Goal: Task Accomplishment & Management: Complete application form

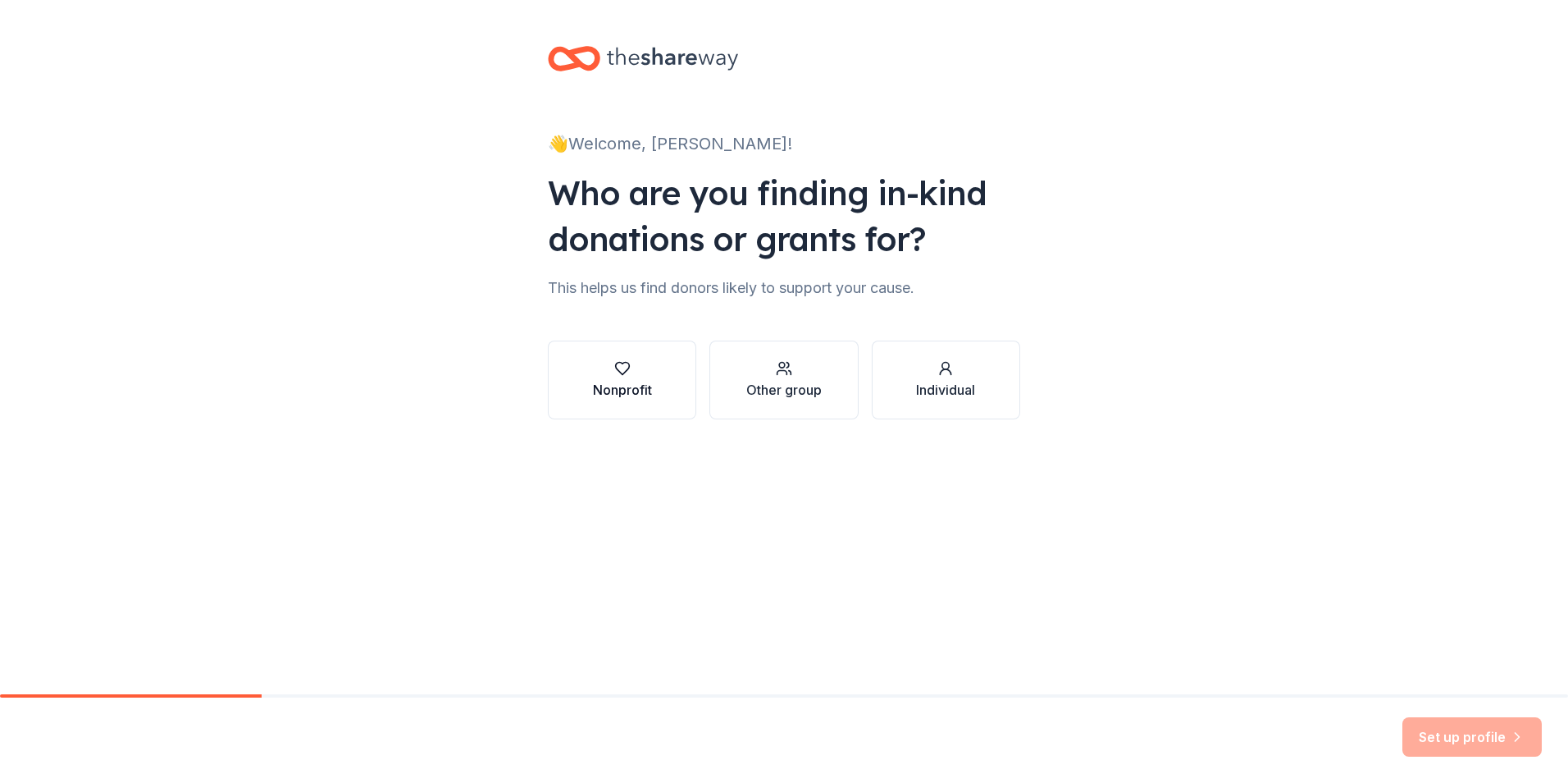
click at [615, 377] on icon "button" at bounding box center [622, 368] width 17 height 17
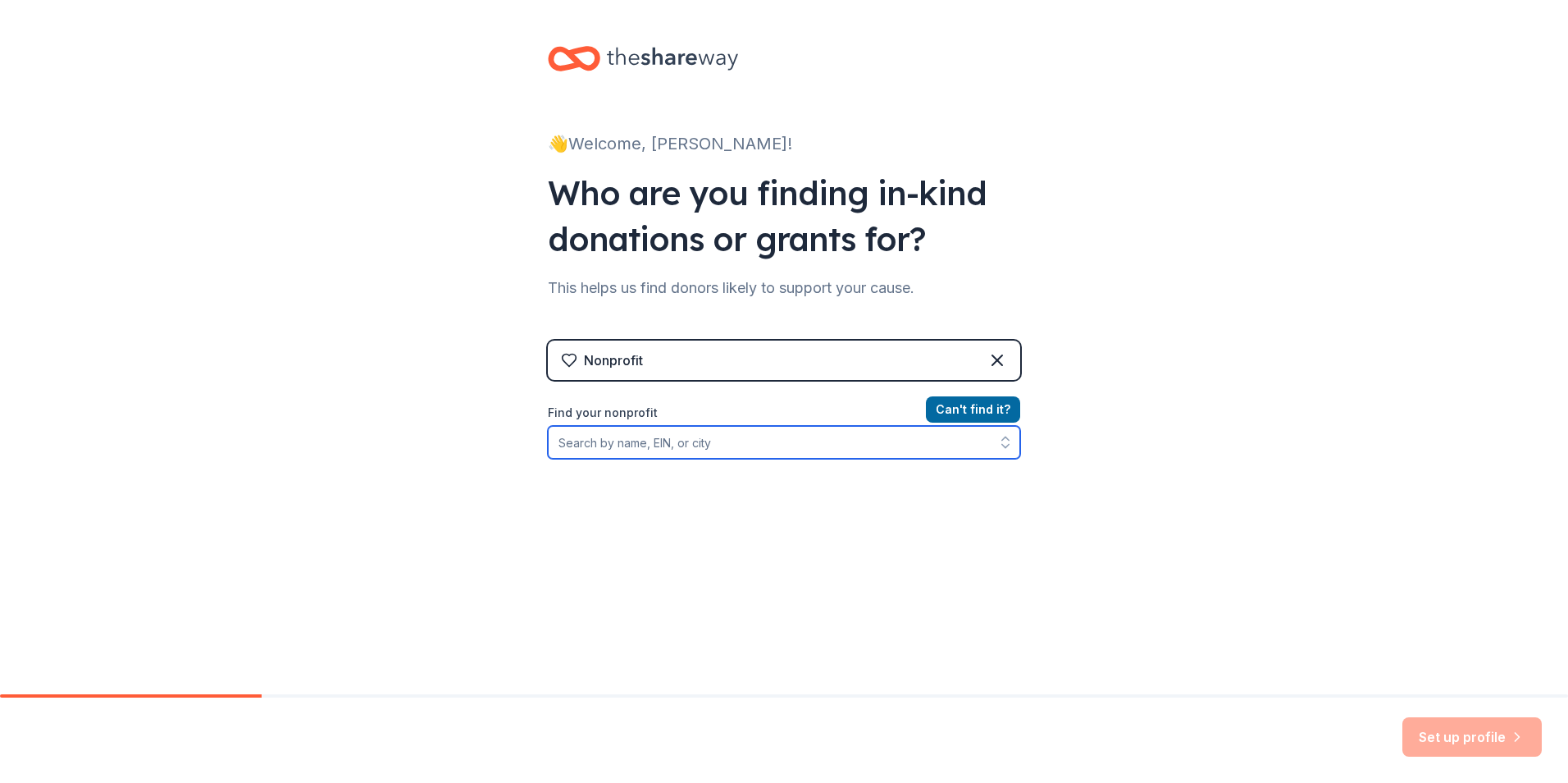
click at [607, 459] on input "Find your nonprofit" at bounding box center [784, 442] width 473 height 33
type input "t"
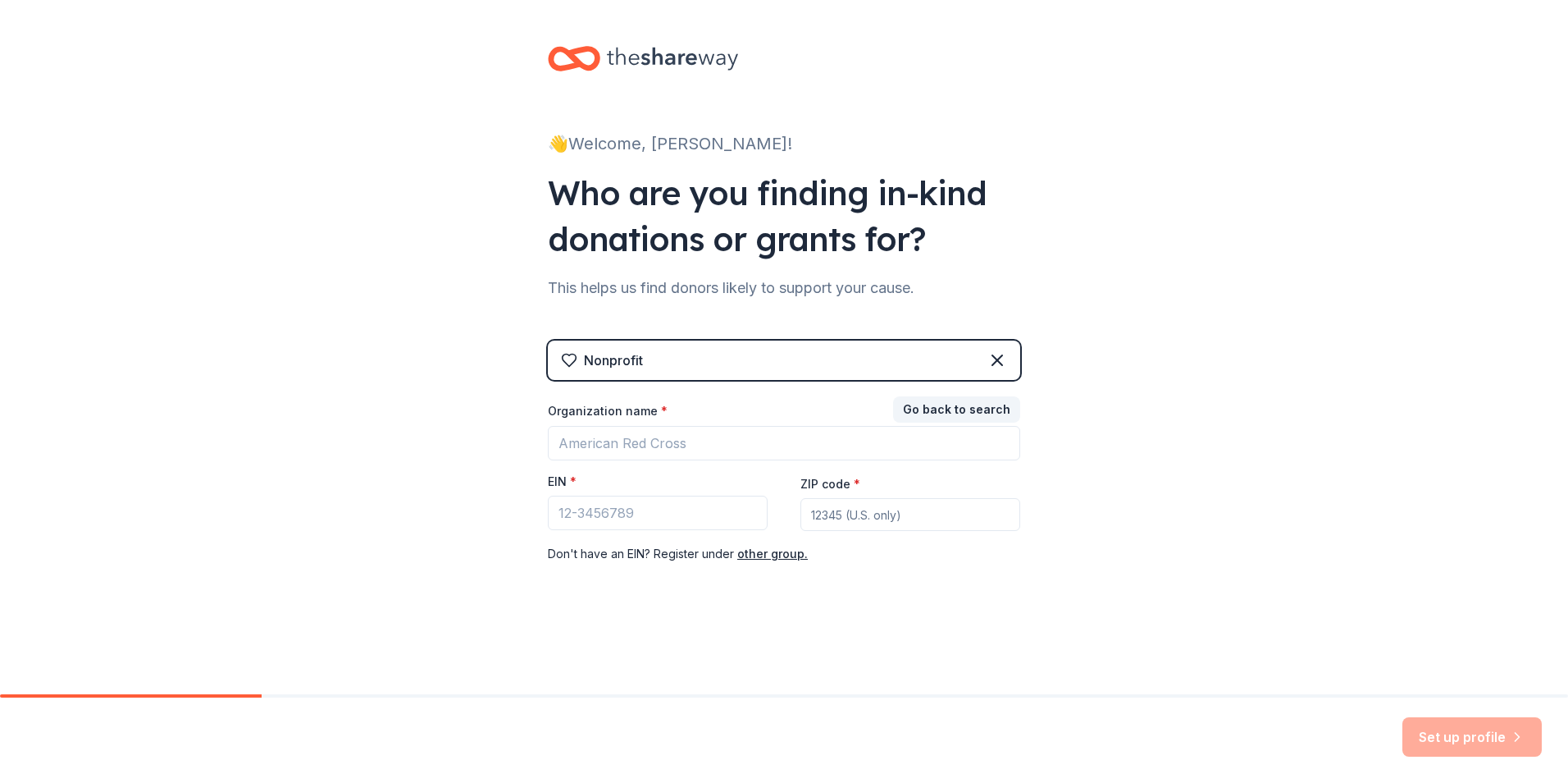
scroll to position [163, 0]
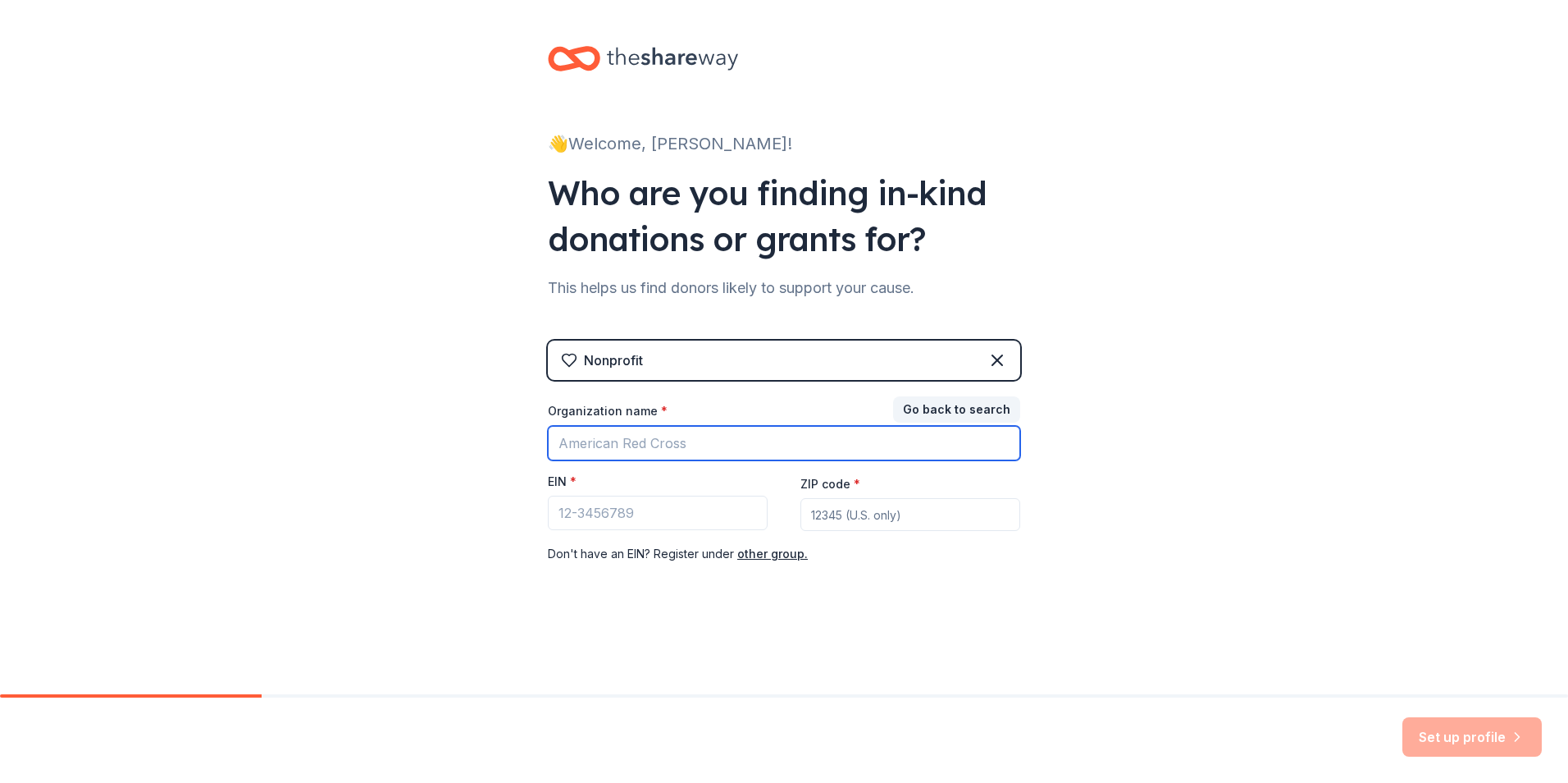
click at [616, 426] on input "Organization name *" at bounding box center [784, 443] width 473 height 35
type input "tri sigma se"
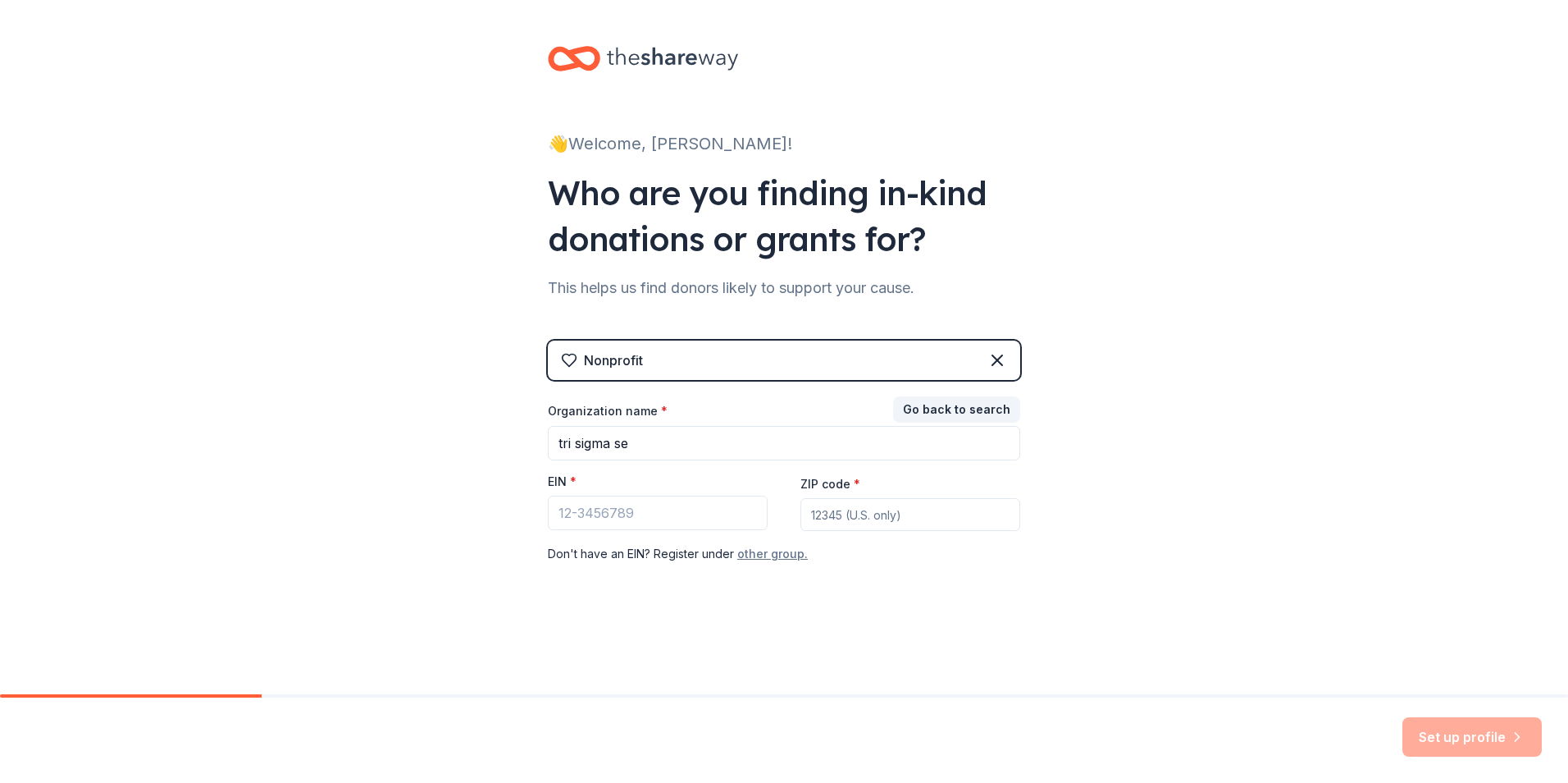
click at [772, 544] on button "other group." at bounding box center [772, 554] width 70 height 20
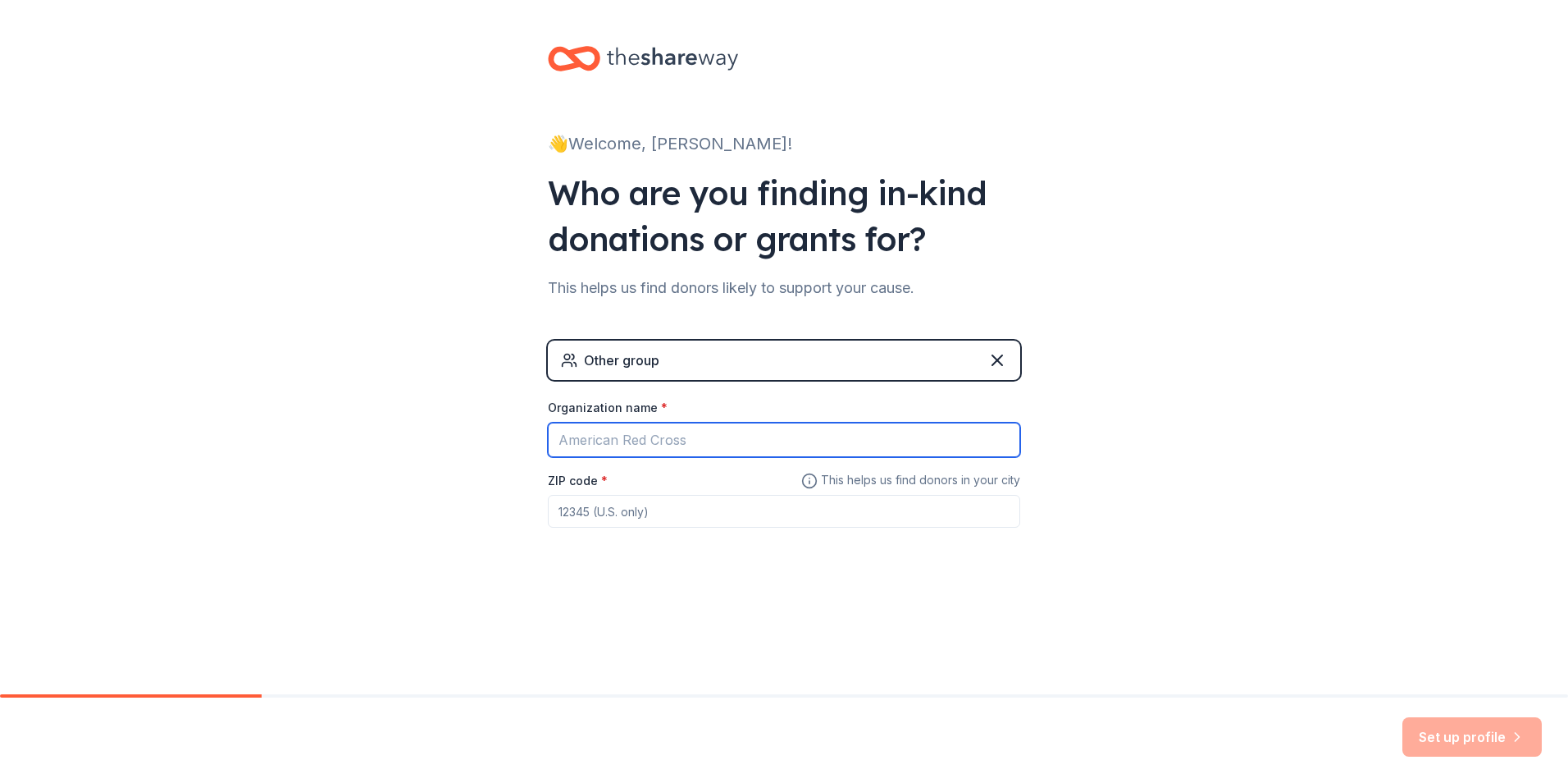
click at [559, 430] on input "Organization name *" at bounding box center [784, 439] width 473 height 35
type input "S"
type input "Tri-Sigma SE"
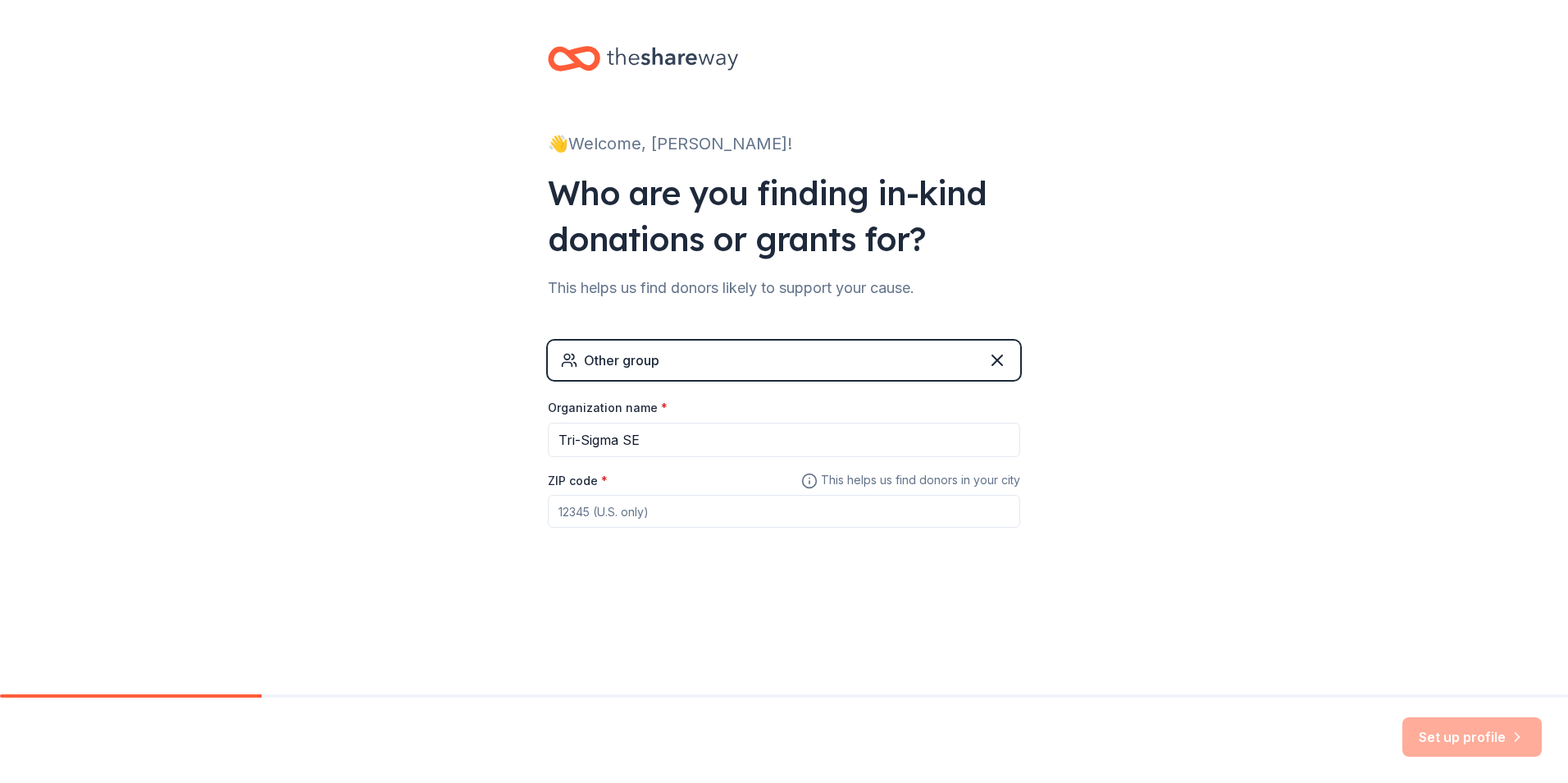
click at [548, 522] on input "ZIP code *" at bounding box center [784, 510] width 473 height 33
type input "74701"
click at [1449, 730] on button "Set up profile" at bounding box center [1472, 736] width 140 height 40
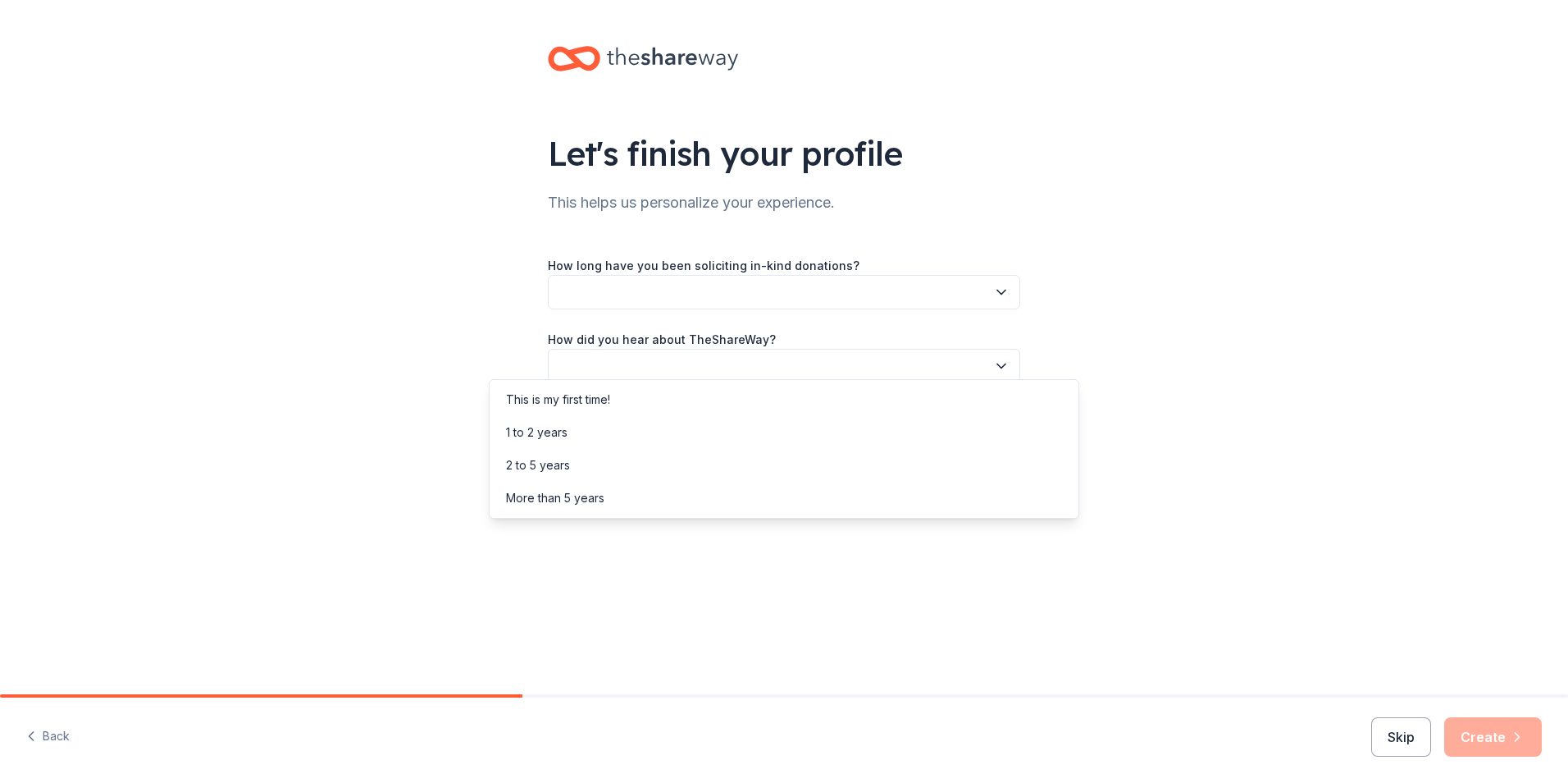
click at [721, 309] on button "button" at bounding box center [784, 291] width 473 height 35
click at [620, 442] on div "1 to 2 years" at bounding box center [784, 432] width 583 height 33
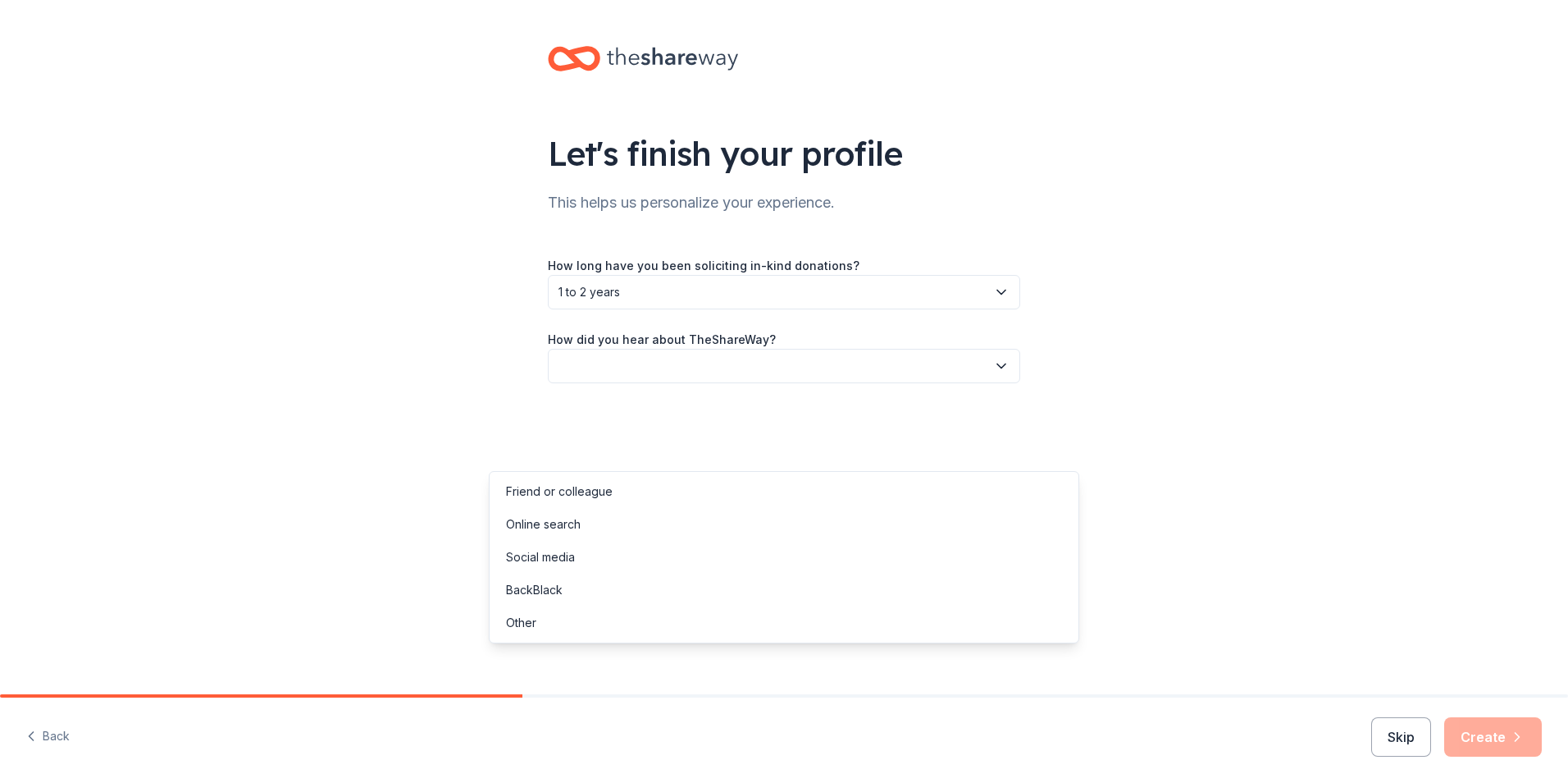
click at [621, 383] on button "button" at bounding box center [784, 366] width 473 height 35
click at [577, 534] on div "Online search" at bounding box center [543, 524] width 74 height 20
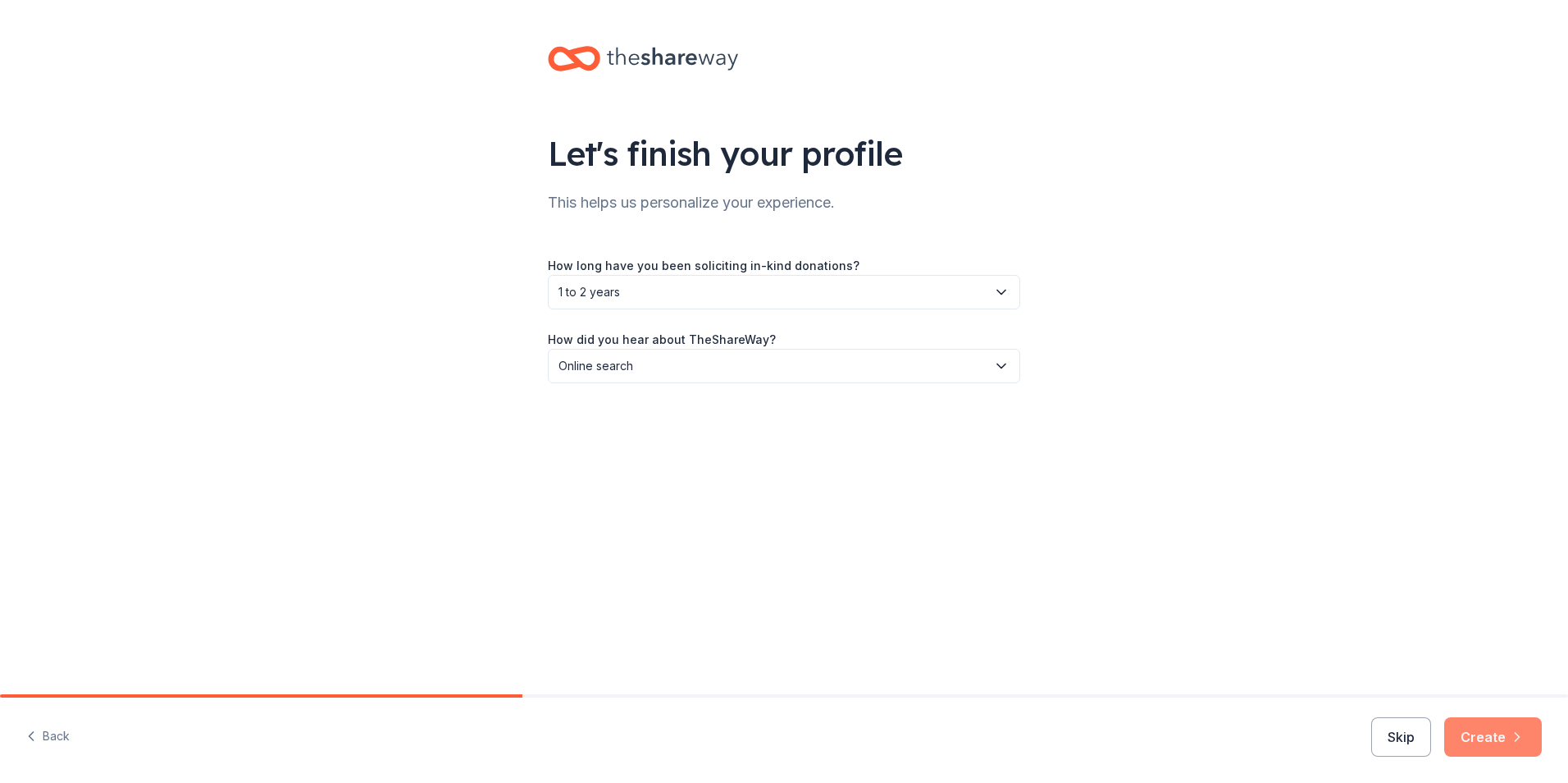
click at [1474, 727] on button "Create" at bounding box center [1493, 736] width 97 height 40
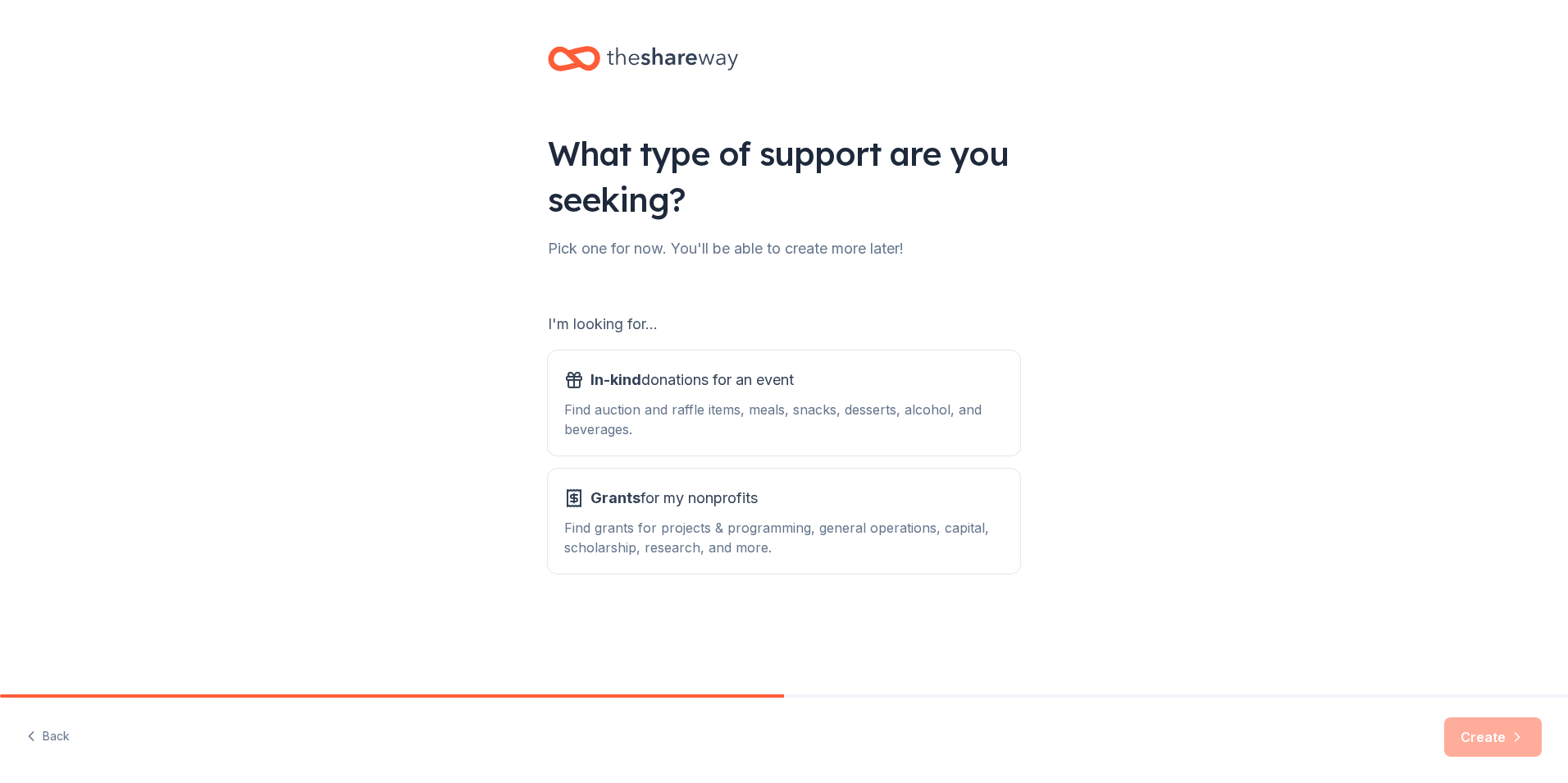
scroll to position [146, 0]
click at [722, 399] on div "Find auction and raffle items, meals, snacks, desserts, alcohol, and beverages." at bounding box center [784, 419] width 440 height 40
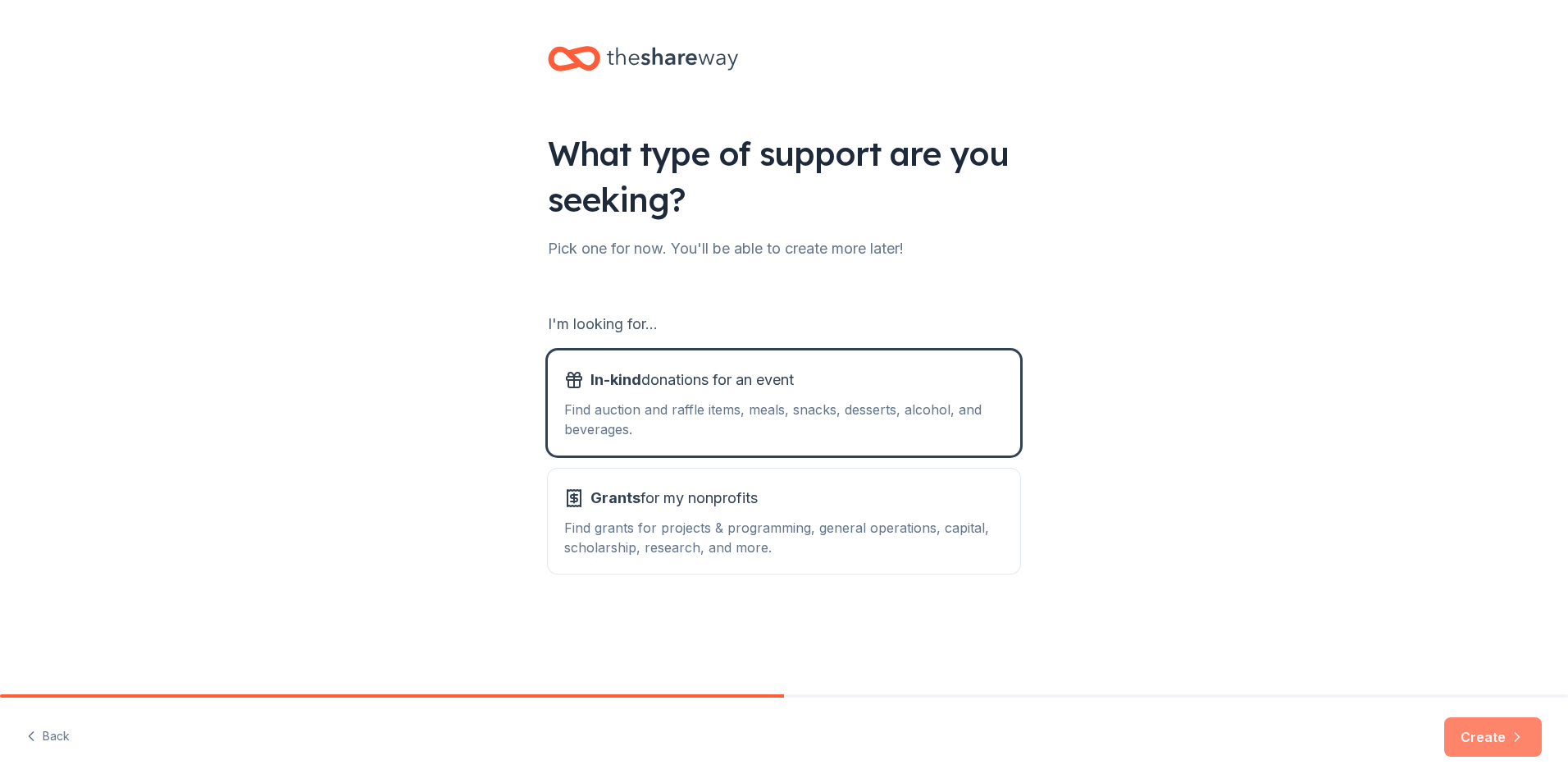
click at [1464, 729] on button "Create" at bounding box center [1493, 736] width 97 height 40
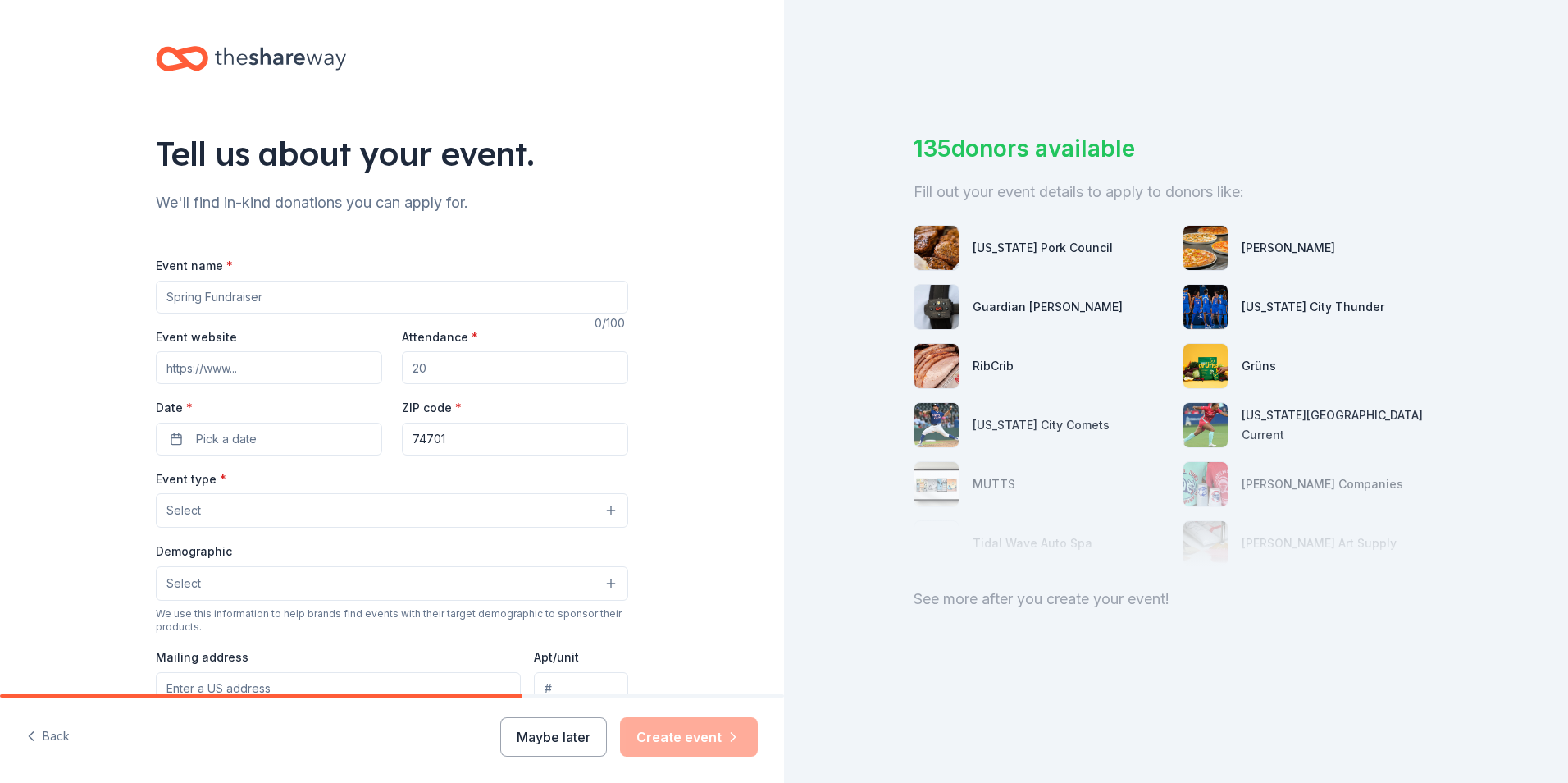
click at [156, 313] on input "Event name *" at bounding box center [392, 296] width 473 height 33
type input "Fall Recruitment / Rush"
click at [444, 384] on input "Attendance *" at bounding box center [515, 367] width 226 height 33
type input "35"
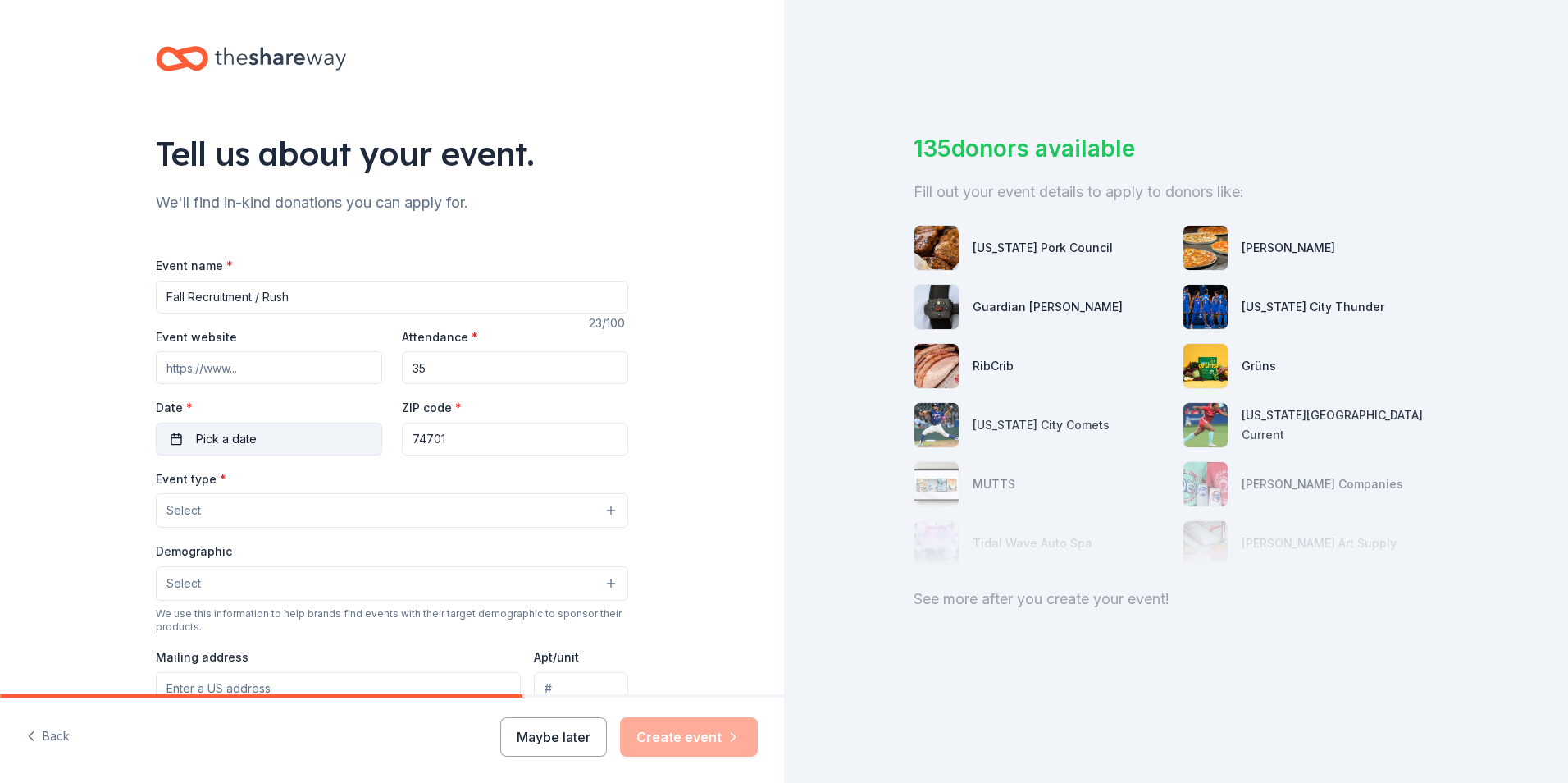
click at [156, 455] on button "Pick a date" at bounding box center [269, 438] width 226 height 33
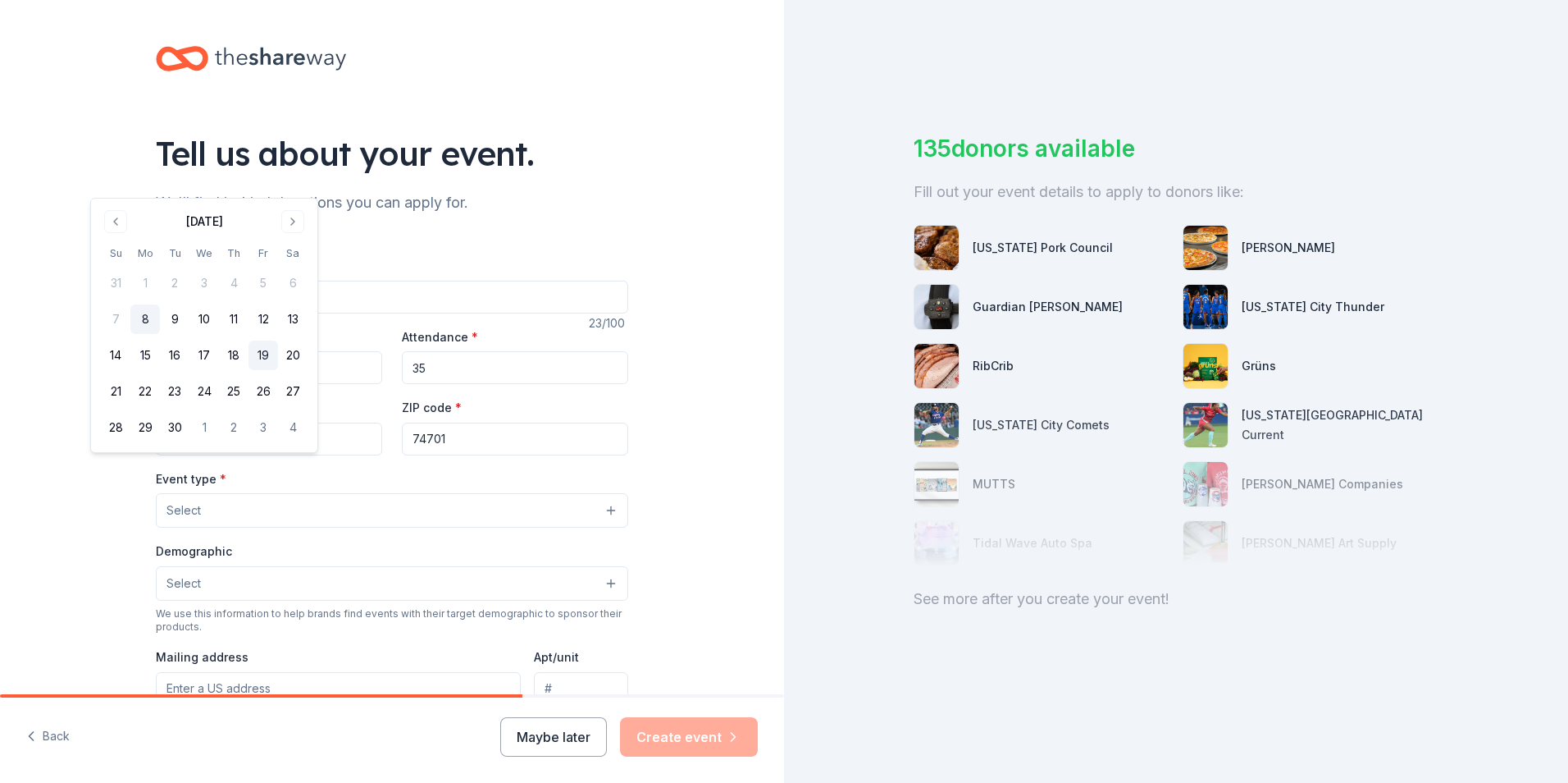
click at [279, 370] on button "19" at bounding box center [264, 355] width 30 height 30
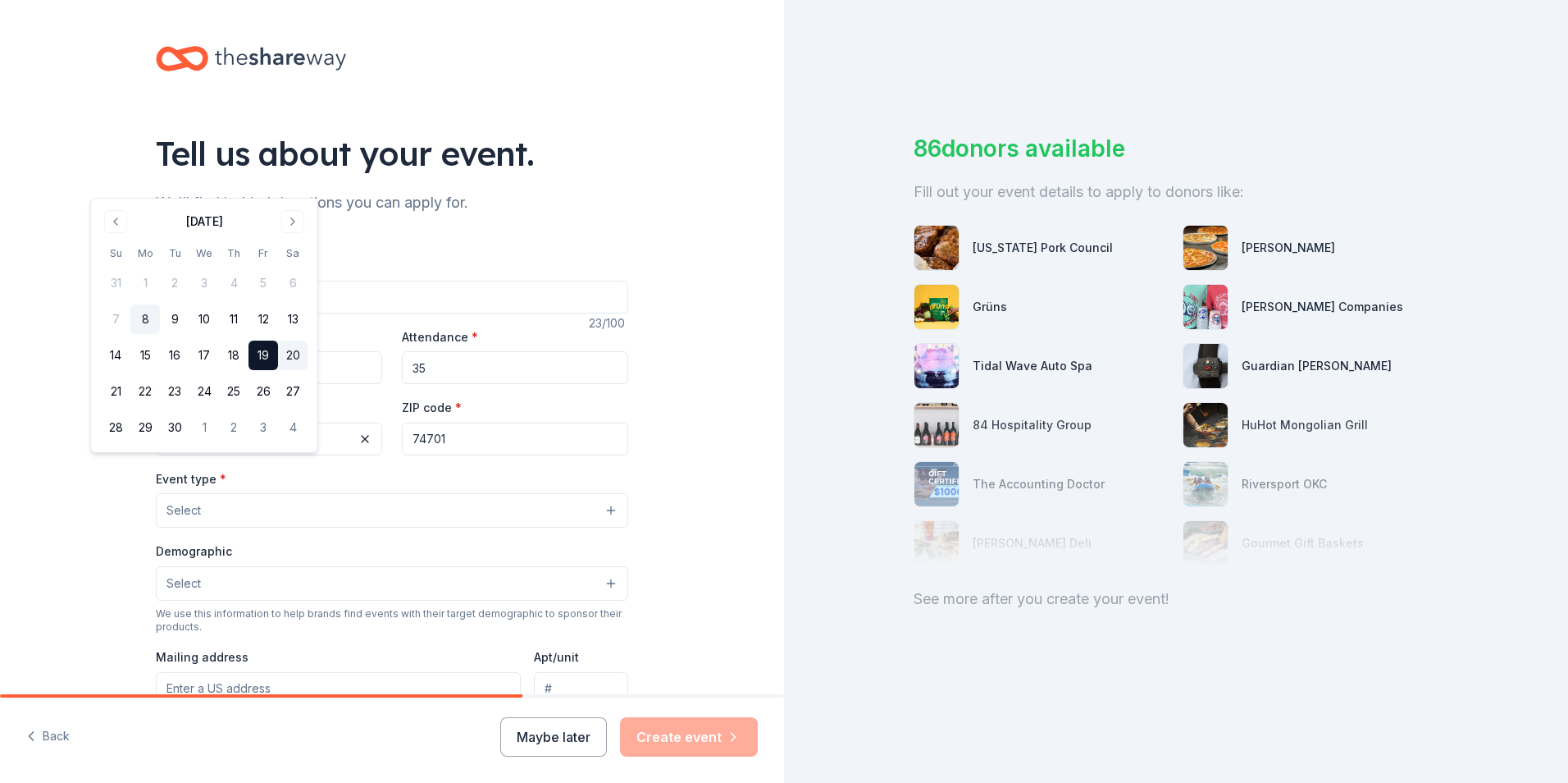
click at [307, 370] on button "20" at bounding box center [293, 355] width 30 height 30
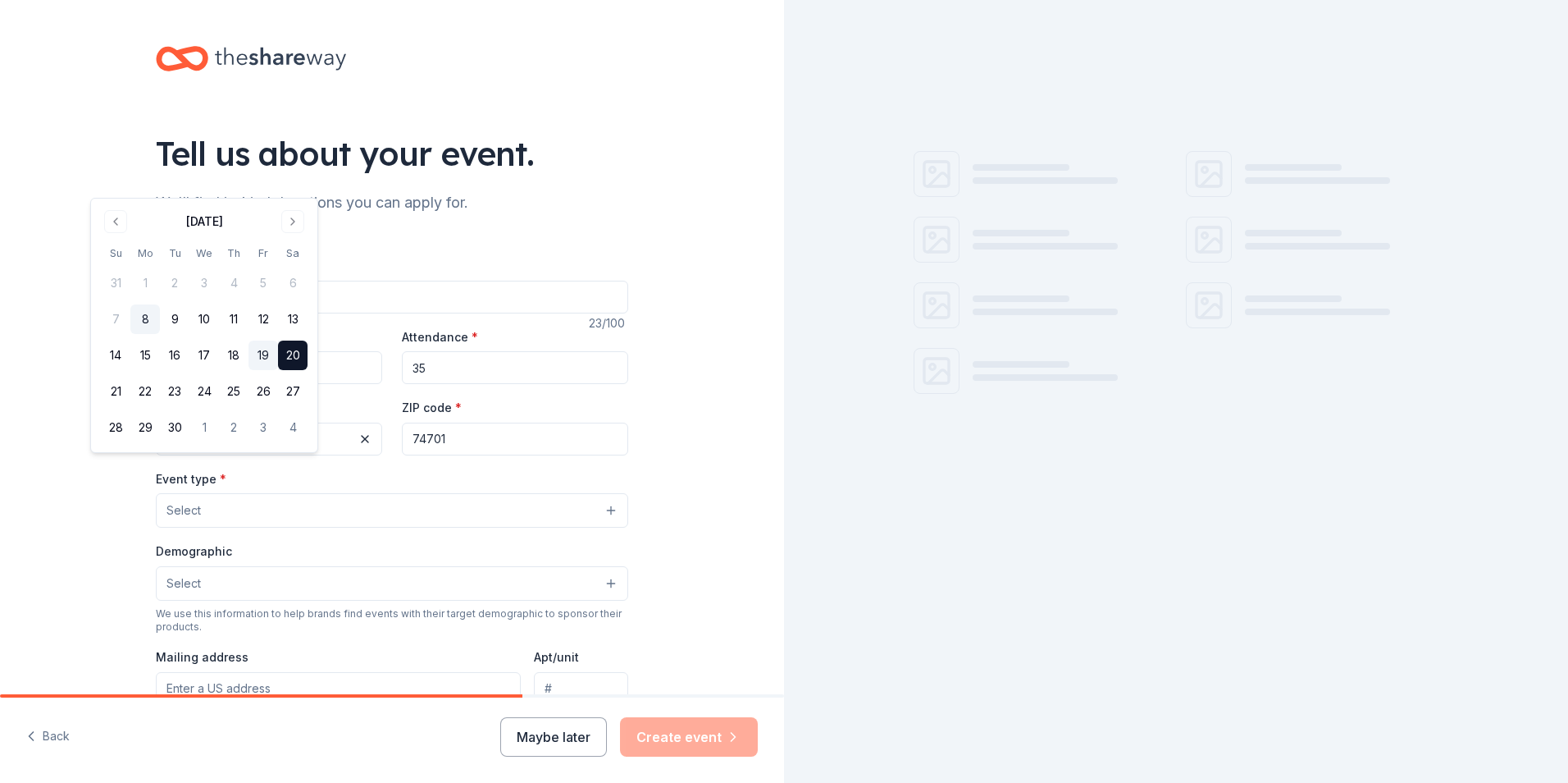
click at [279, 370] on button "19" at bounding box center [264, 355] width 30 height 30
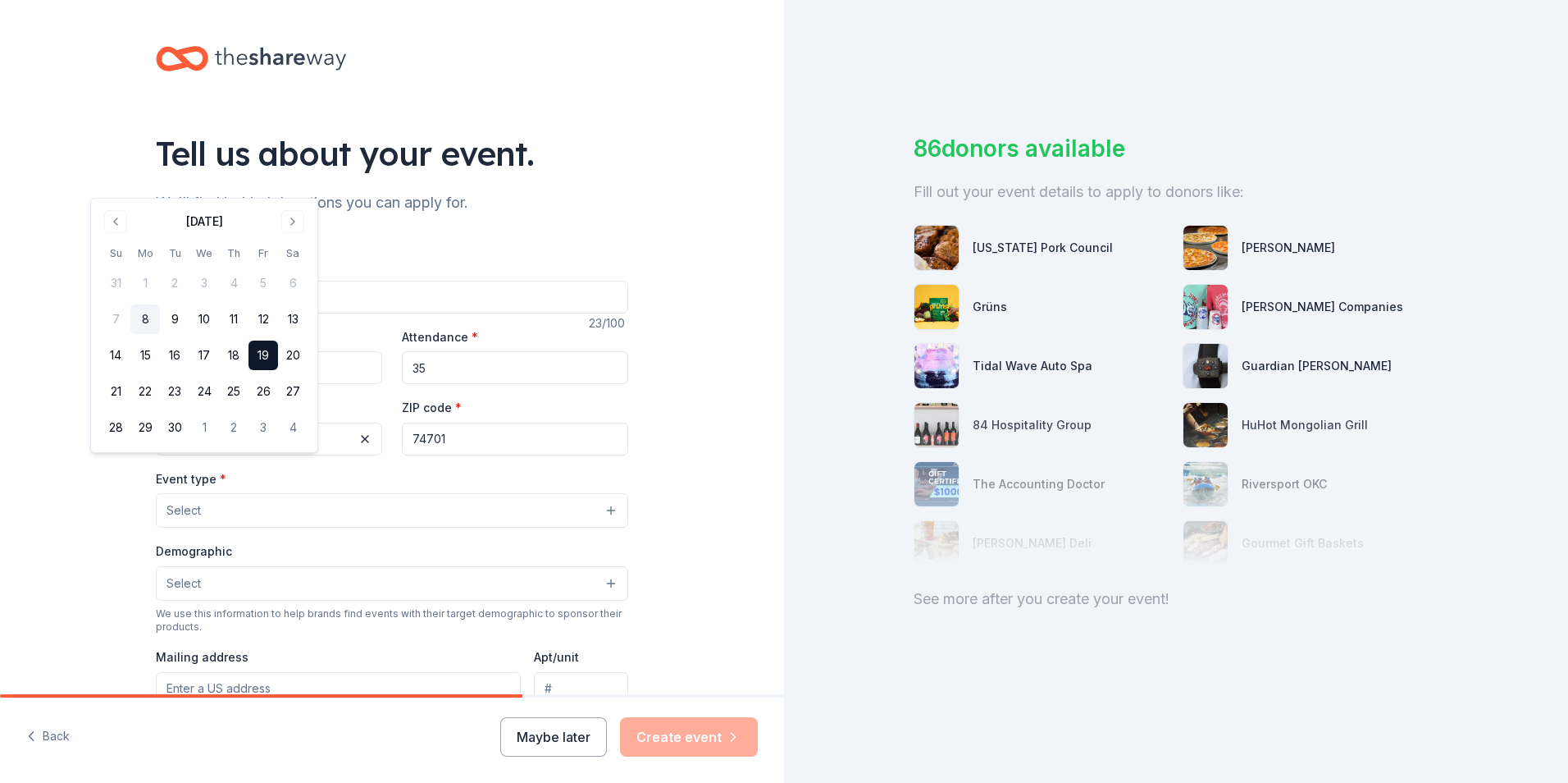
click at [807, 503] on div "86 donors available Fill out your event details to apply to donors like: Oklaho…" at bounding box center [1176, 392] width 784 height 783
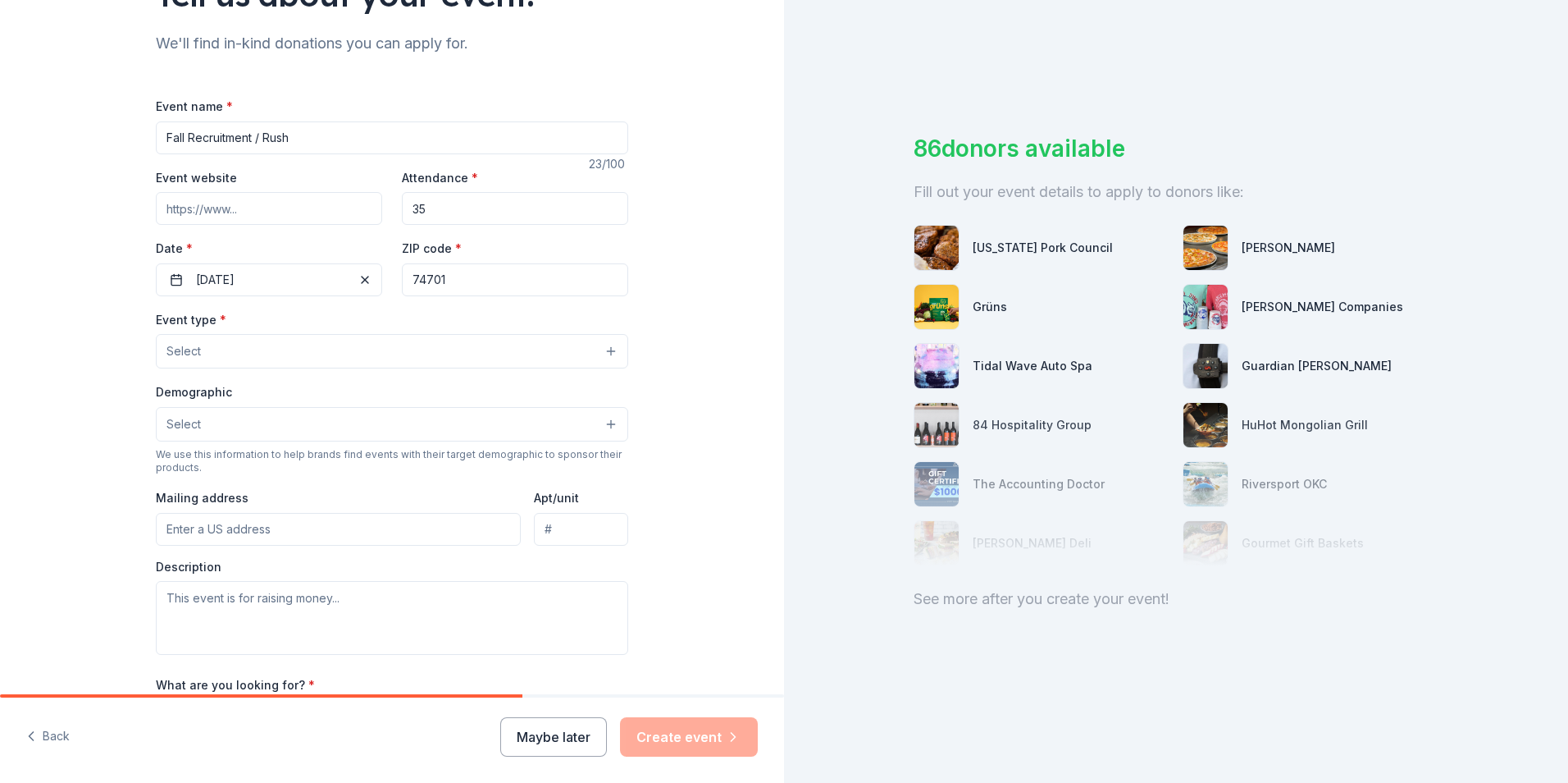
scroll to position [165, 0]
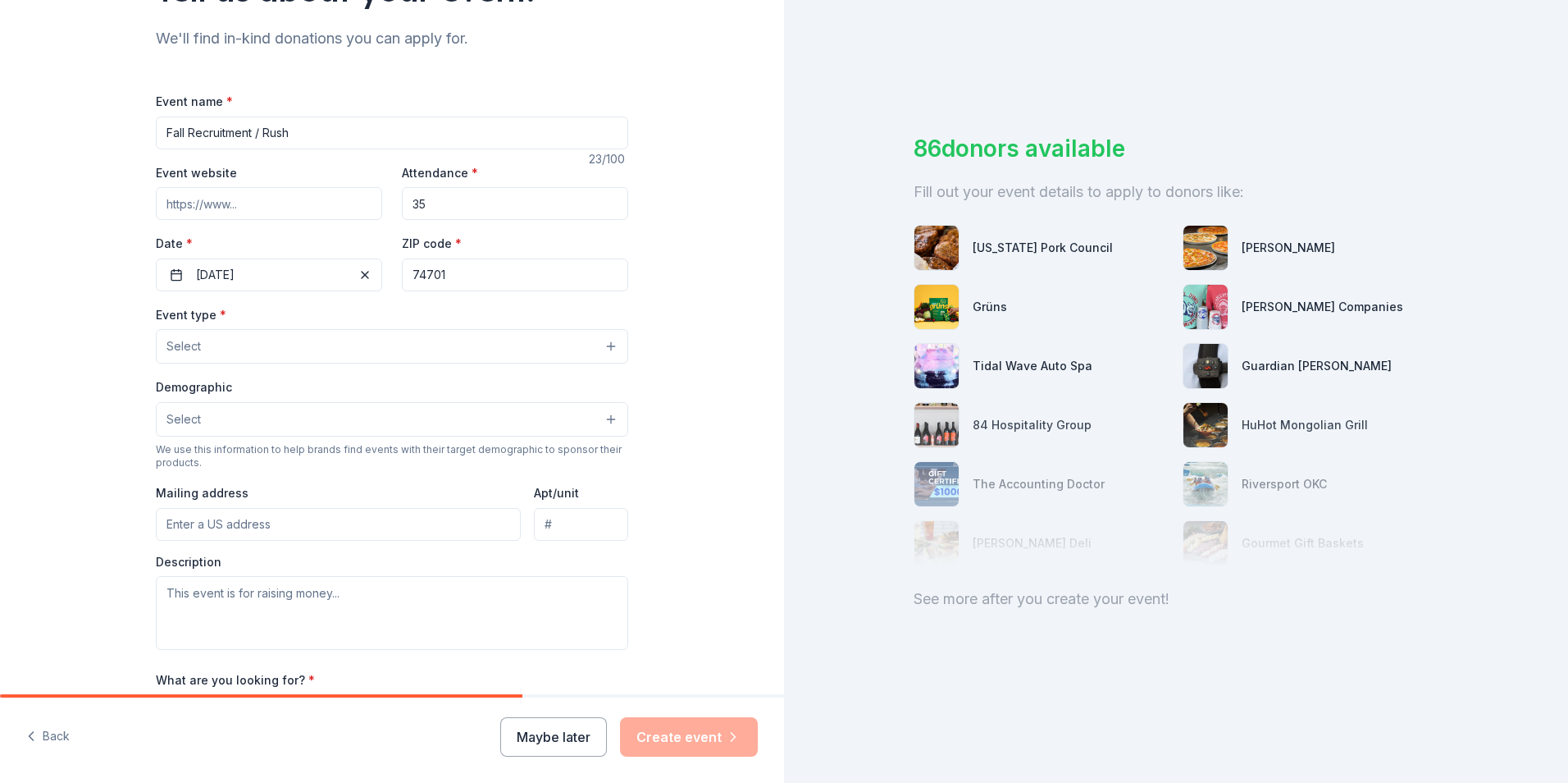
click at [194, 364] on button "Select" at bounding box center [392, 346] width 473 height 35
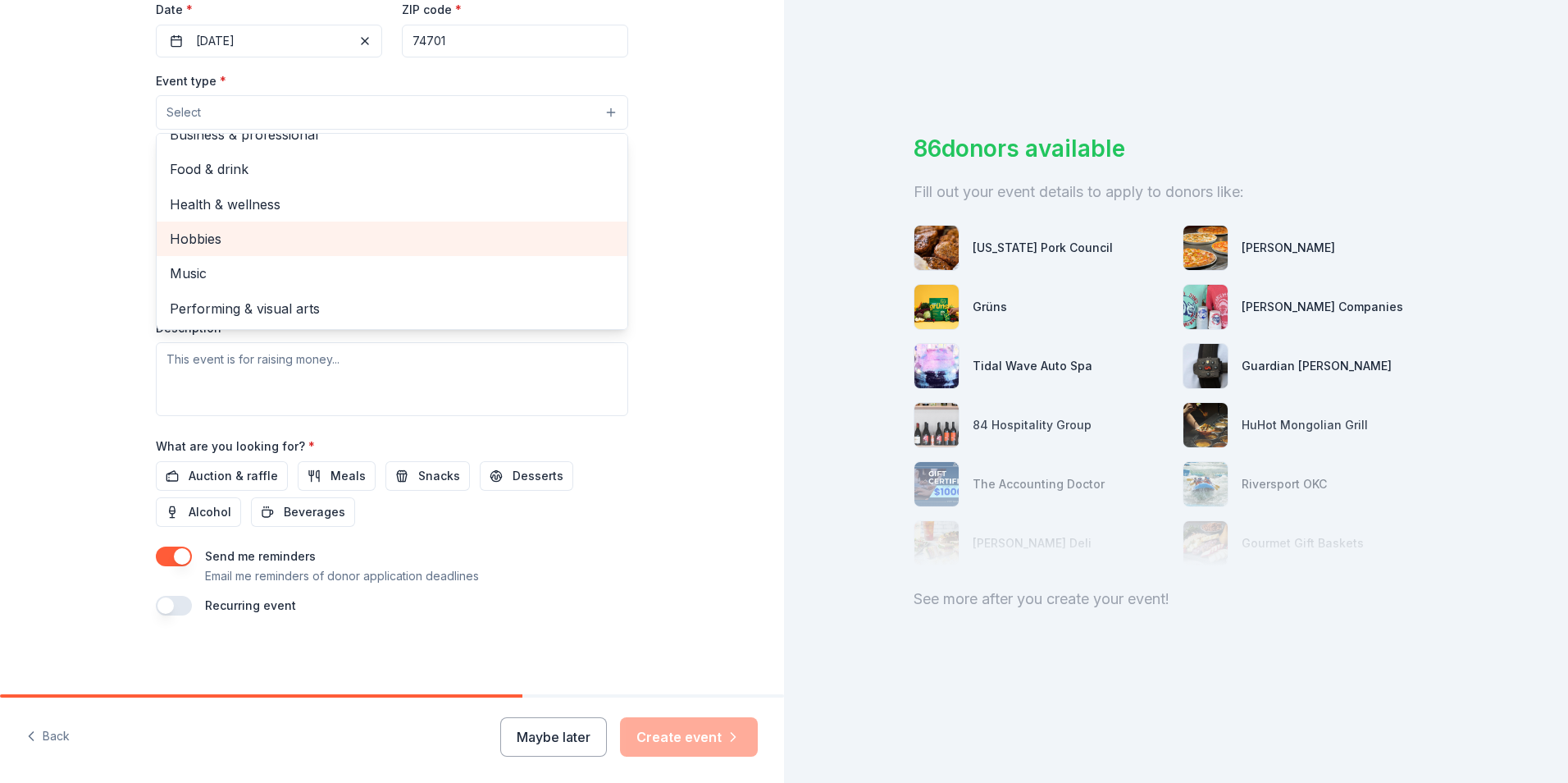
scroll to position [574, 0]
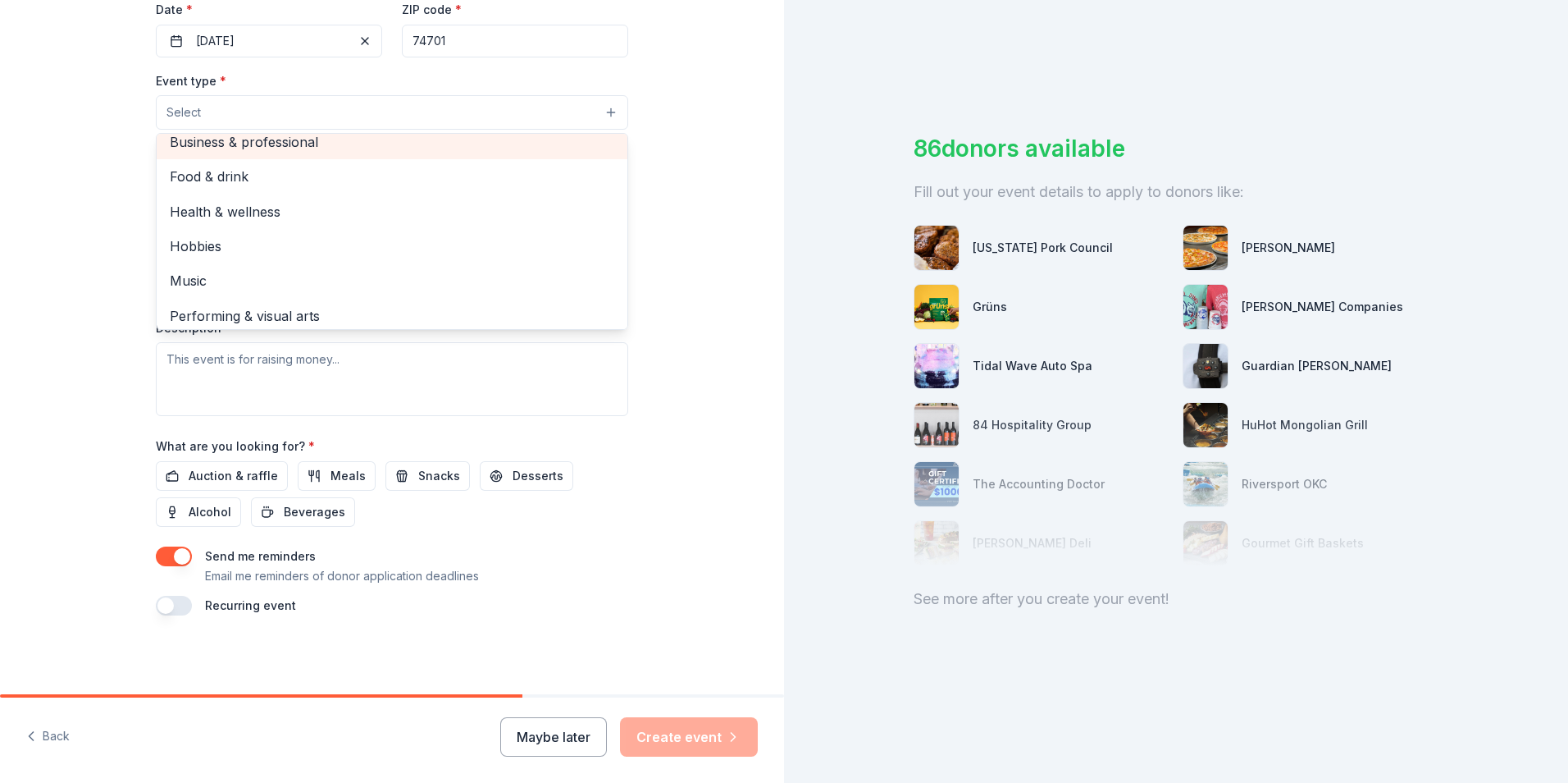
click at [245, 125] on div "Business & professional" at bounding box center [392, 142] width 471 height 35
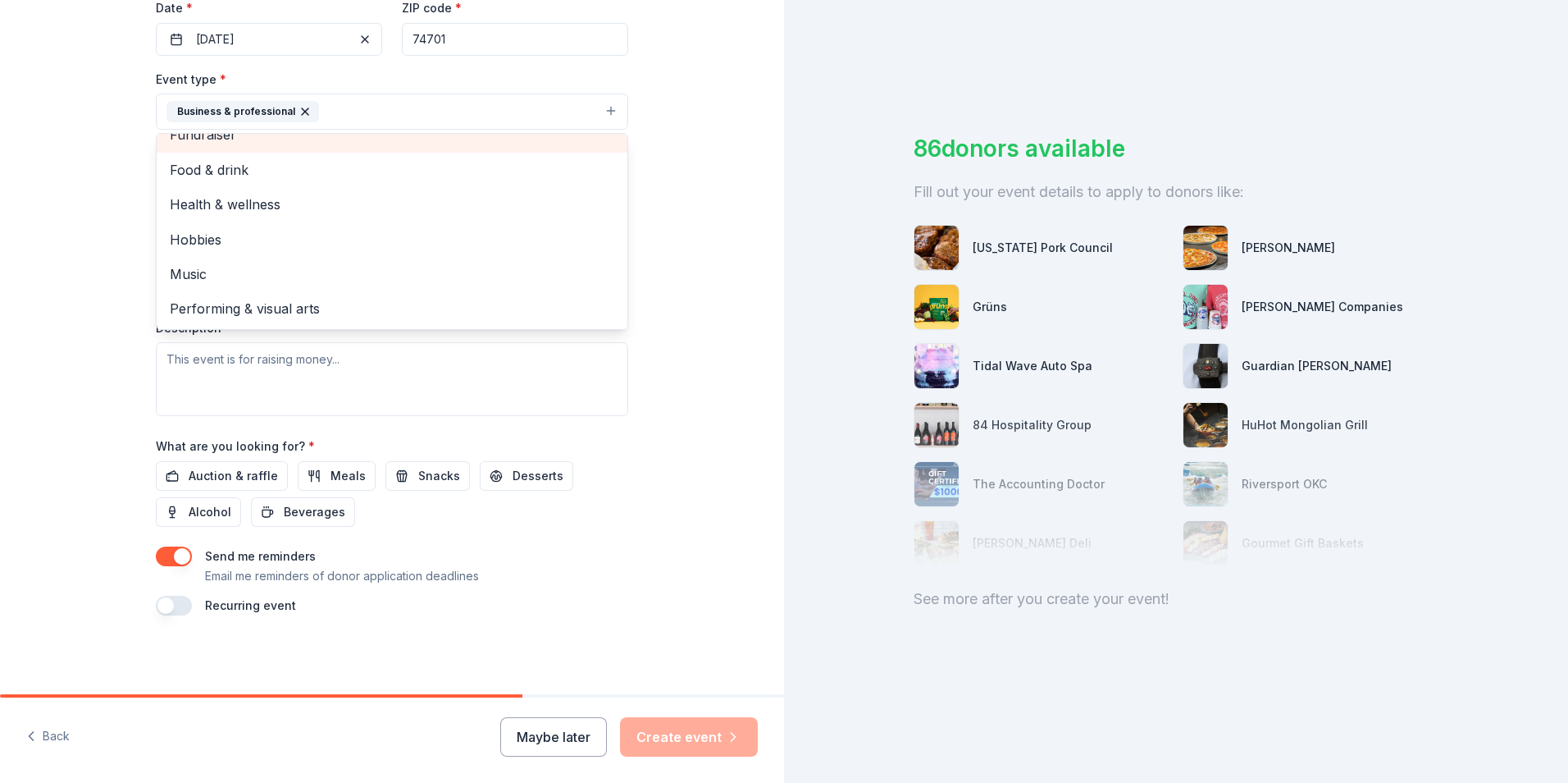
scroll to position [25, 0]
click at [13, 297] on div "Tell us about your event. We'll find in-kind donations you can apply for. Event…" at bounding box center [392, 147] width 784 height 1093
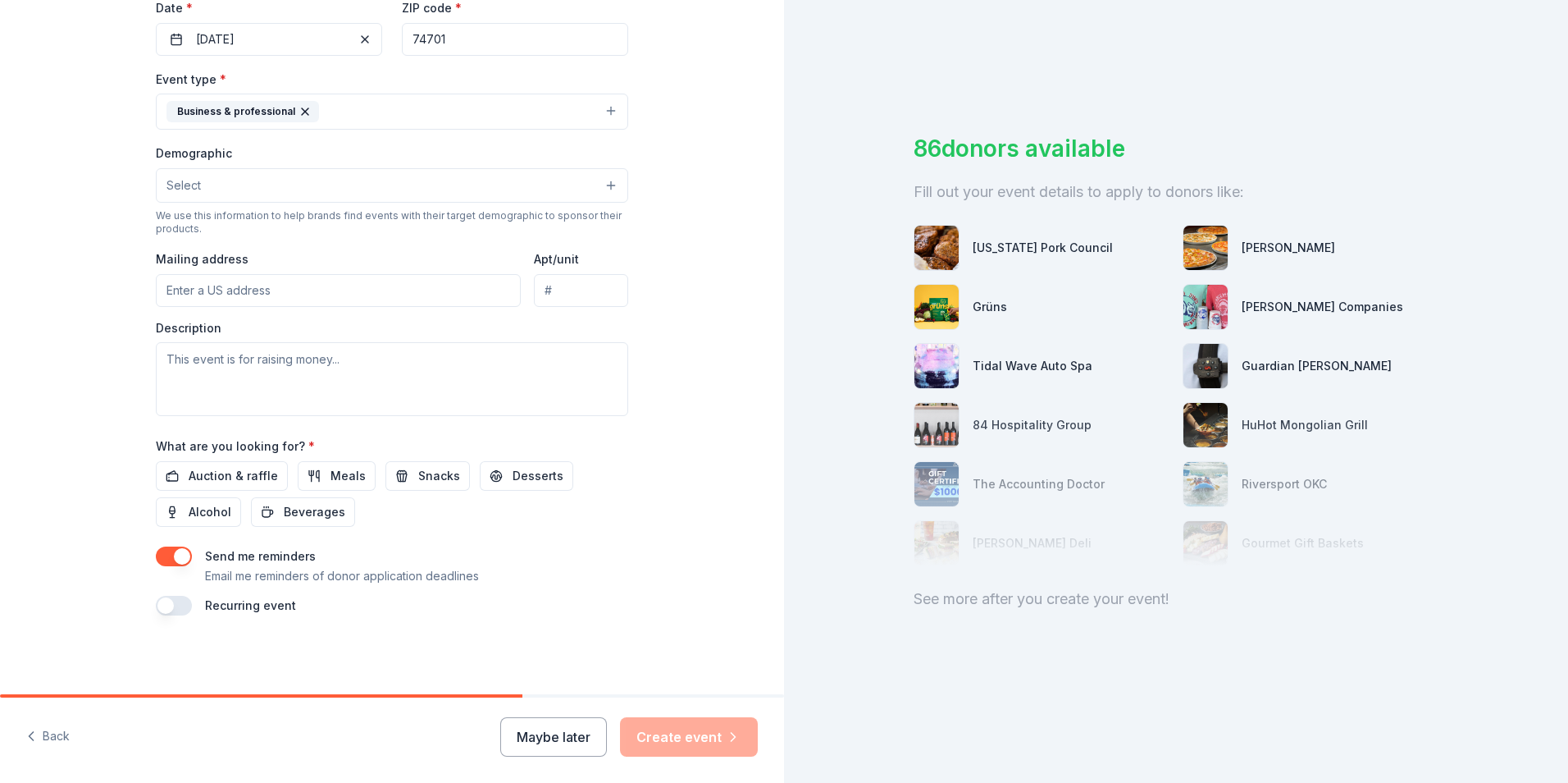
scroll to position [328, 0]
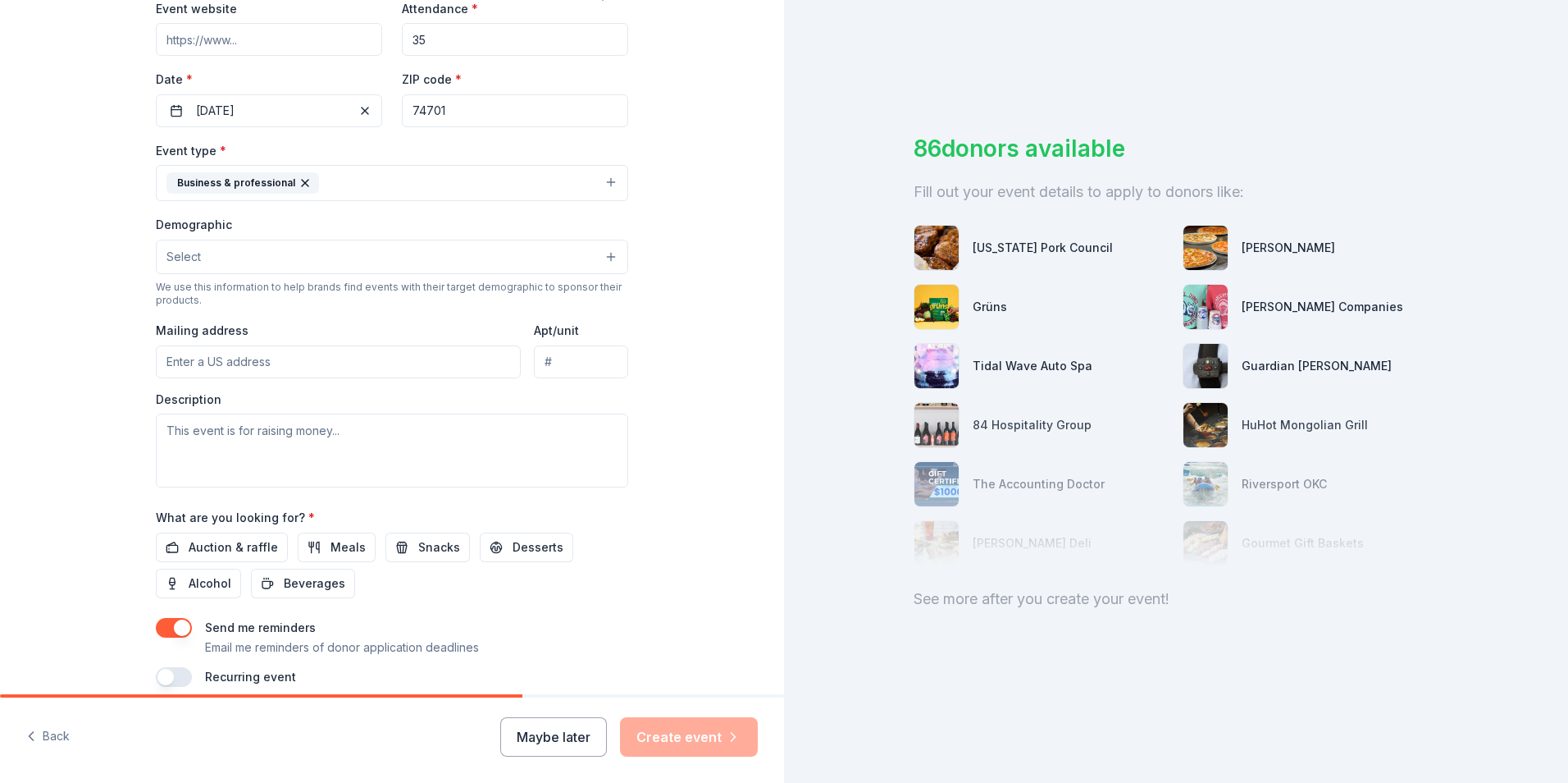
click at [192, 202] on div "Event type * Business & professional" at bounding box center [392, 171] width 473 height 61
click at [167, 193] on div "Business & professional" at bounding box center [243, 183] width 153 height 22
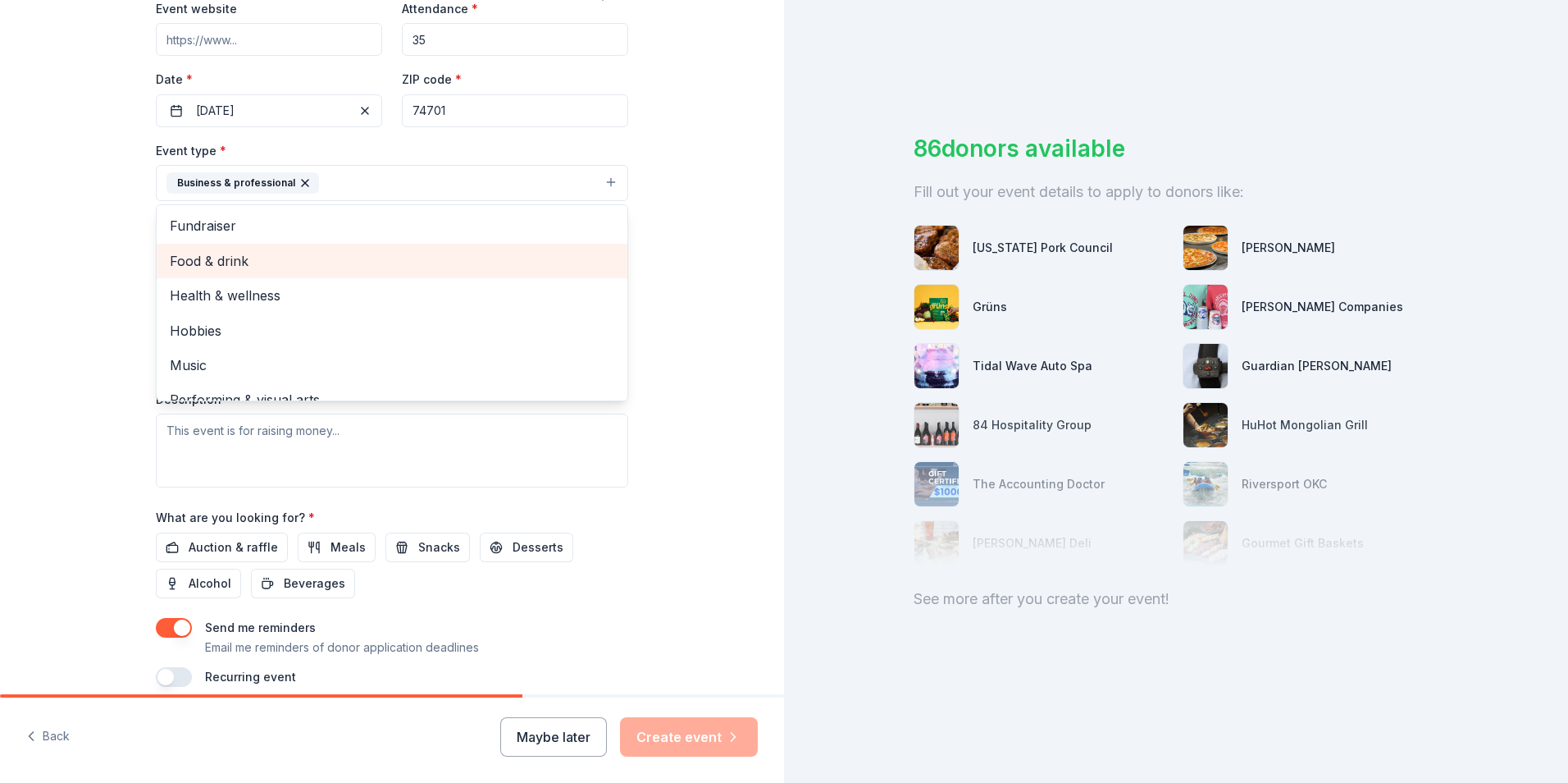
click at [169, 272] on span "Food & drink" at bounding box center [392, 261] width 445 height 22
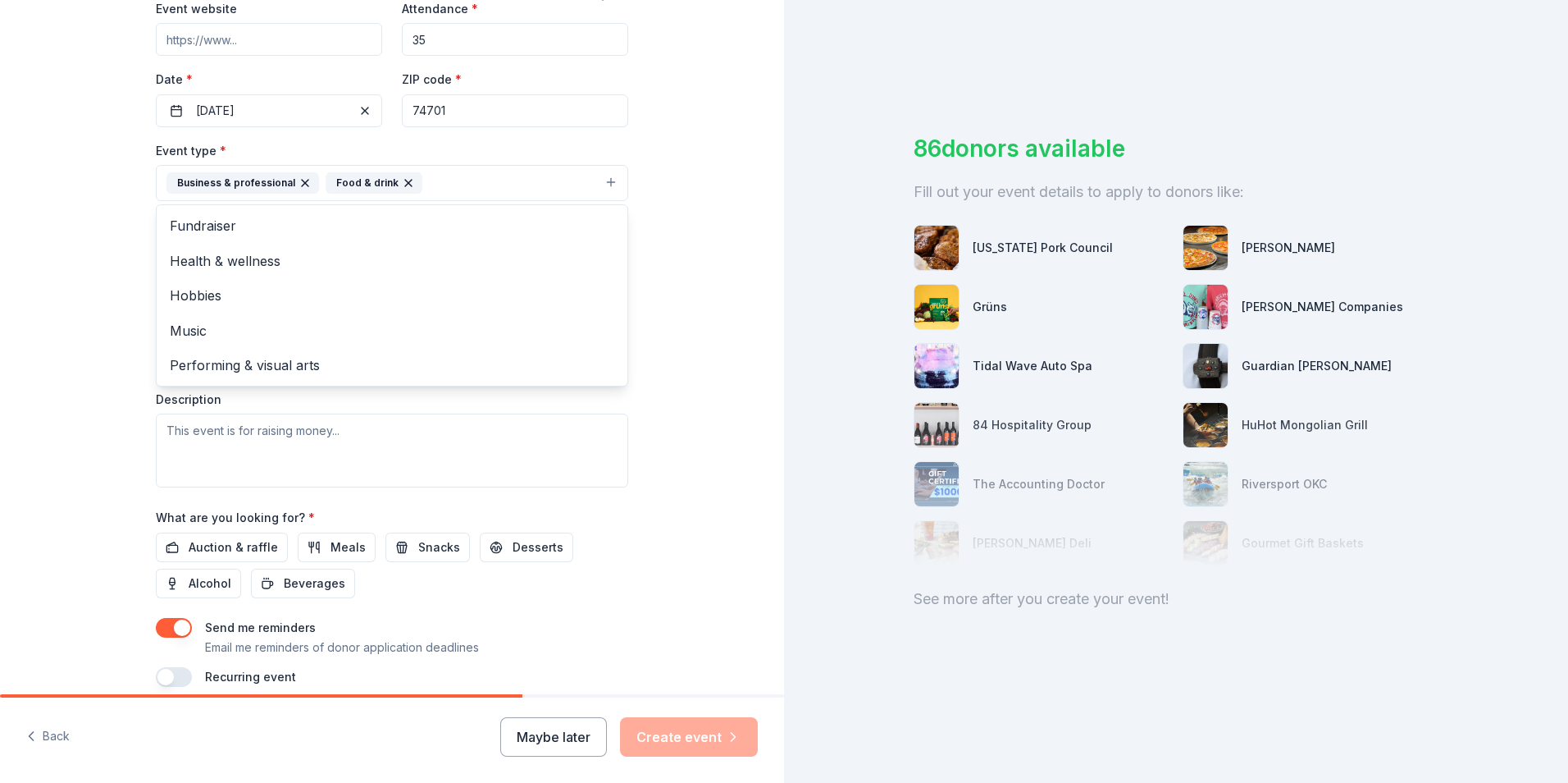
click at [452, 201] on button "Business & professional Food & drink" at bounding box center [392, 182] width 473 height 36
click at [431, 201] on button "Business & professional Food & drink" at bounding box center [392, 182] width 473 height 36
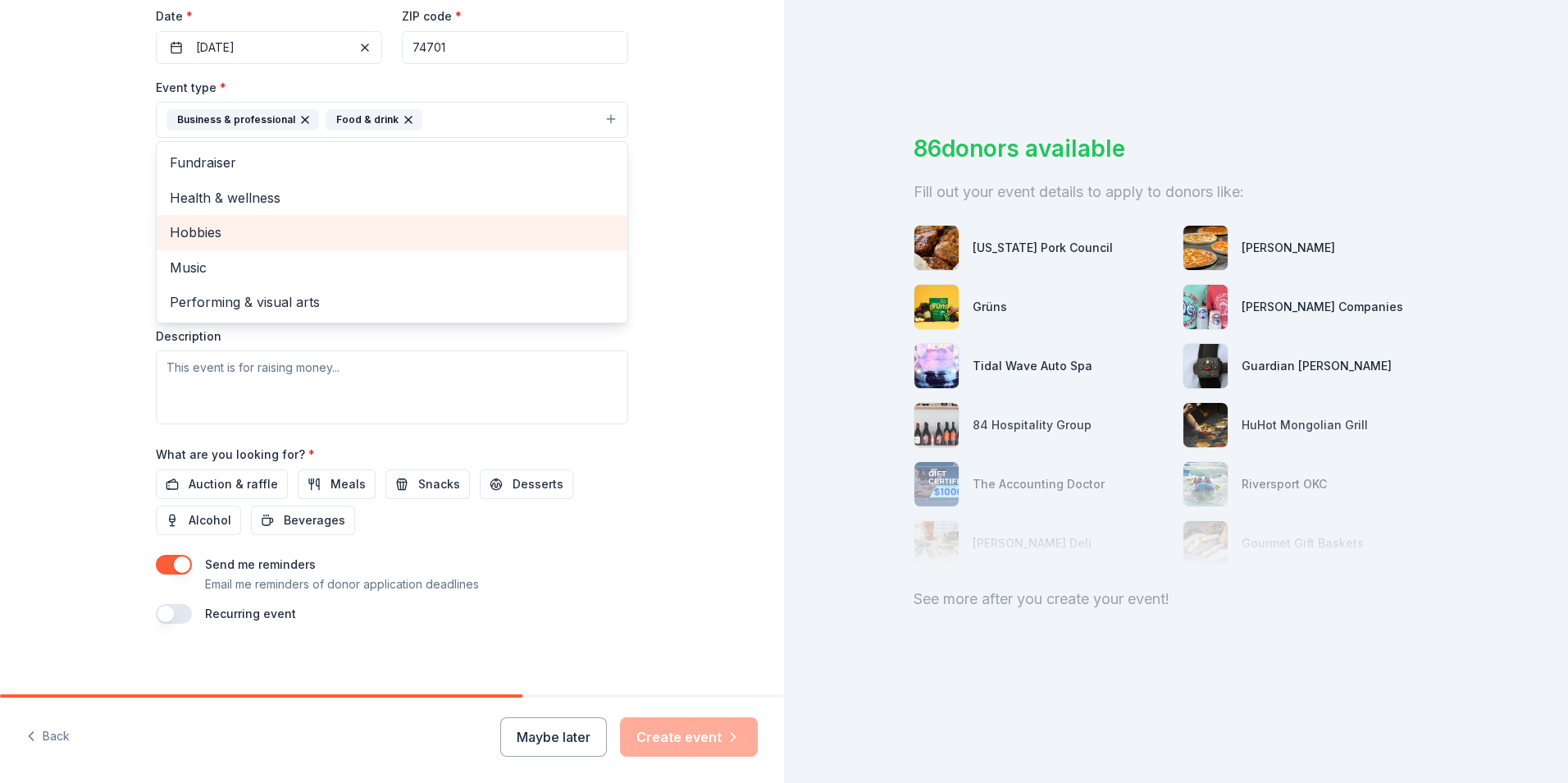
scroll to position [410, 0]
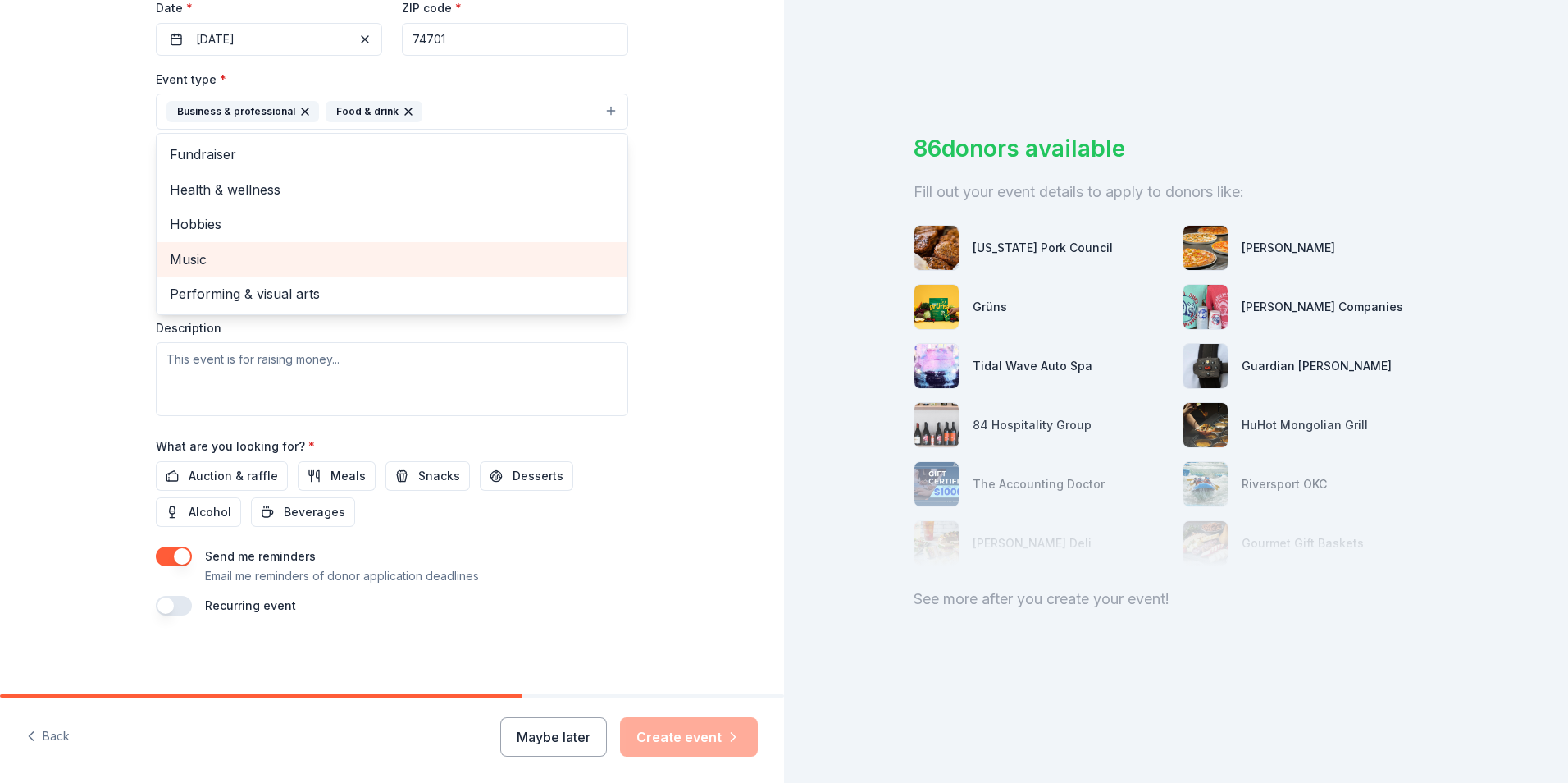
click at [169, 270] on span "Music" at bounding box center [392, 260] width 445 height 22
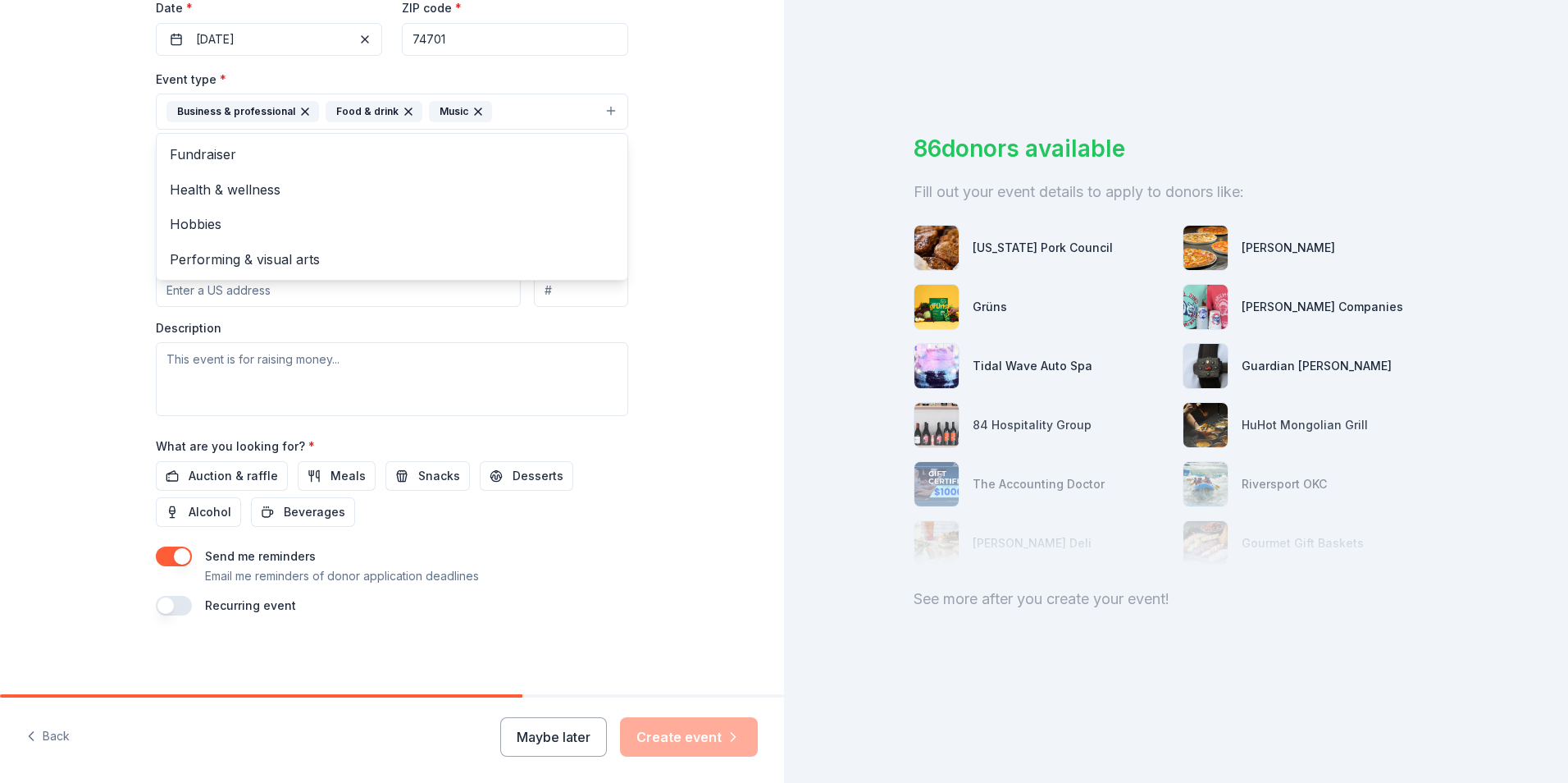
click at [38, 377] on div "Tell us about your event. We'll find in-kind donations you can apply for. Event…" at bounding box center [392, 147] width 784 height 1093
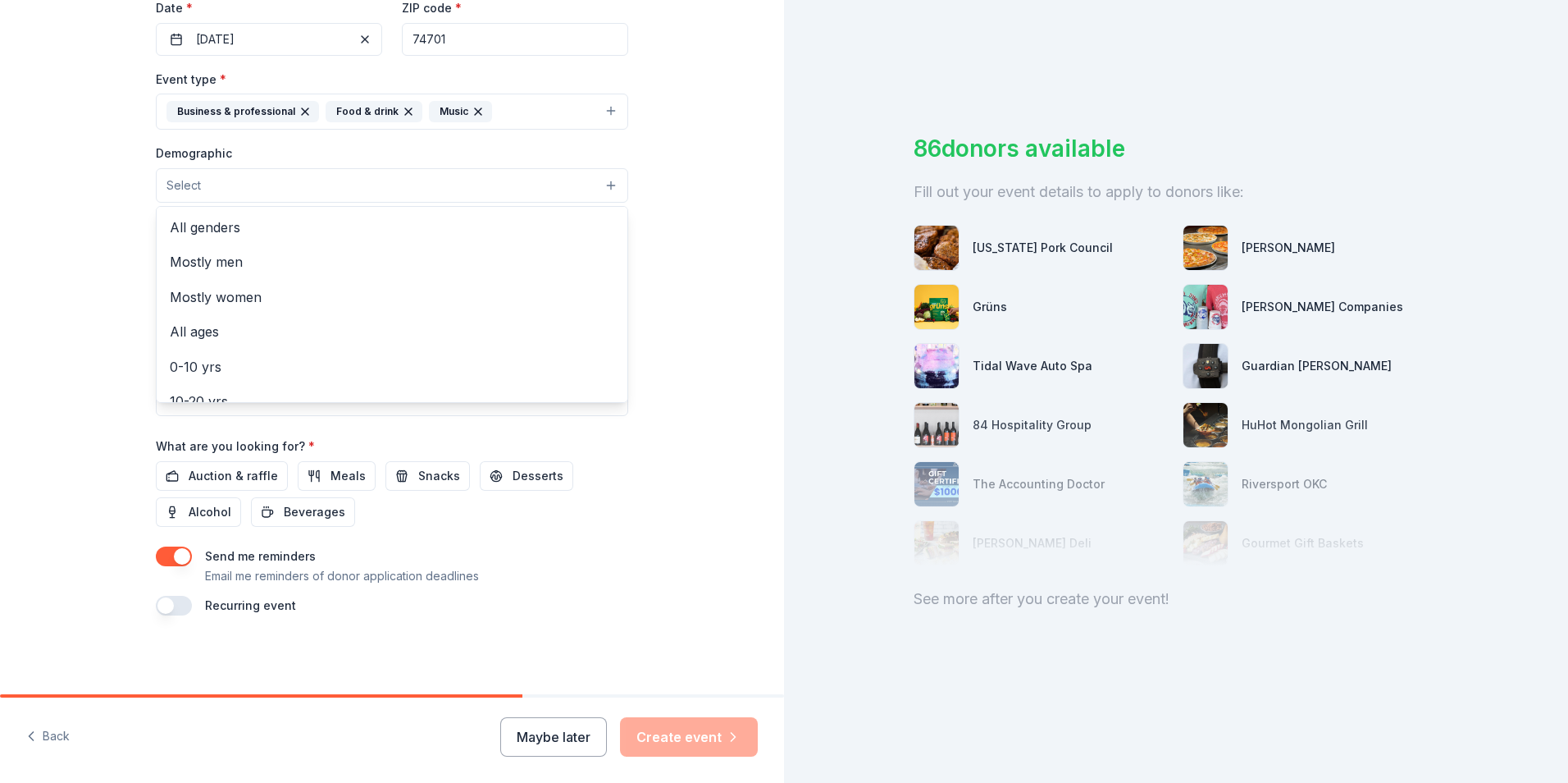
click at [156, 202] on button "Select" at bounding box center [392, 185] width 473 height 35
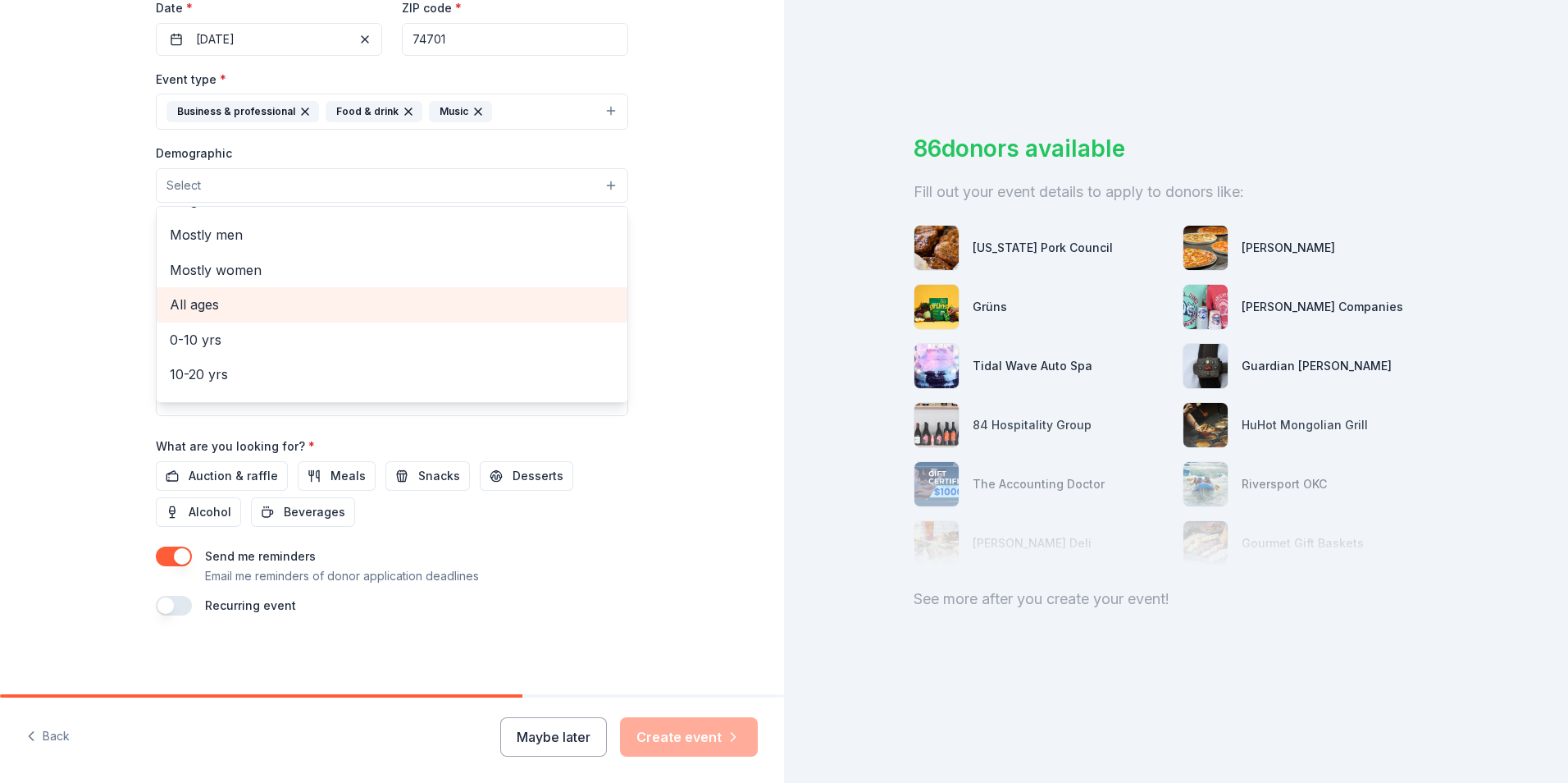
scroll to position [0, 0]
click at [181, 307] on span "Mostly women" at bounding box center [392, 297] width 445 height 22
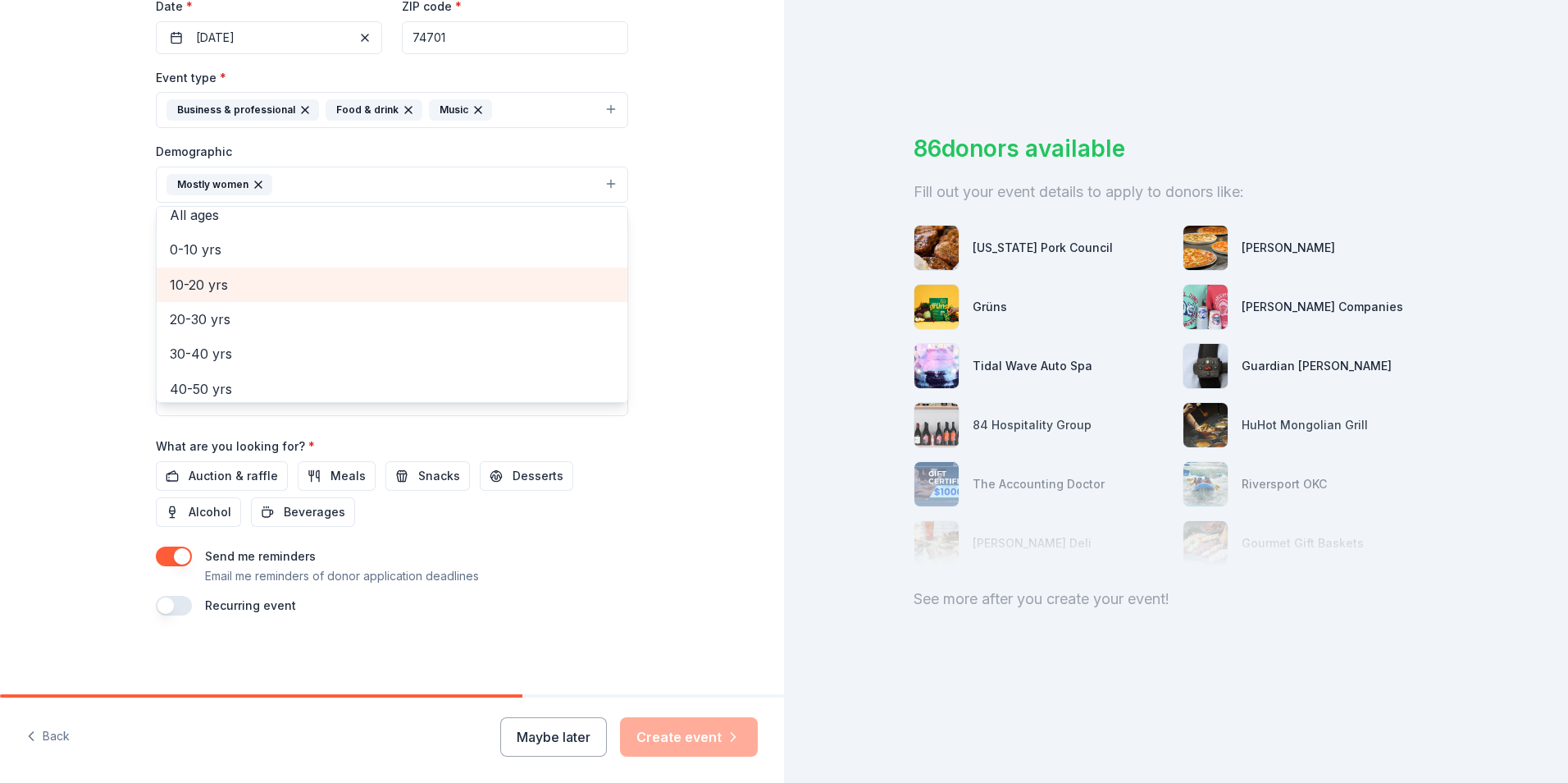
click at [169, 295] on span "10-20 yrs" at bounding box center [392, 284] width 445 height 22
click at [169, 295] on span "20-30 yrs" at bounding box center [392, 284] width 445 height 22
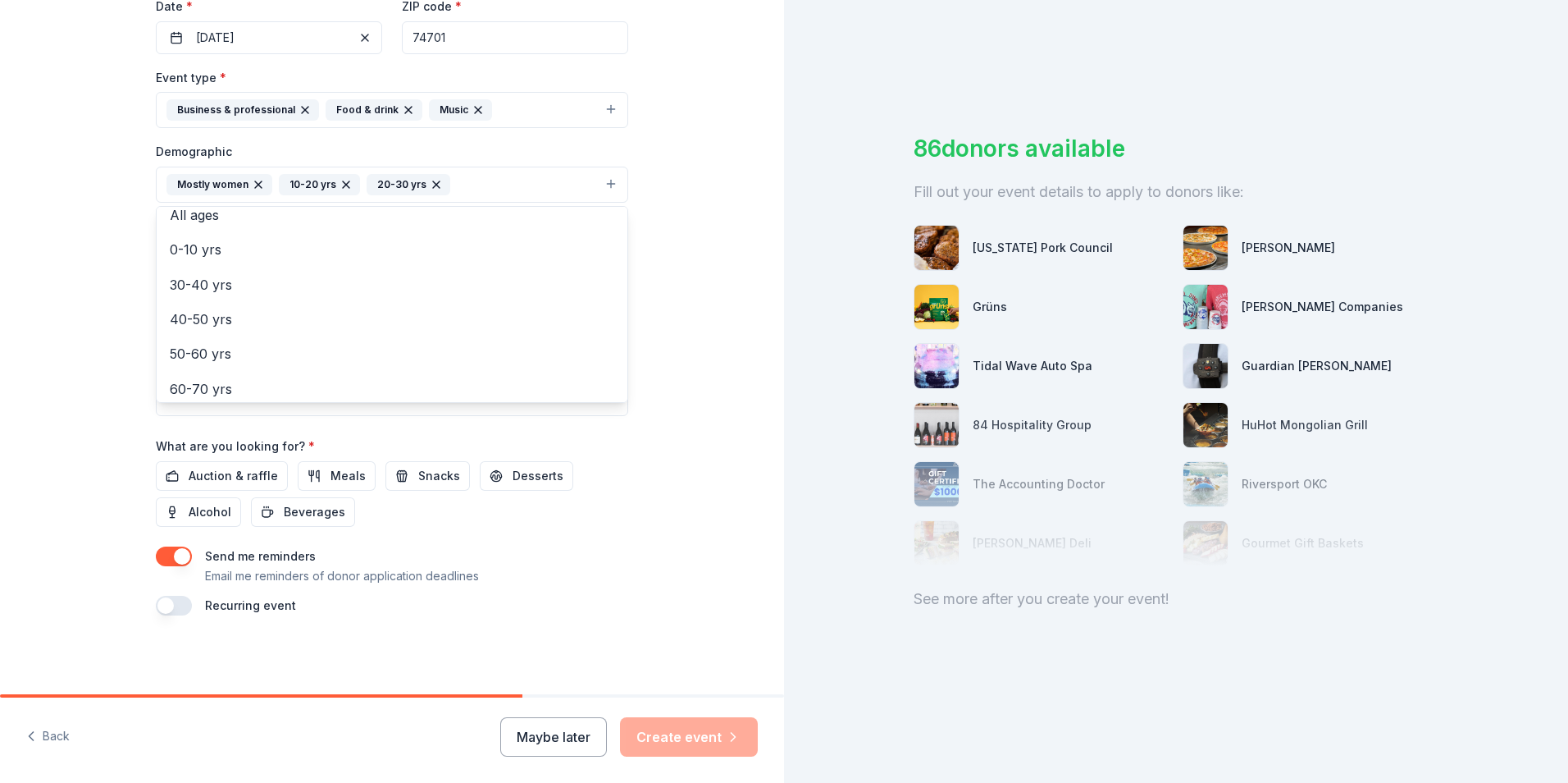
click at [33, 359] on div "Tell us about your event. We'll find in-kind donations you can apply for. Event…" at bounding box center [392, 146] width 784 height 1095
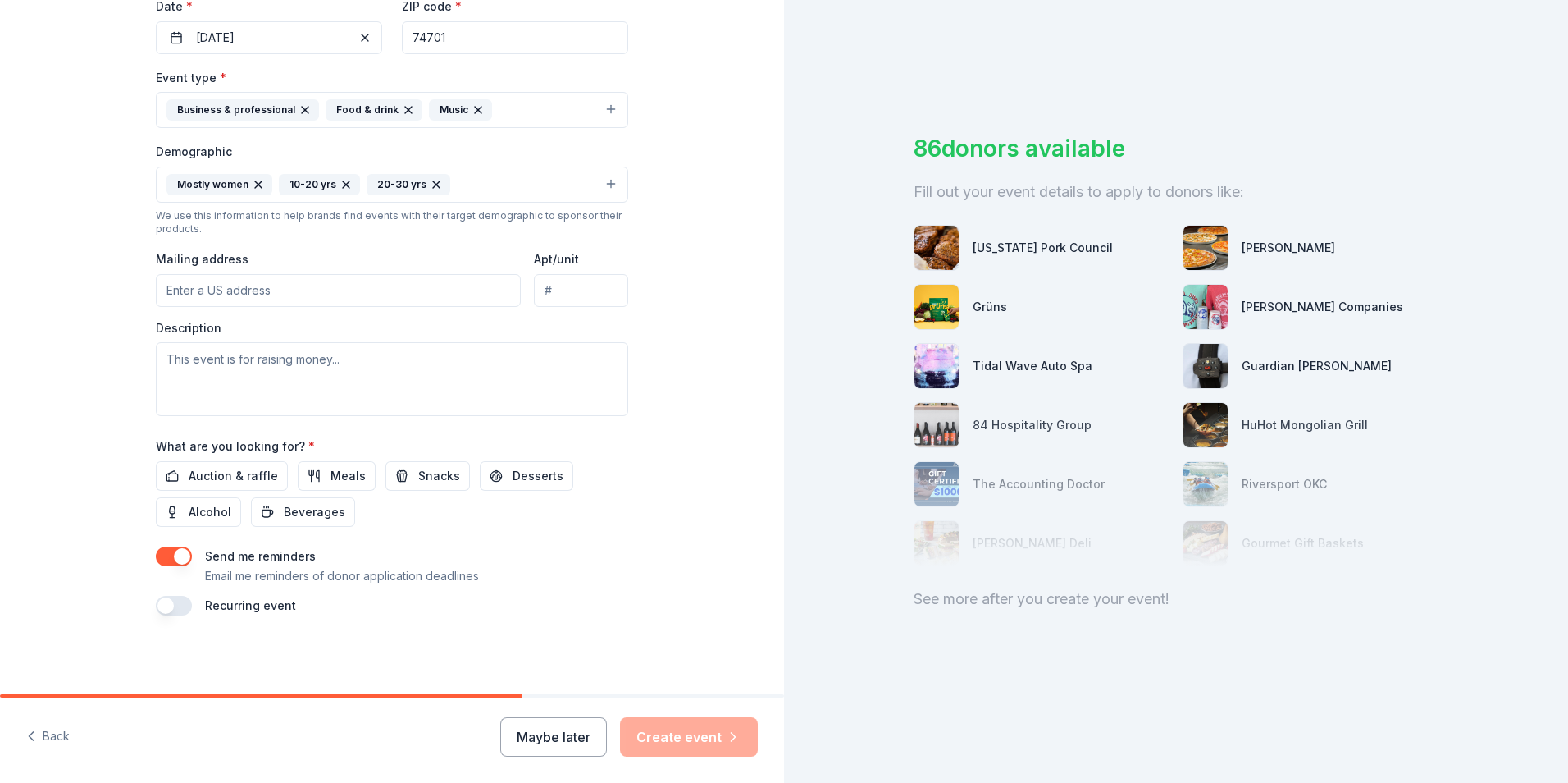
click at [156, 307] on input "Mailing address" at bounding box center [338, 289] width 365 height 33
paste input "425 W. University Boulevard"
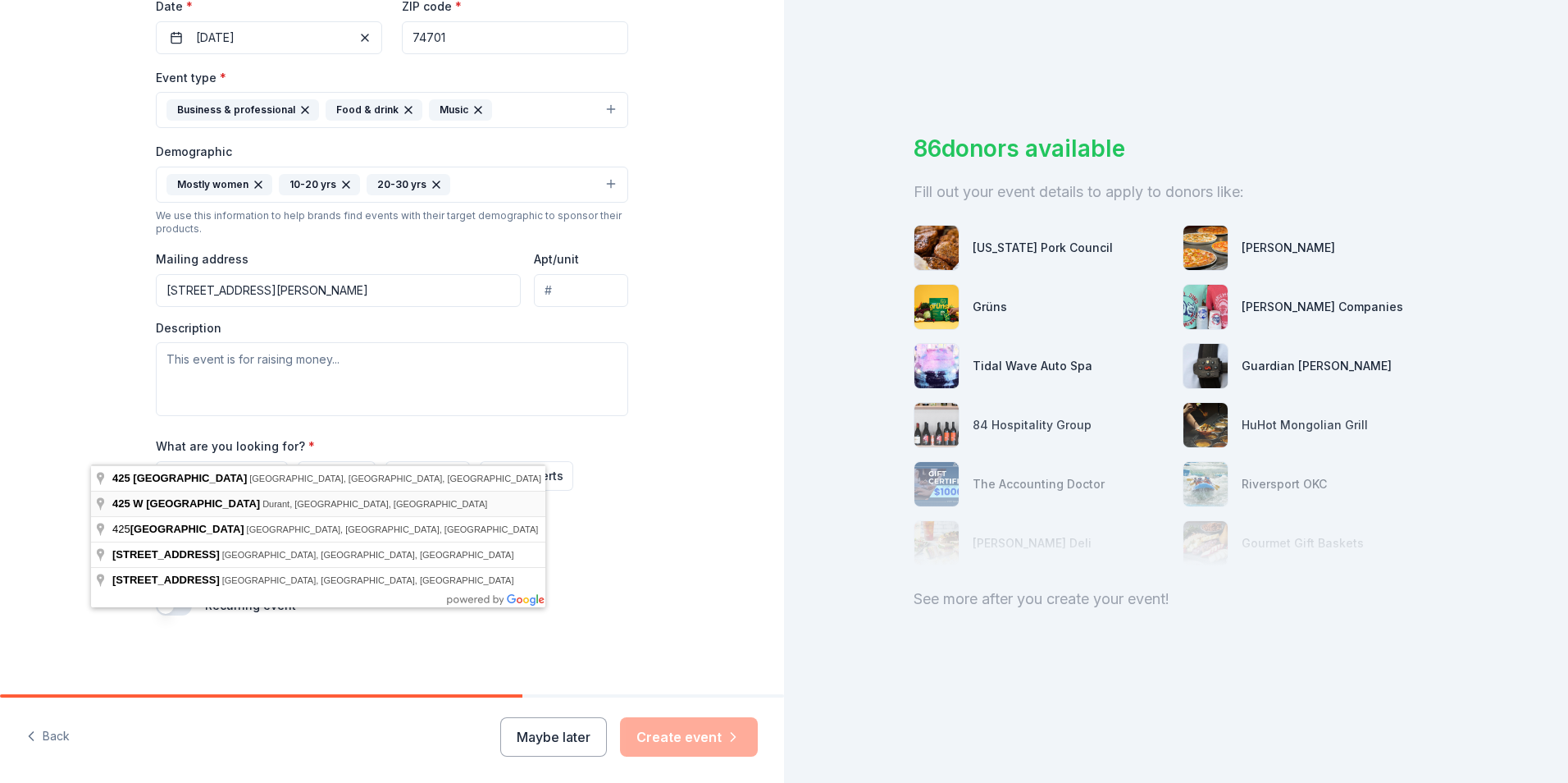
type input "425 University Boulevard, Durant, OK, 74701"
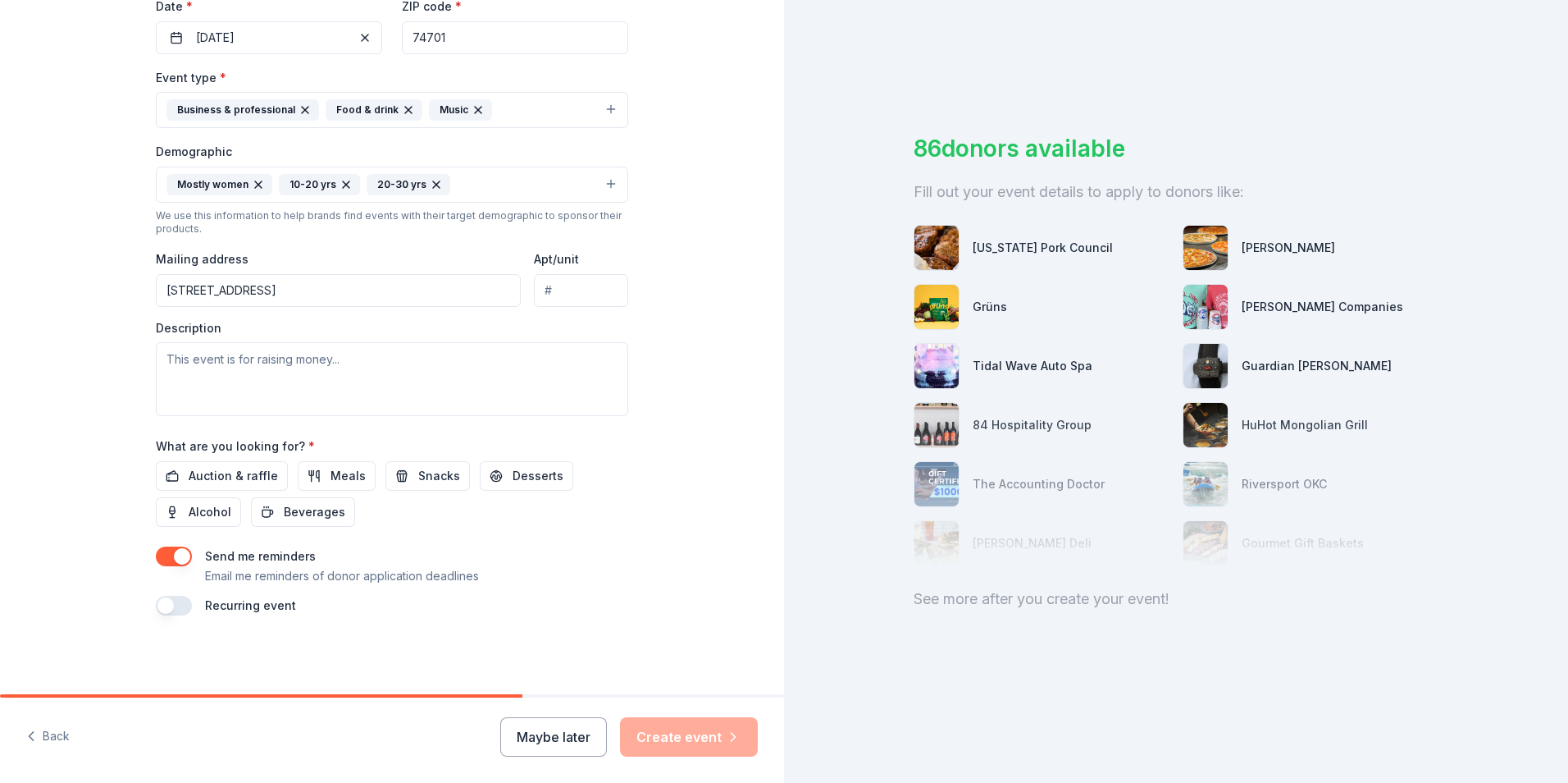
scroll to position [574, 0]
click at [209, 383] on textarea at bounding box center [392, 379] width 473 height 73
type textarea "recruiting new members"
click at [331, 486] on span "Meals" at bounding box center [349, 476] width 36 height 20
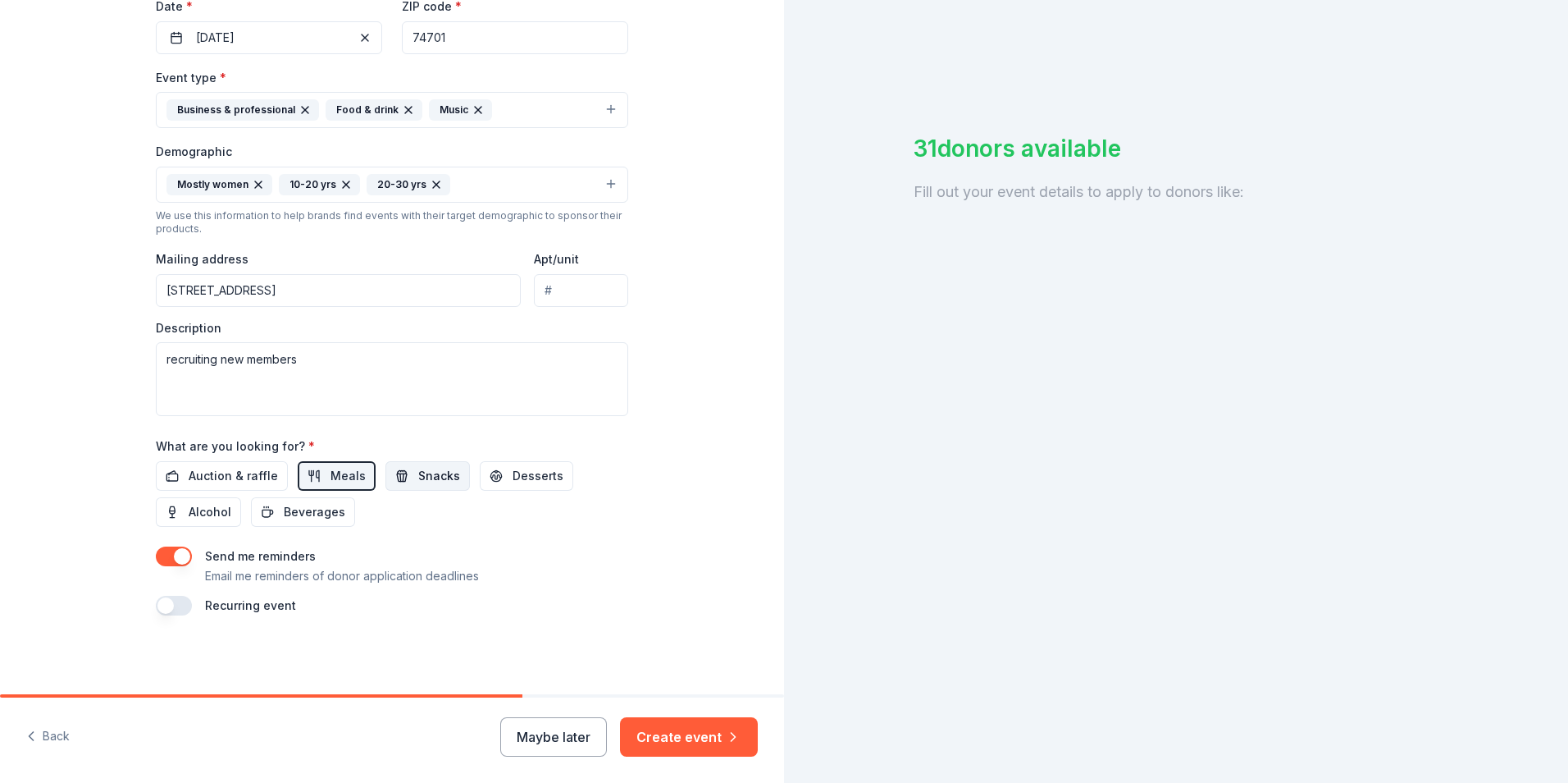
click at [418, 486] on span "Snacks" at bounding box center [439, 476] width 42 height 20
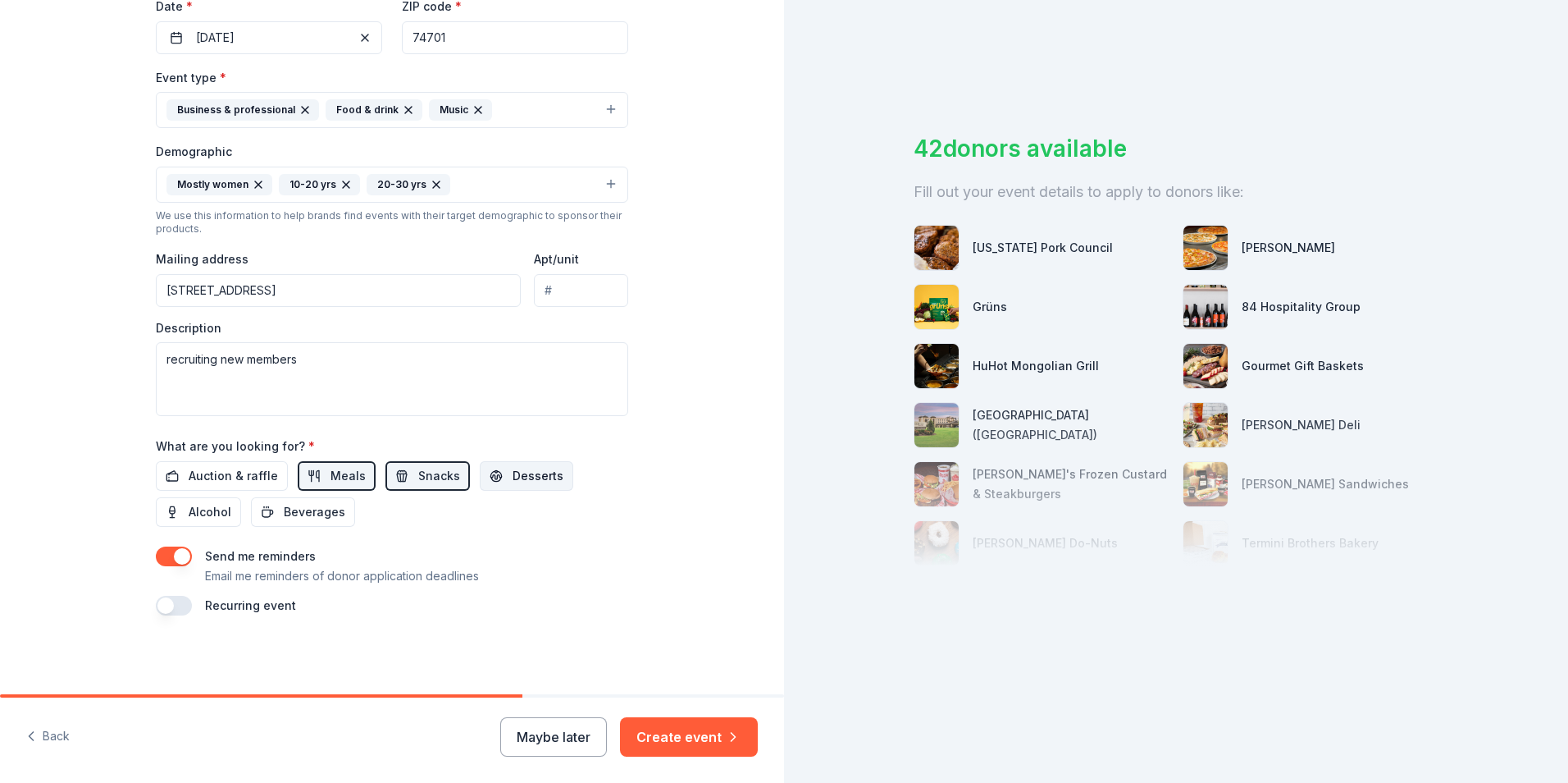
click at [548, 486] on span "Desserts" at bounding box center [537, 476] width 51 height 20
click at [287, 502] on span "Beverages" at bounding box center [314, 511] width 61 height 20
click at [651, 730] on button "Create event" at bounding box center [689, 736] width 138 height 40
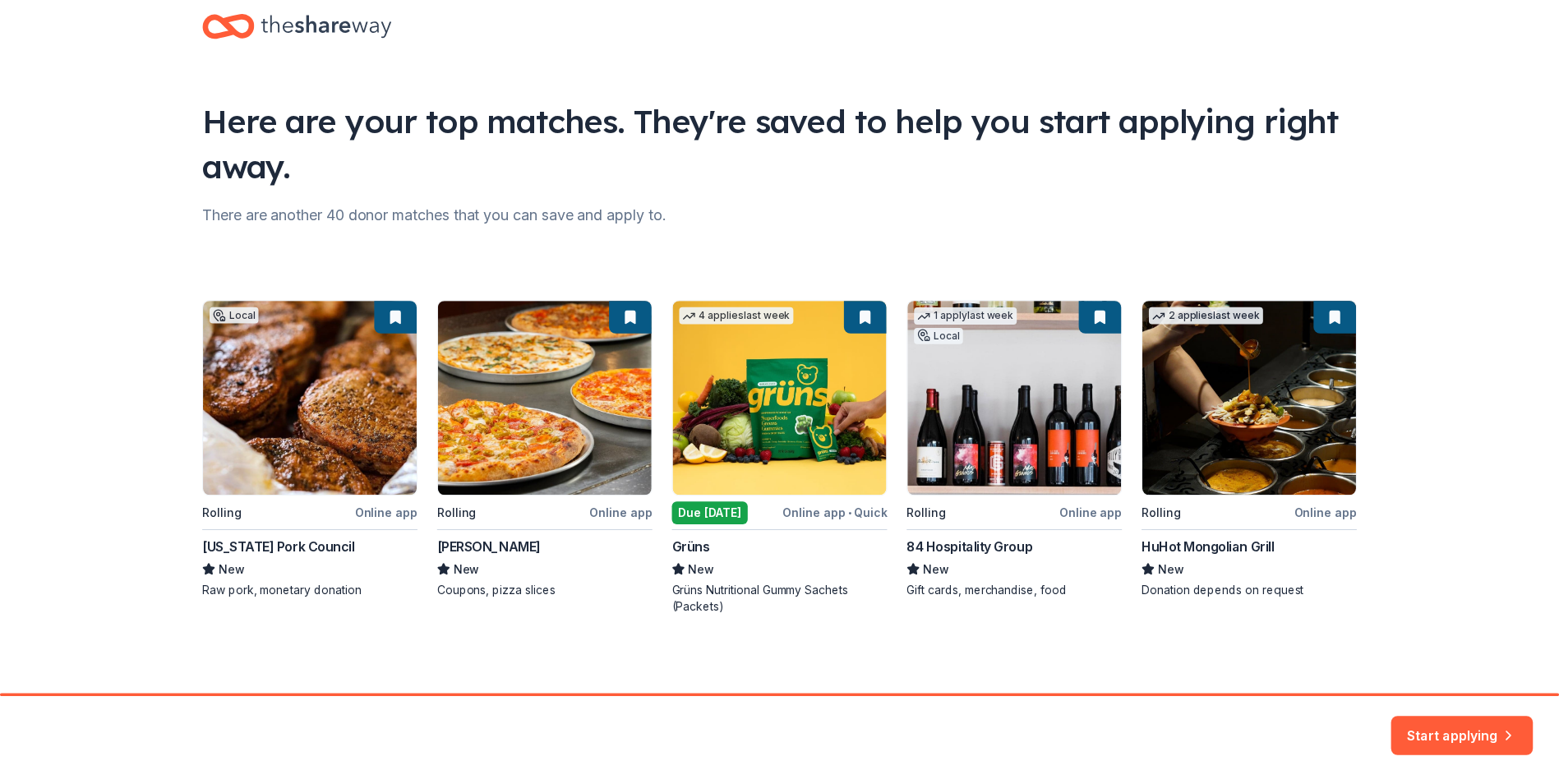
scroll to position [225, 0]
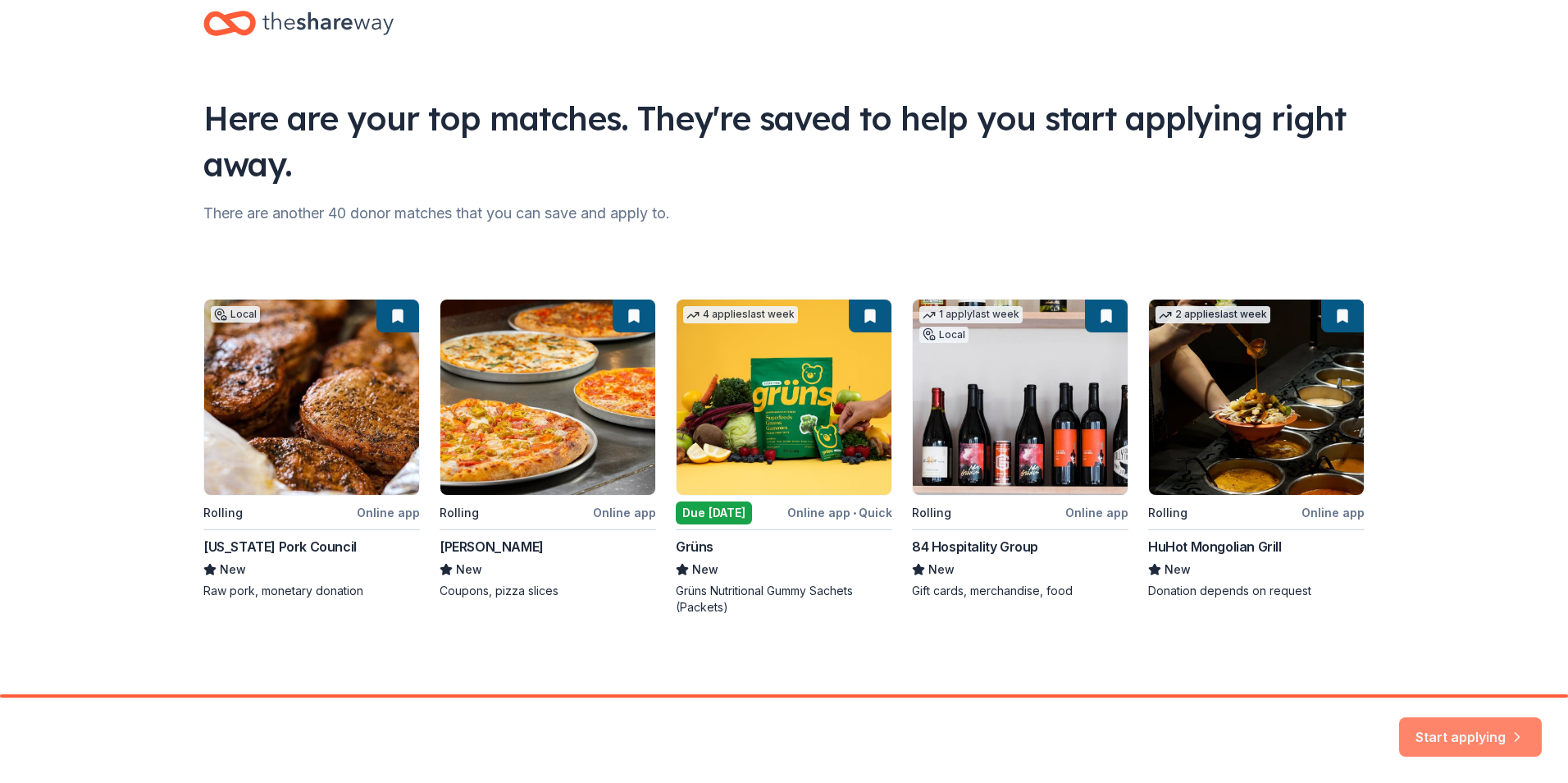
click at [1469, 725] on button "Start applying" at bounding box center [1471, 727] width 143 height 40
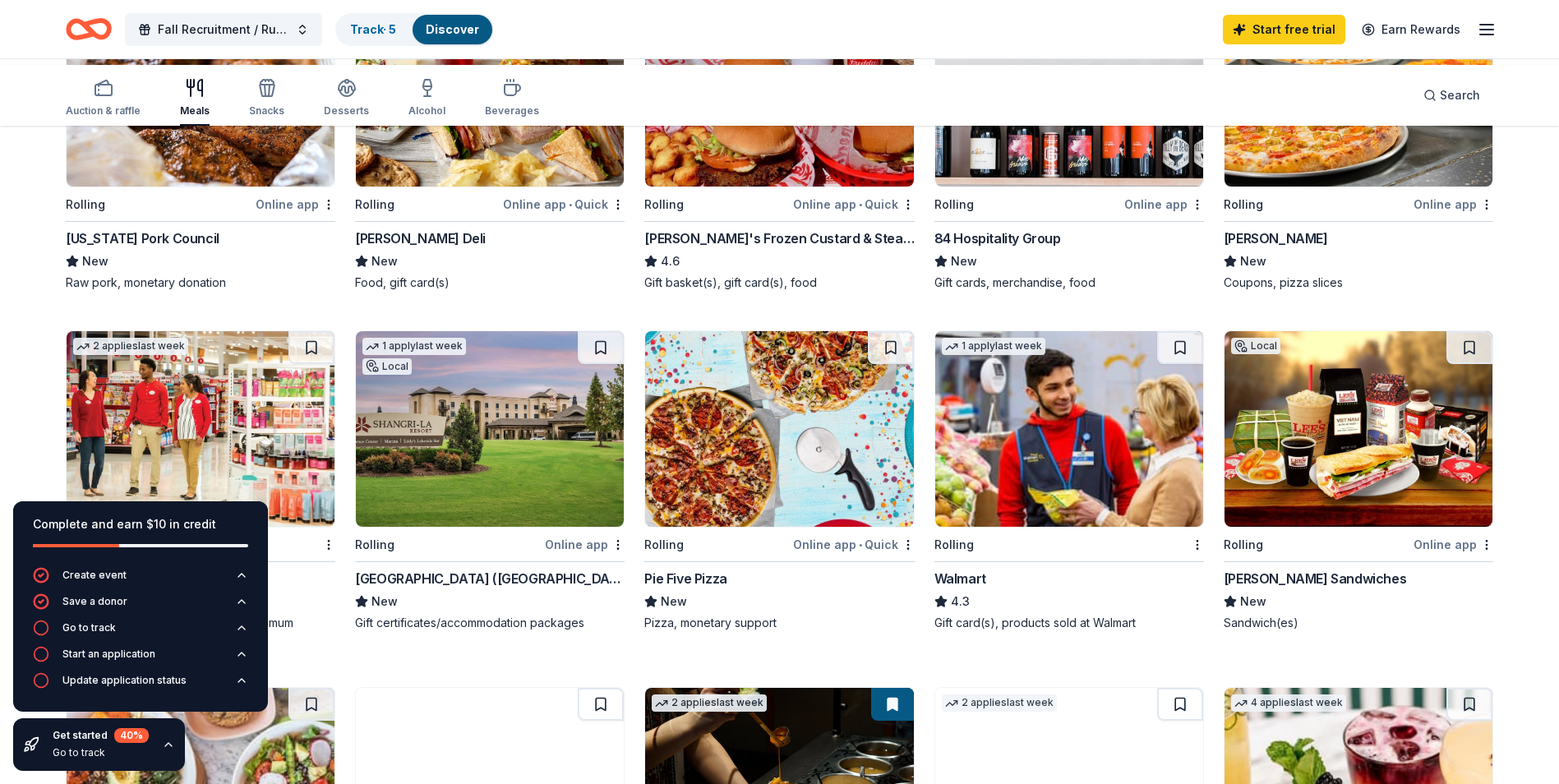
scroll to position [246, 0]
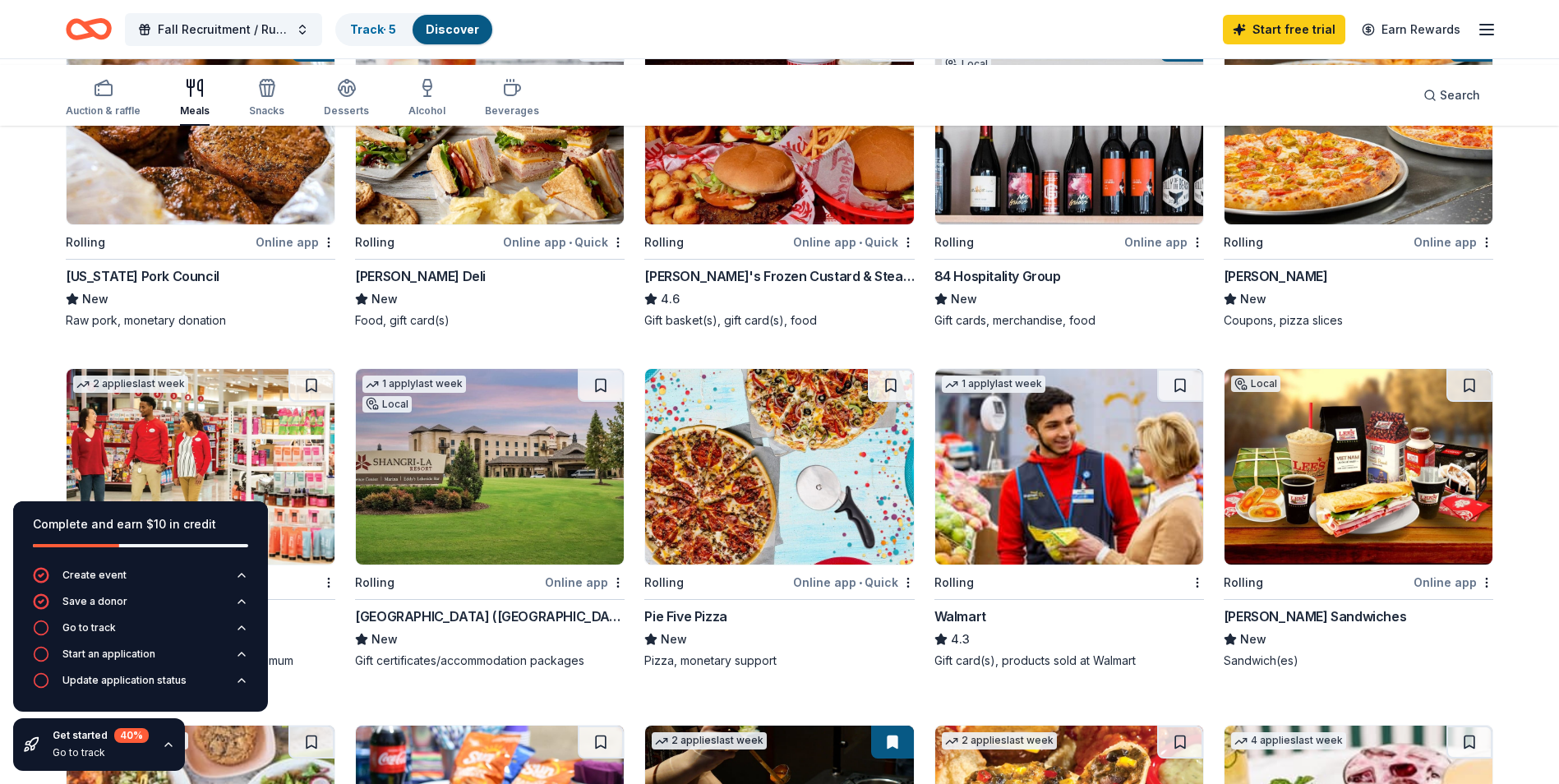
click at [277, 252] on div "Online app" at bounding box center [295, 241] width 79 height 21
click at [412, 208] on img at bounding box center [490, 126] width 268 height 196
click at [522, 252] on div "Online app • Quick" at bounding box center [563, 241] width 121 height 21
click at [1055, 205] on img at bounding box center [1069, 126] width 268 height 196
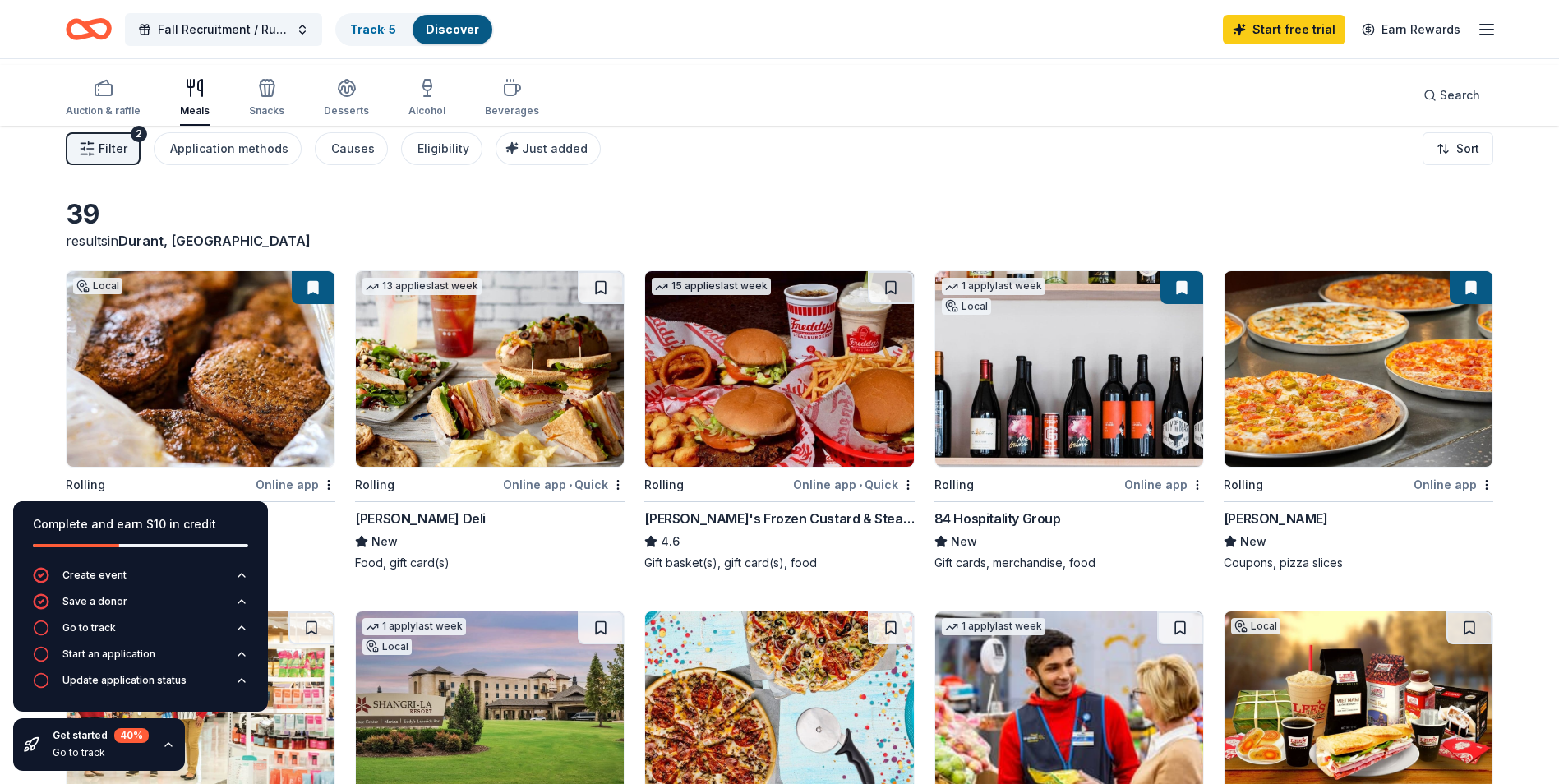
scroll to position [0, 0]
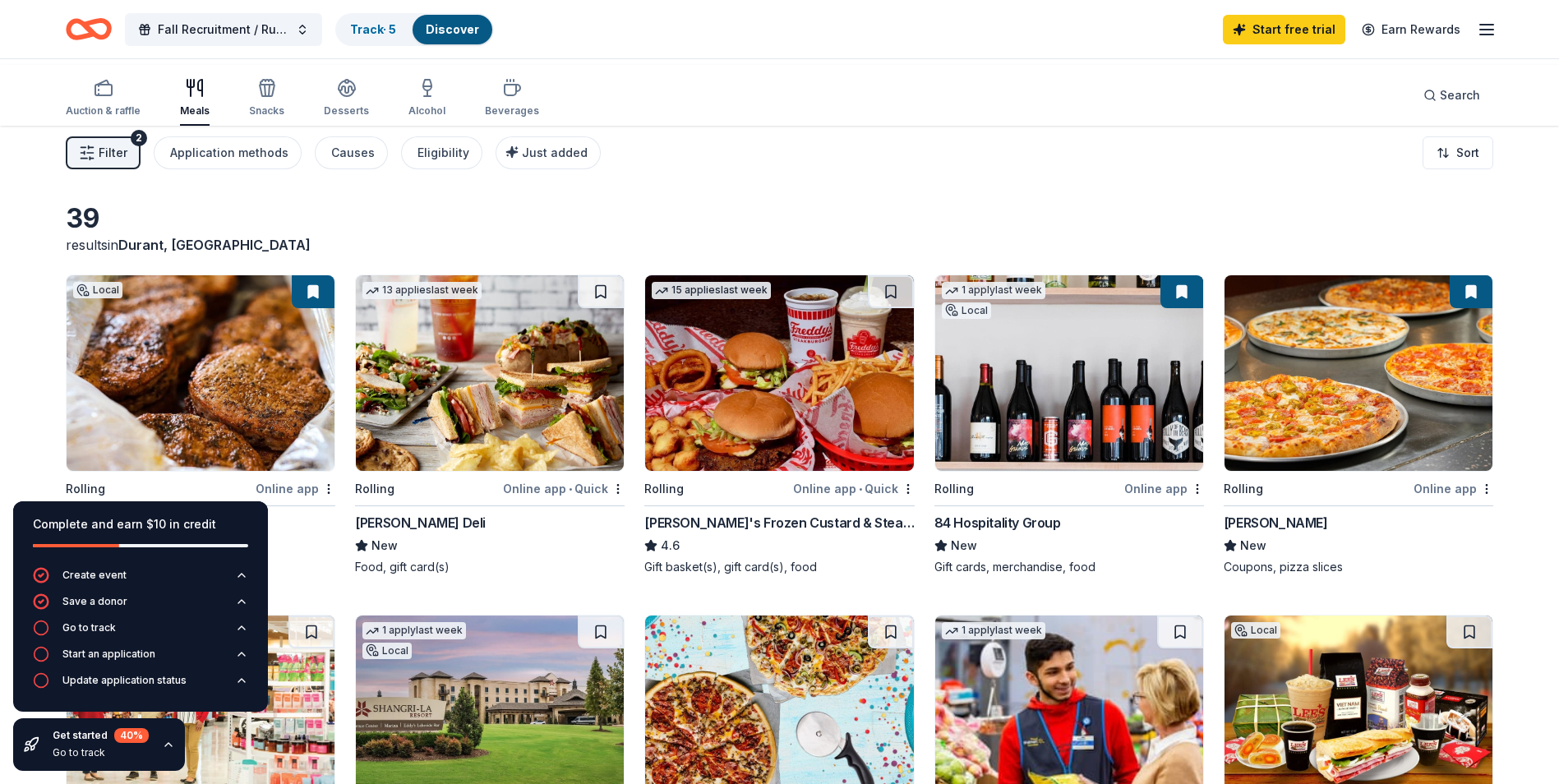
click at [1346, 387] on img at bounding box center [1358, 372] width 268 height 196
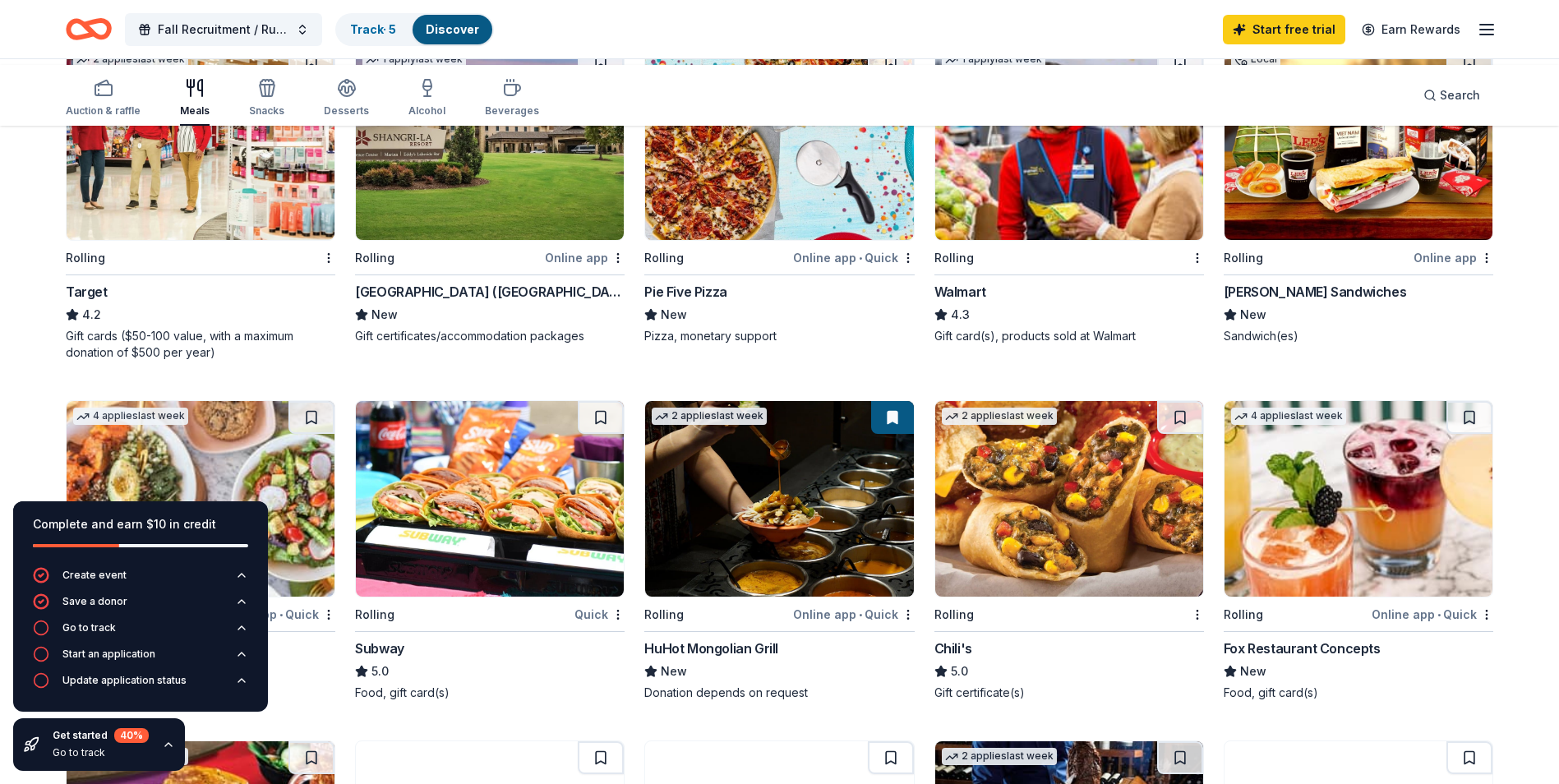
scroll to position [575, 0]
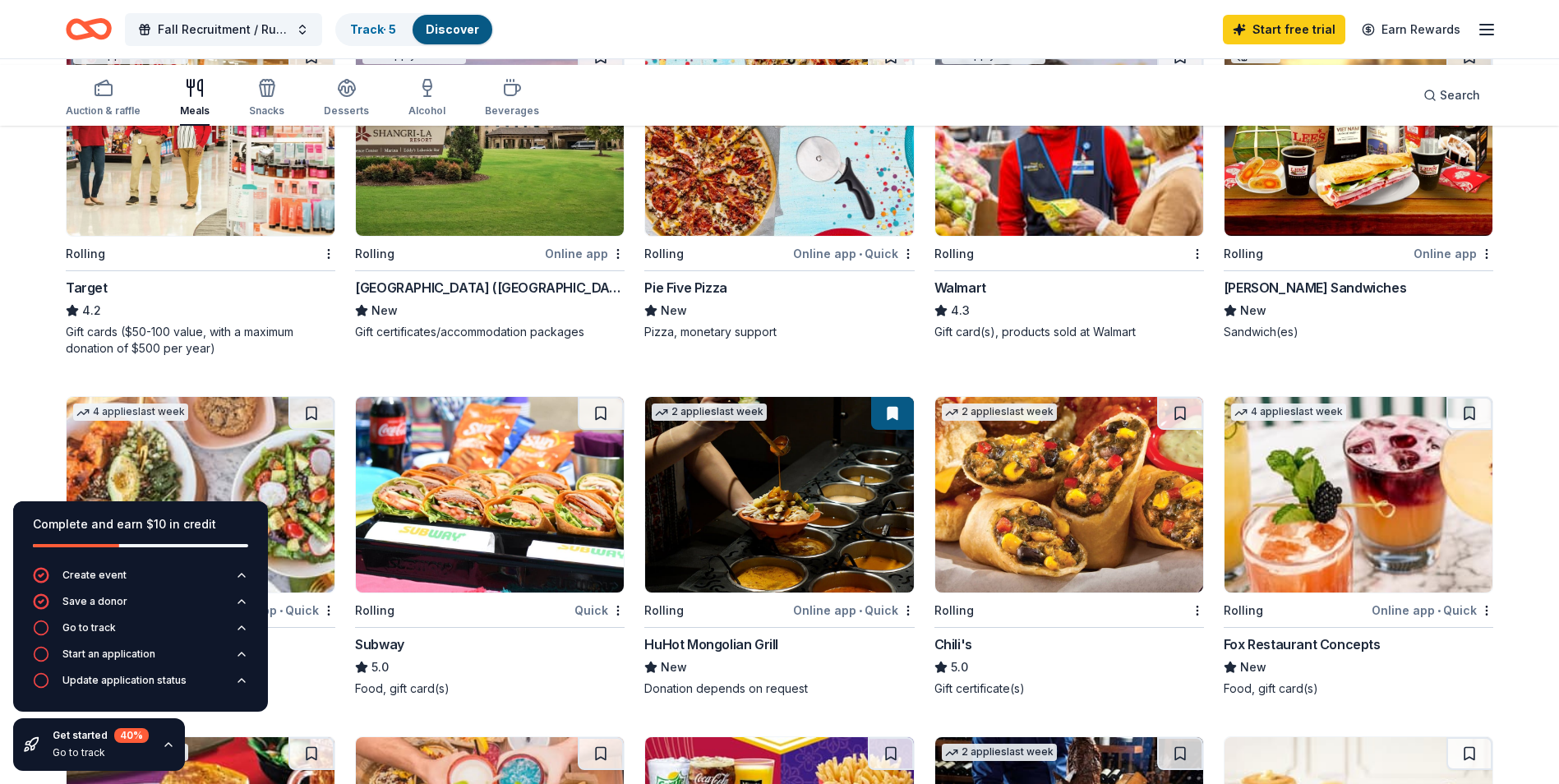
click at [499, 236] on img at bounding box center [490, 138] width 268 height 196
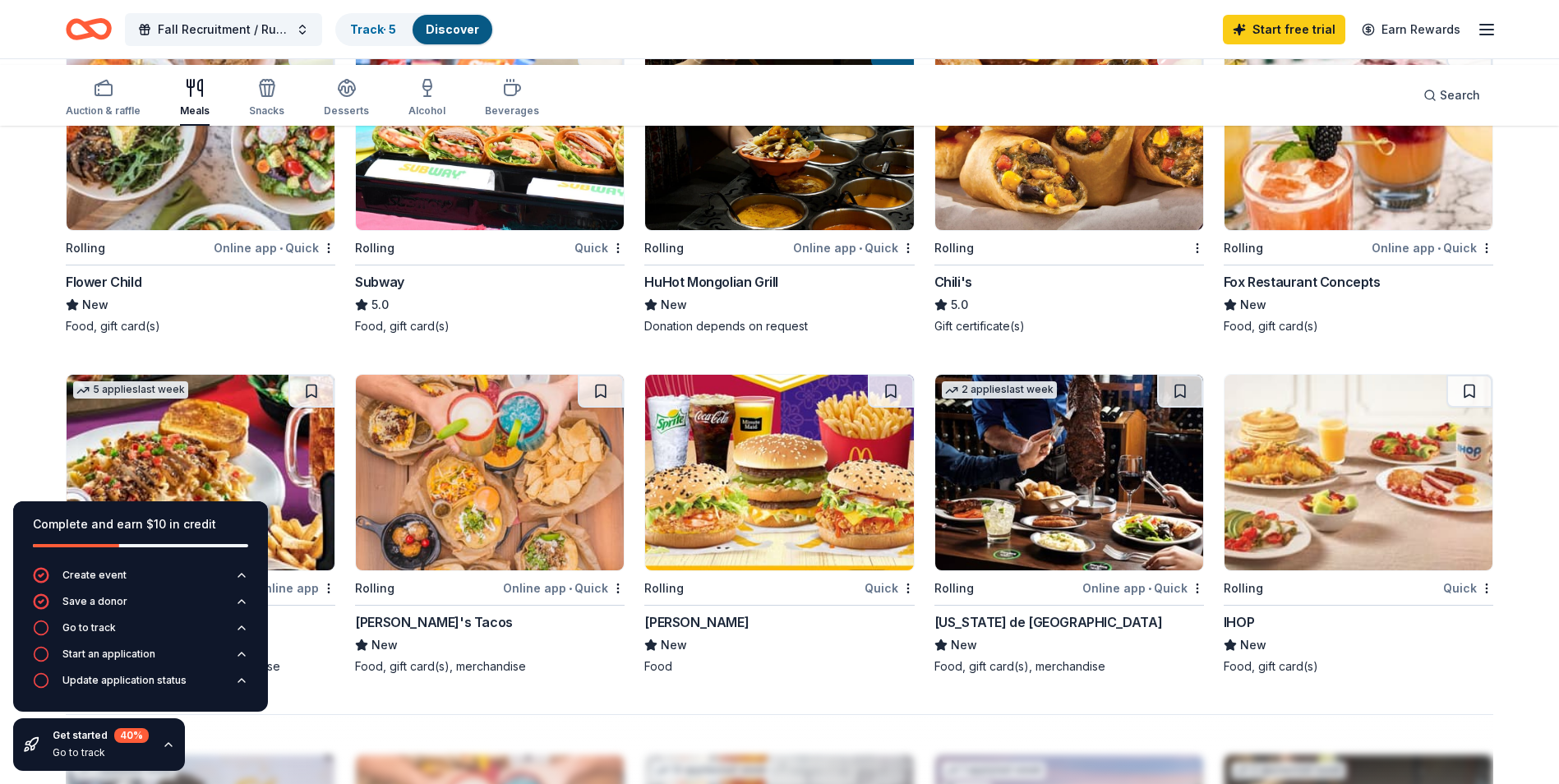
scroll to position [903, 0]
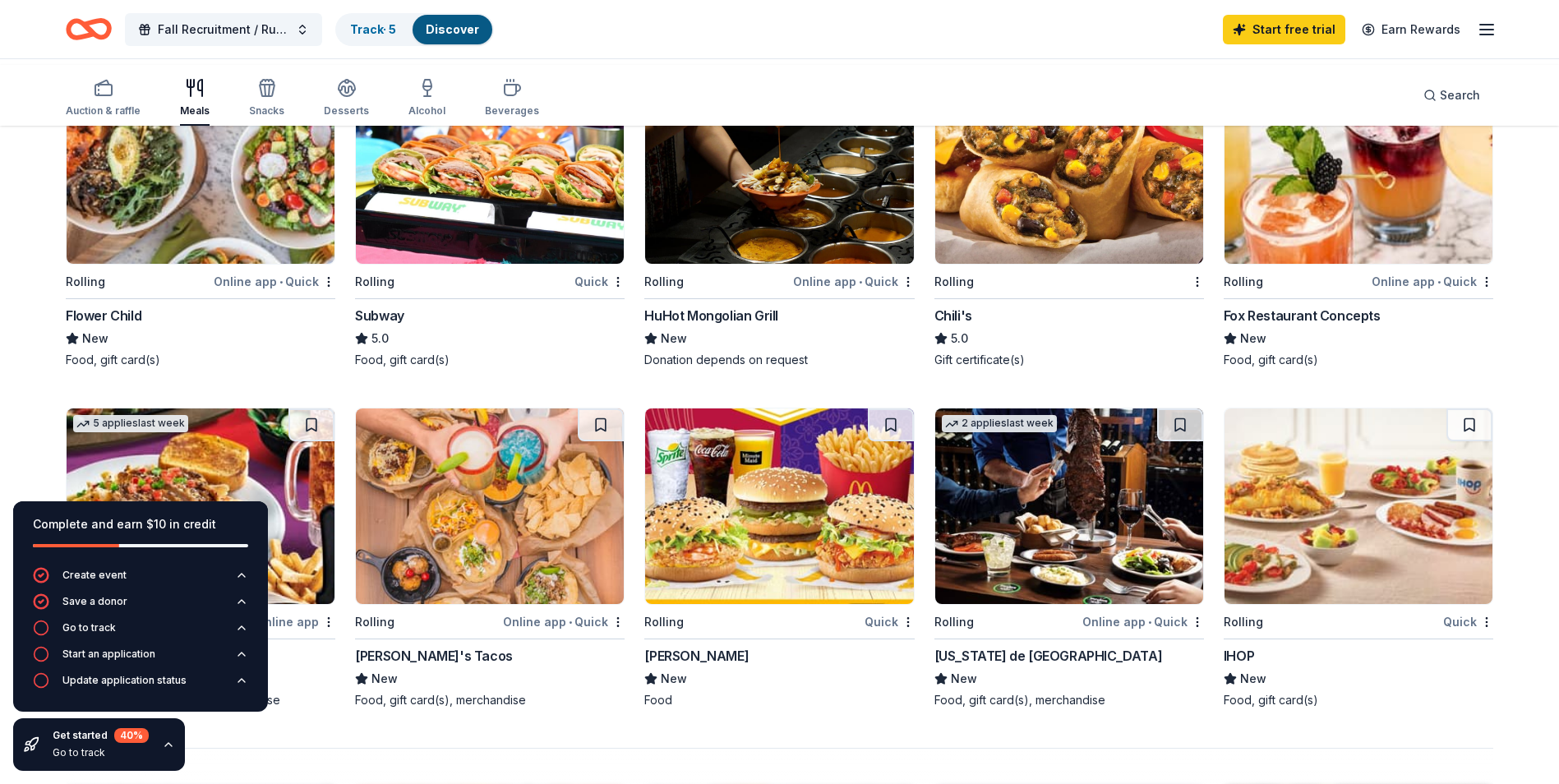
click at [446, 264] on img at bounding box center [490, 166] width 268 height 196
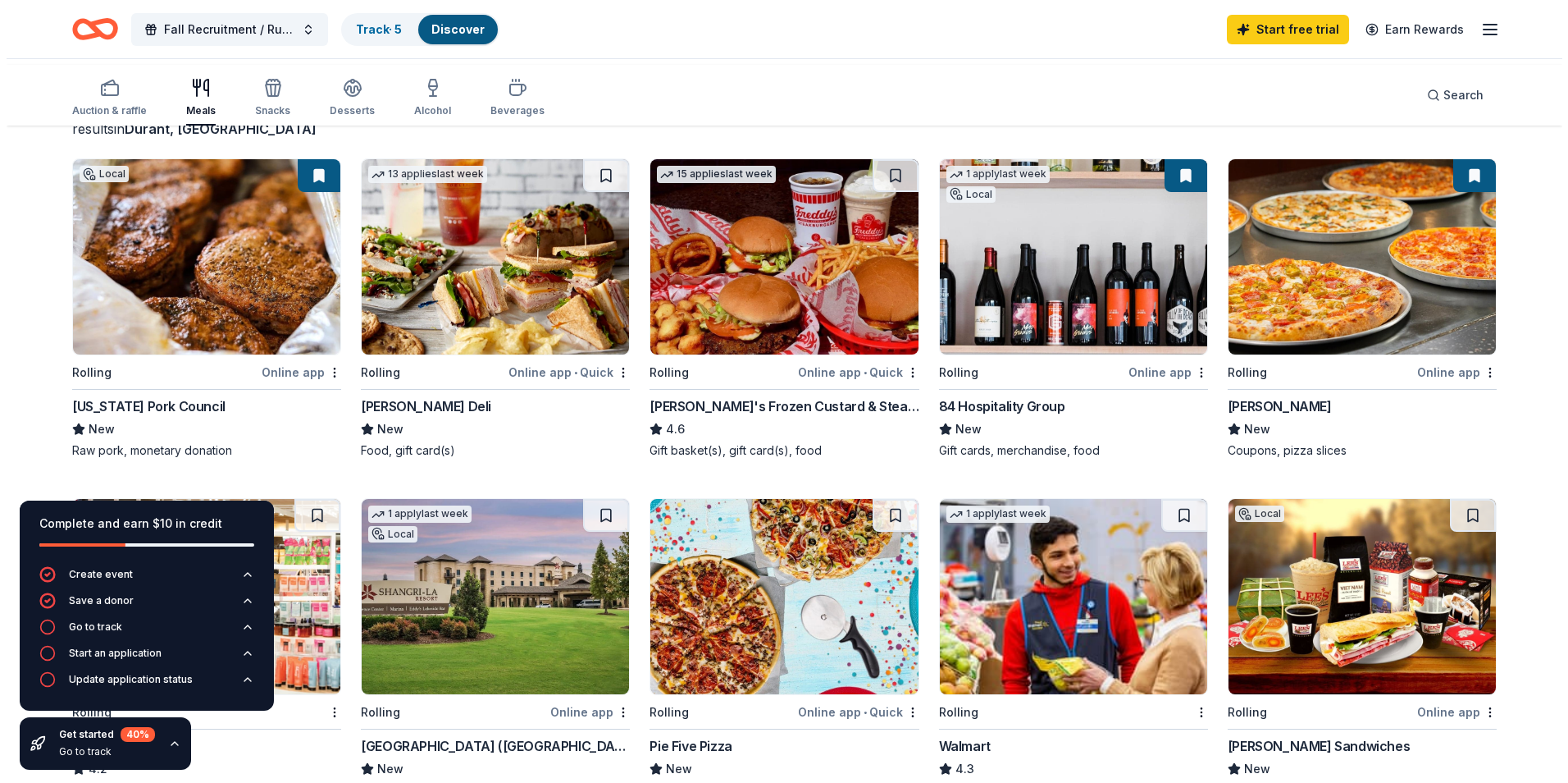
scroll to position [0, 0]
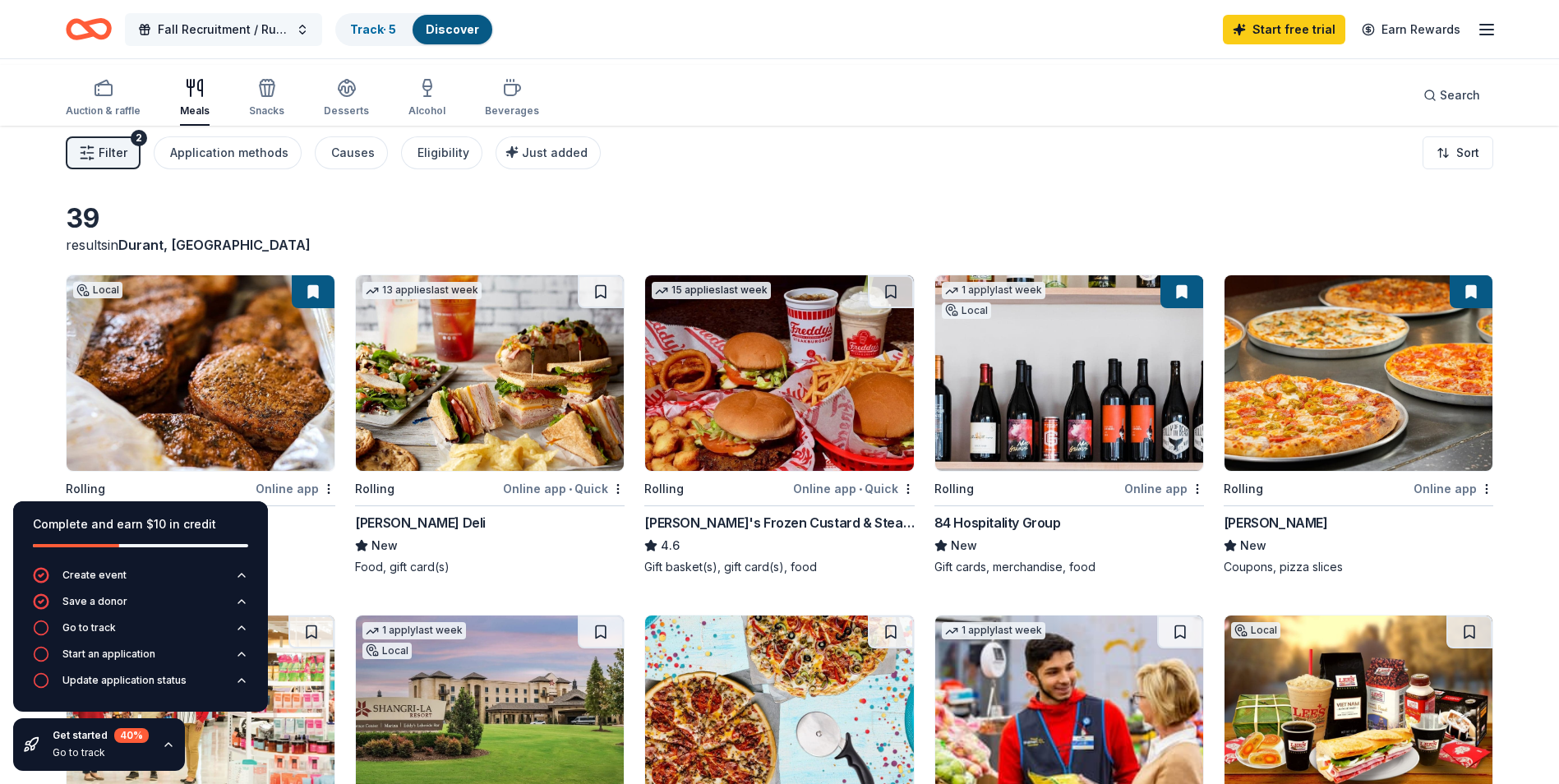
click at [231, 32] on span "Fall Recruitment / Rush" at bounding box center [223, 30] width 131 height 20
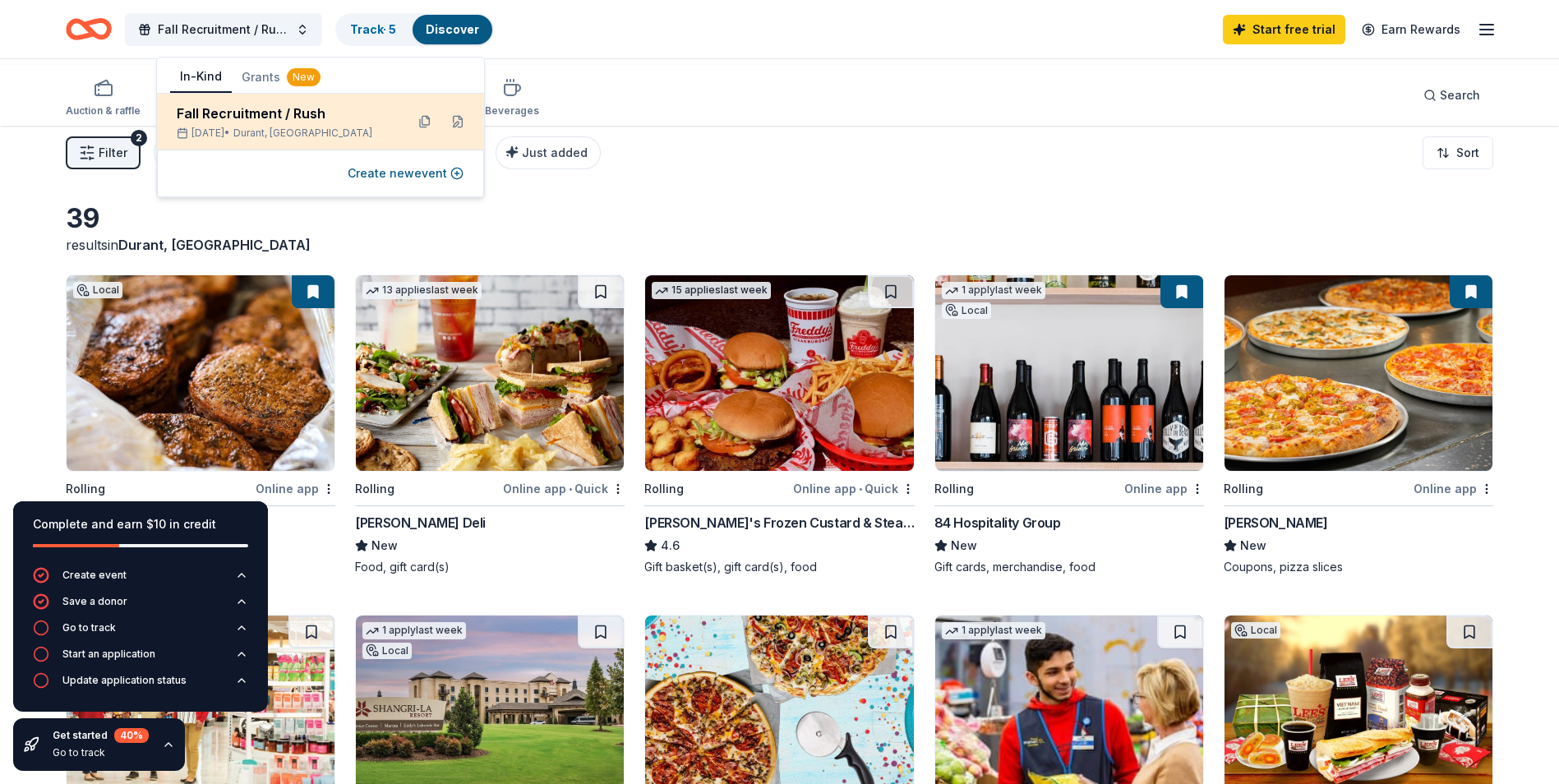
click at [263, 140] on div "Fall Recruitment / Rush Sep 19, 2025 • Durant, OK" at bounding box center [284, 121] width 215 height 36
click at [350, 123] on div "Fall Recruitment / Rush" at bounding box center [284, 113] width 215 height 20
click at [451, 135] on button at bounding box center [458, 121] width 26 height 26
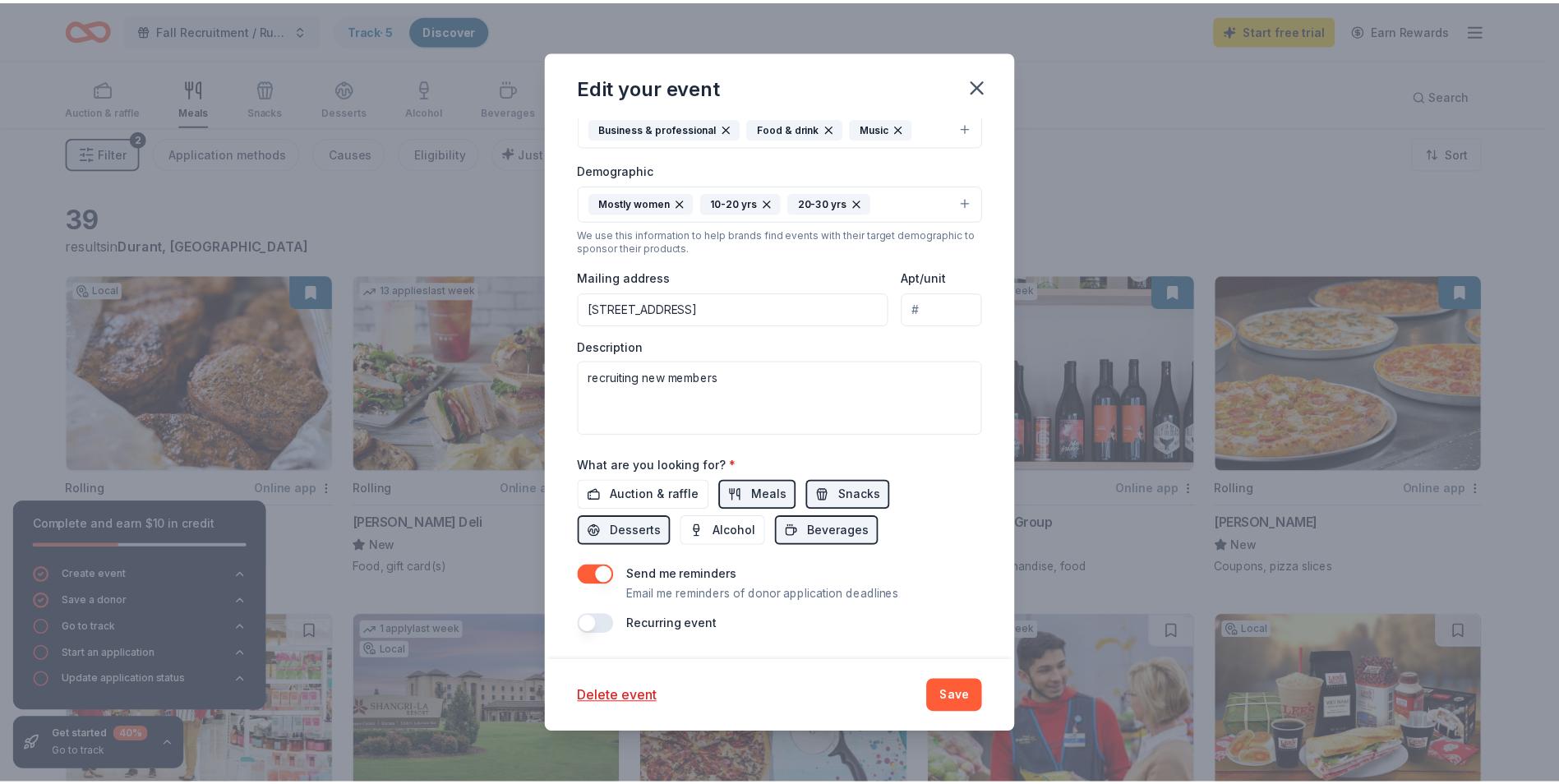
scroll to position [411, 0]
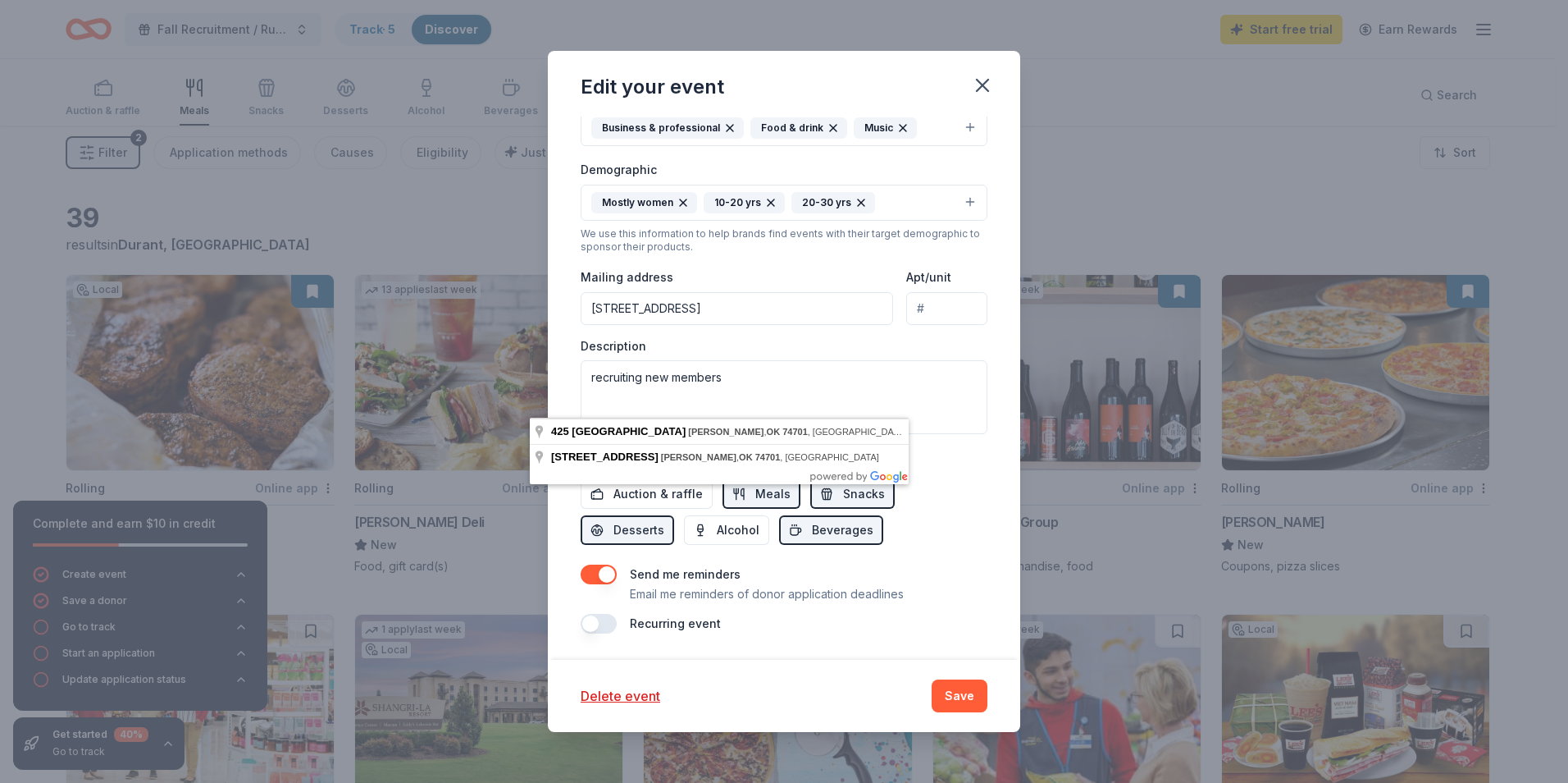
drag, startPoint x: 850, startPoint y: 391, endPoint x: 541, endPoint y: 392, distance: 309.0
click at [581, 325] on input "425 University Boulevard, Durant, OK, 74701" at bounding box center [736, 308] width 312 height 33
click at [1001, 93] on button "button" at bounding box center [982, 85] width 36 height 36
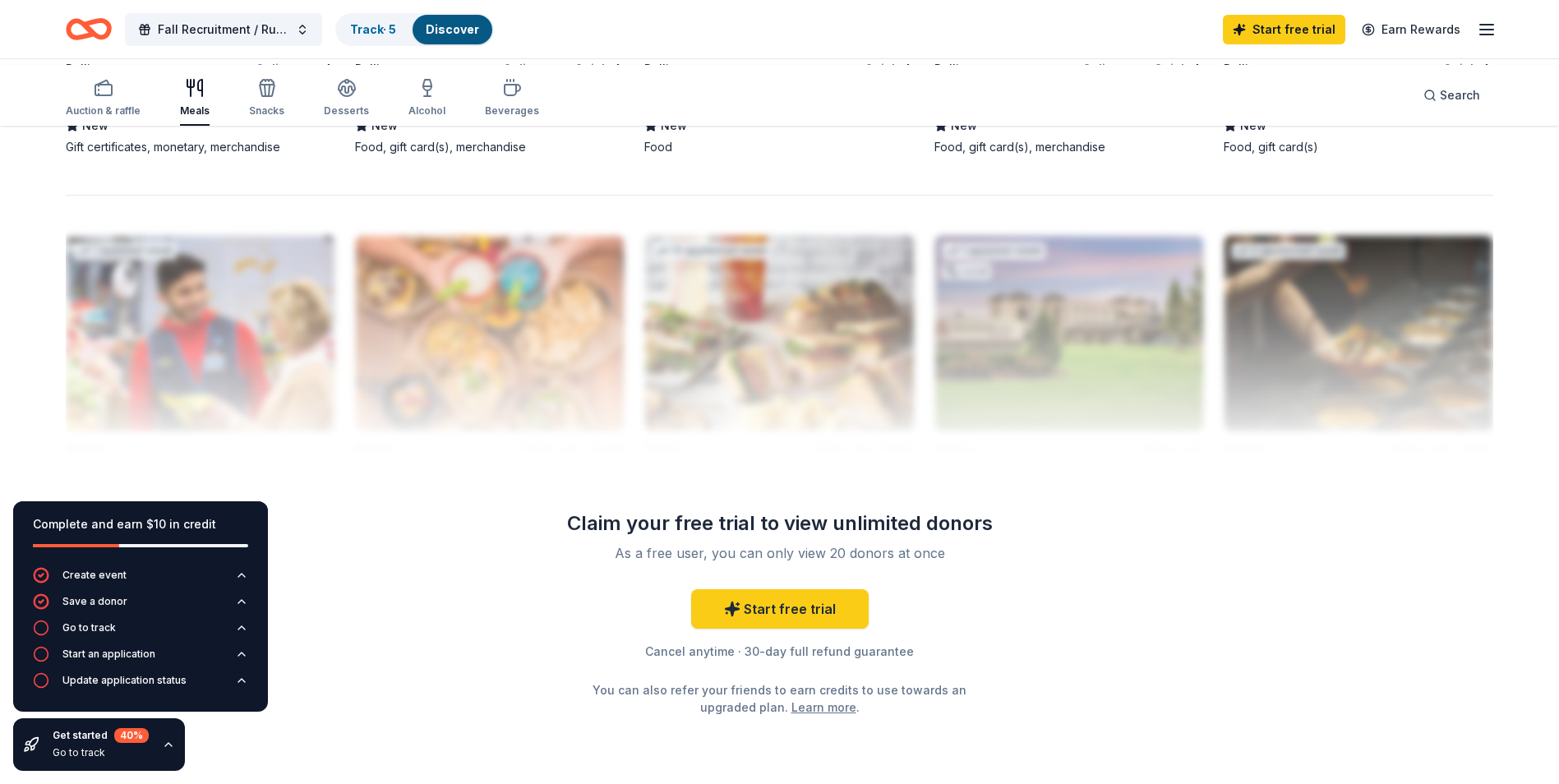
scroll to position [1725, 0]
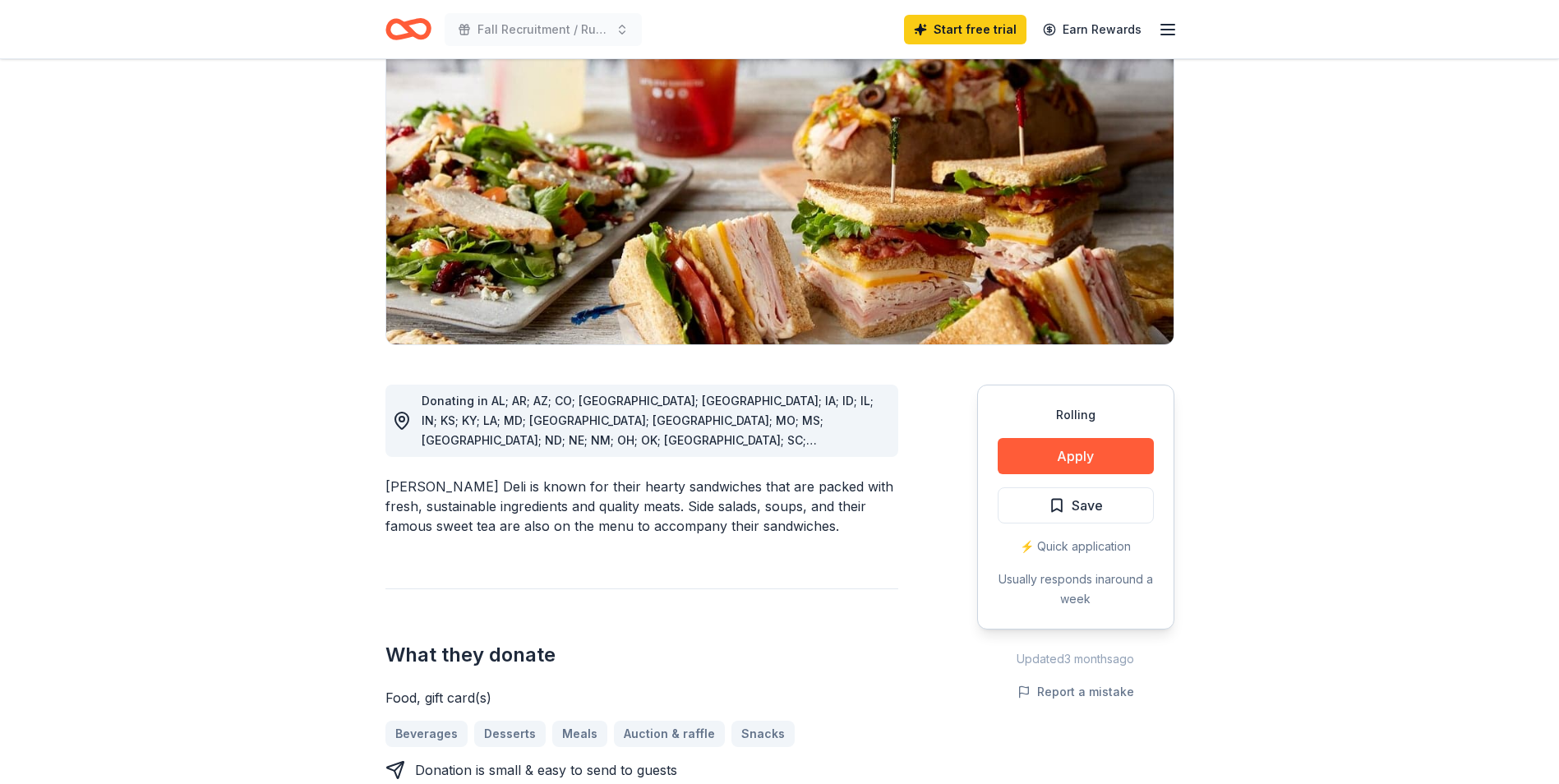
scroll to position [165, 0]
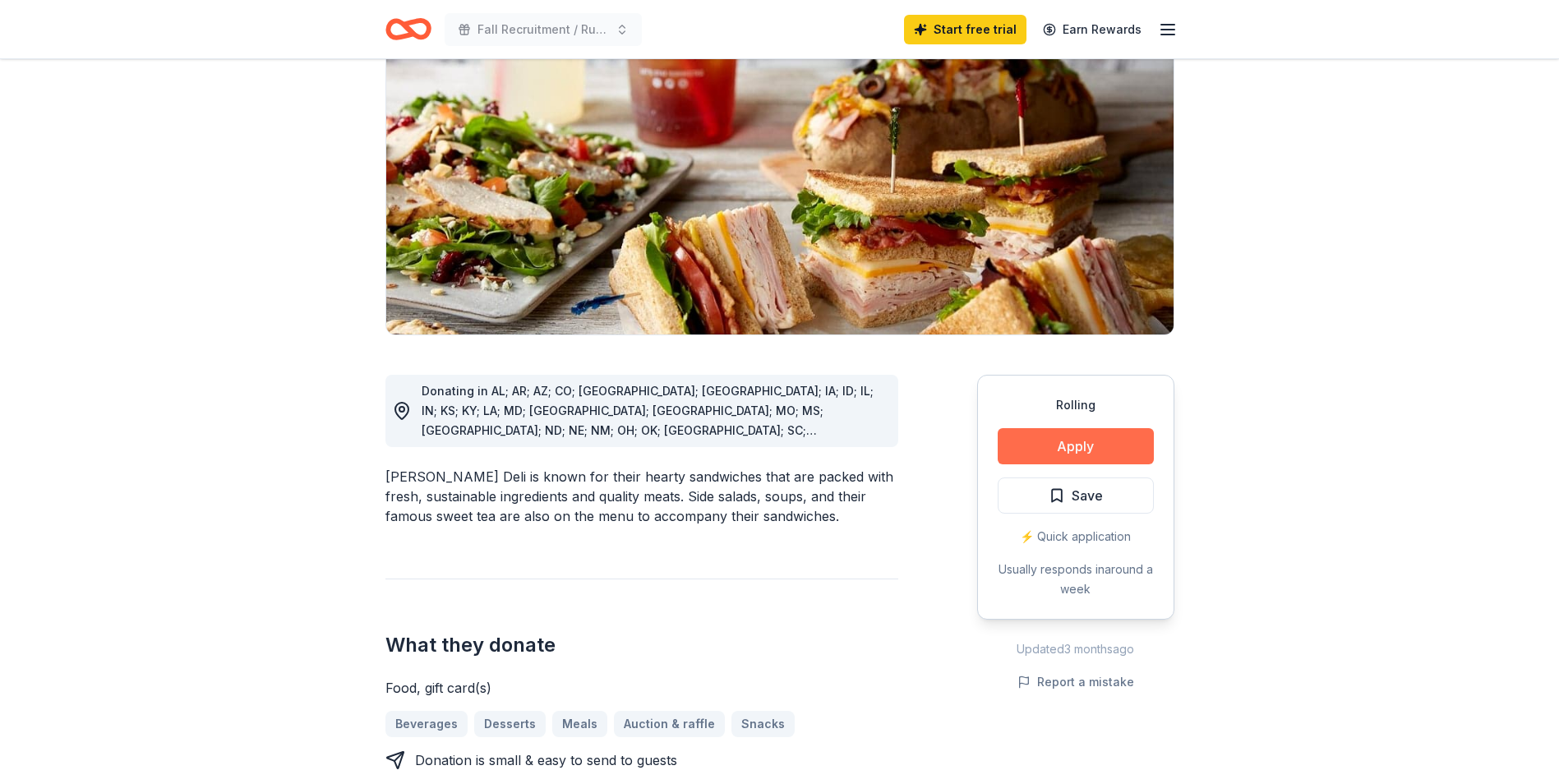
click at [1041, 464] on button "Apply" at bounding box center [1075, 446] width 156 height 36
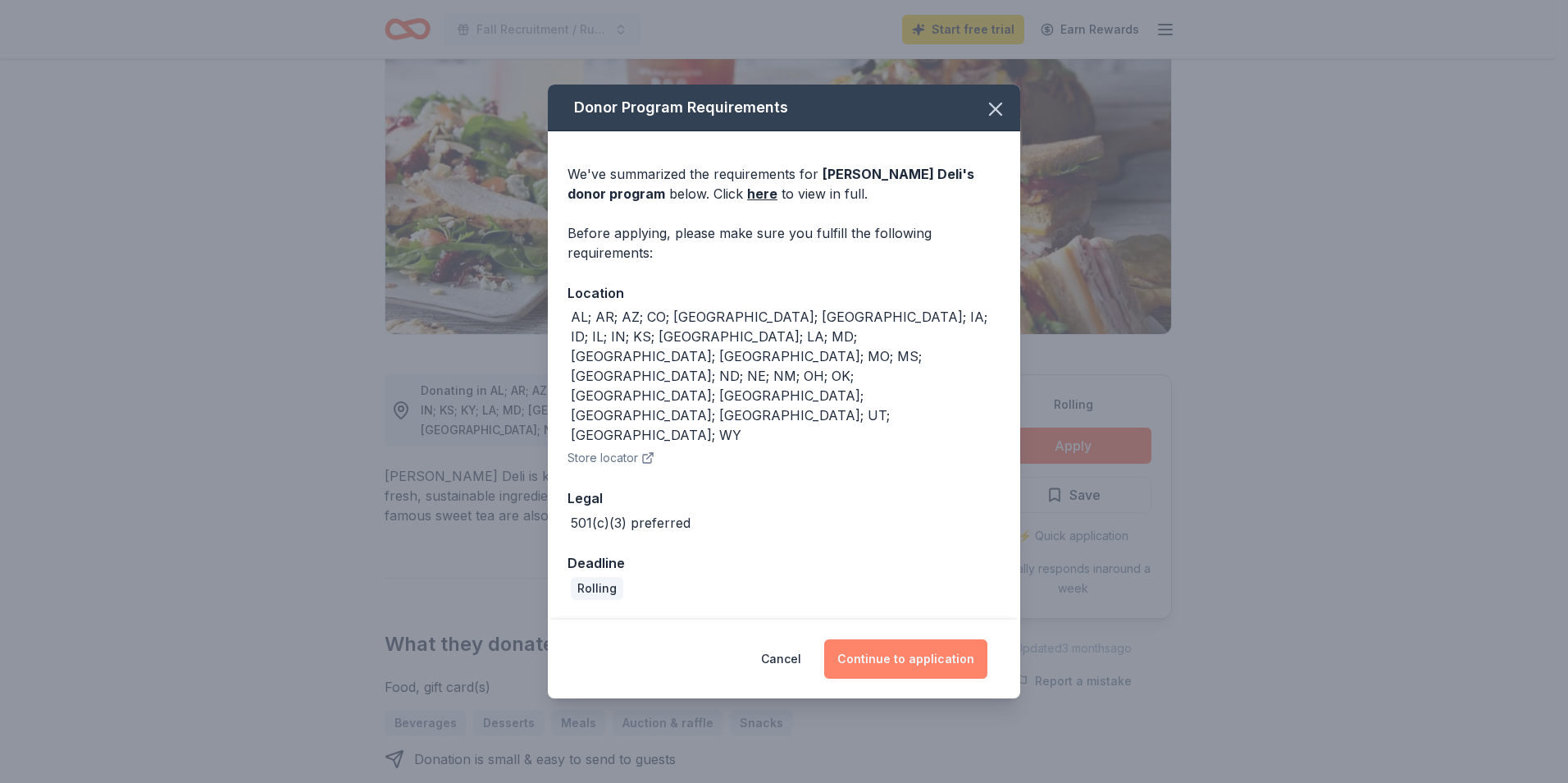
click at [943, 657] on button "Continue to application" at bounding box center [906, 659] width 164 height 40
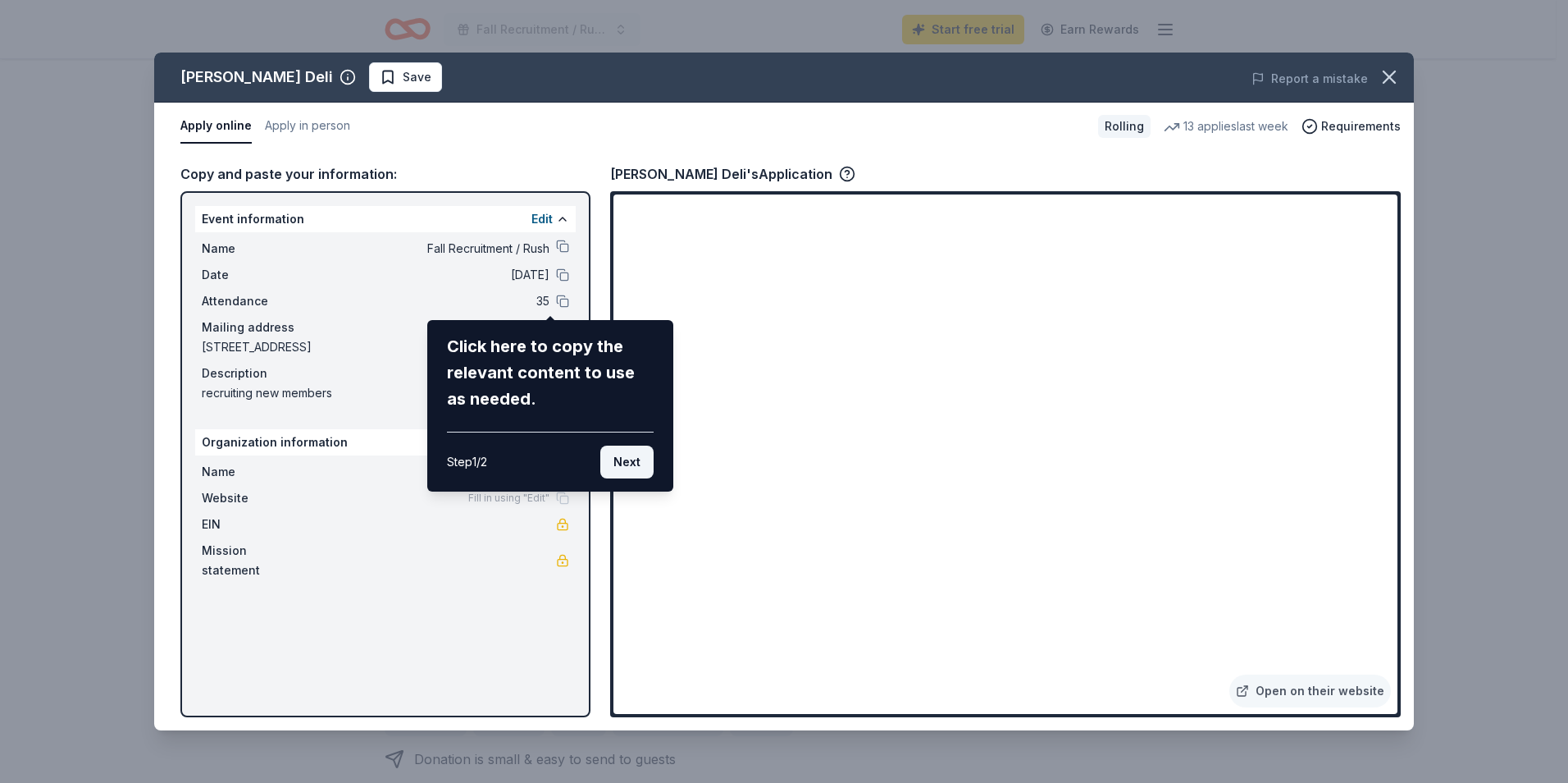
click at [602, 478] on button "Next" at bounding box center [627, 461] width 54 height 33
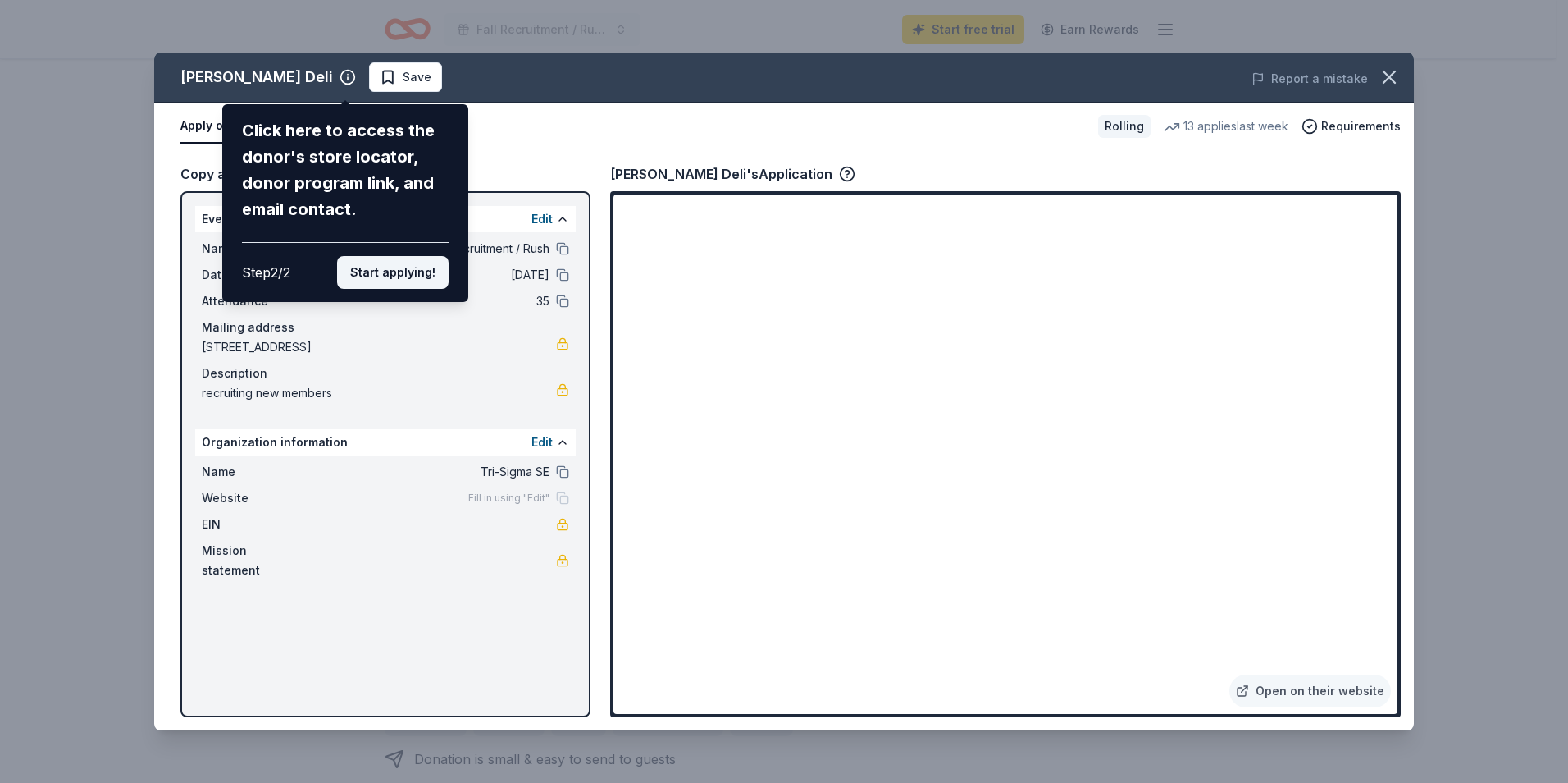
click at [364, 288] on button "Start applying!" at bounding box center [392, 272] width 112 height 33
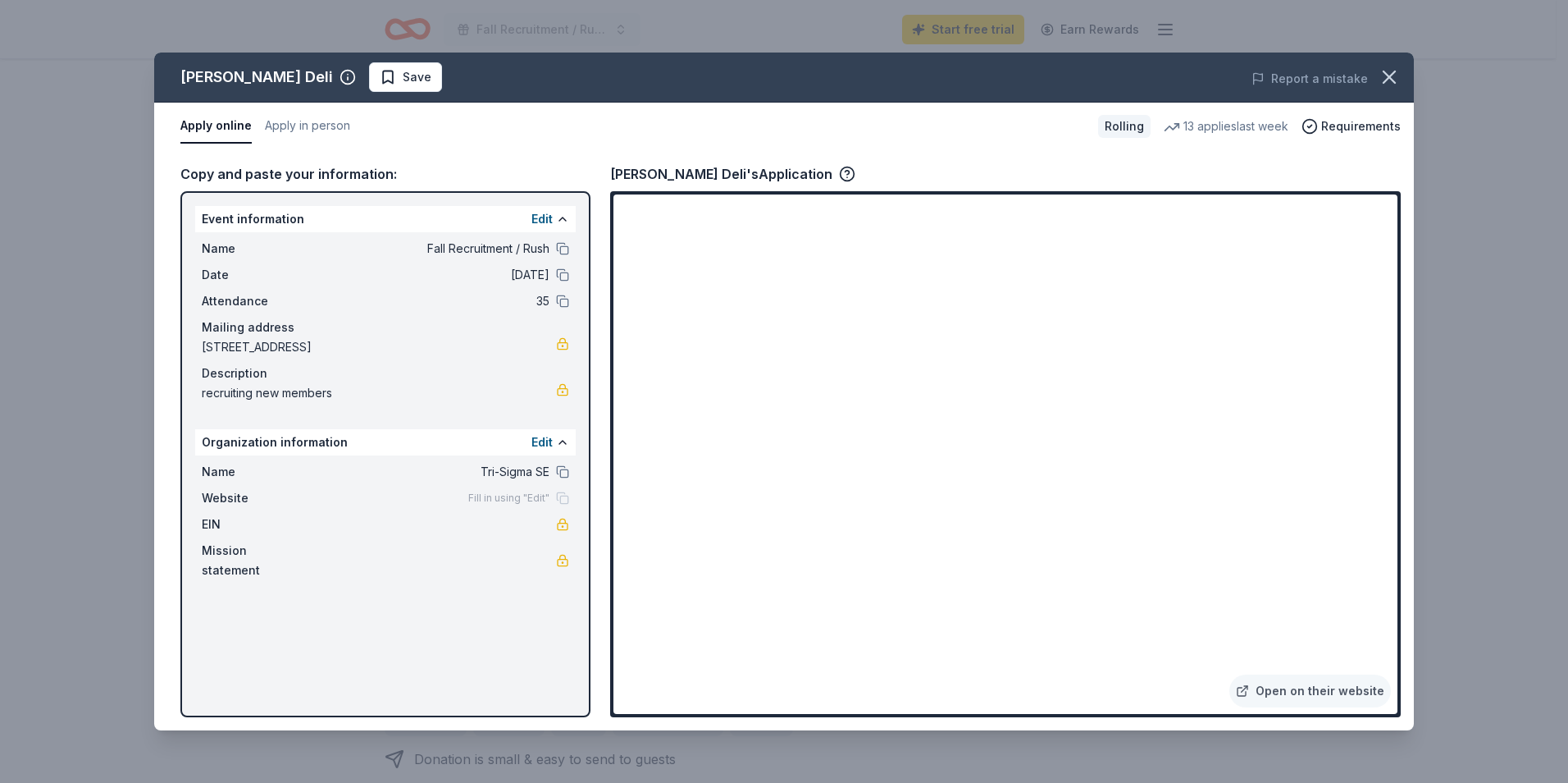
click at [1141, 401] on div "McAlister's Deli Save Report a mistake Apply online Apply in person Rolling 13 …" at bounding box center [784, 392] width 1260 height 678
click at [1393, 88] on icon "button" at bounding box center [1389, 76] width 23 height 23
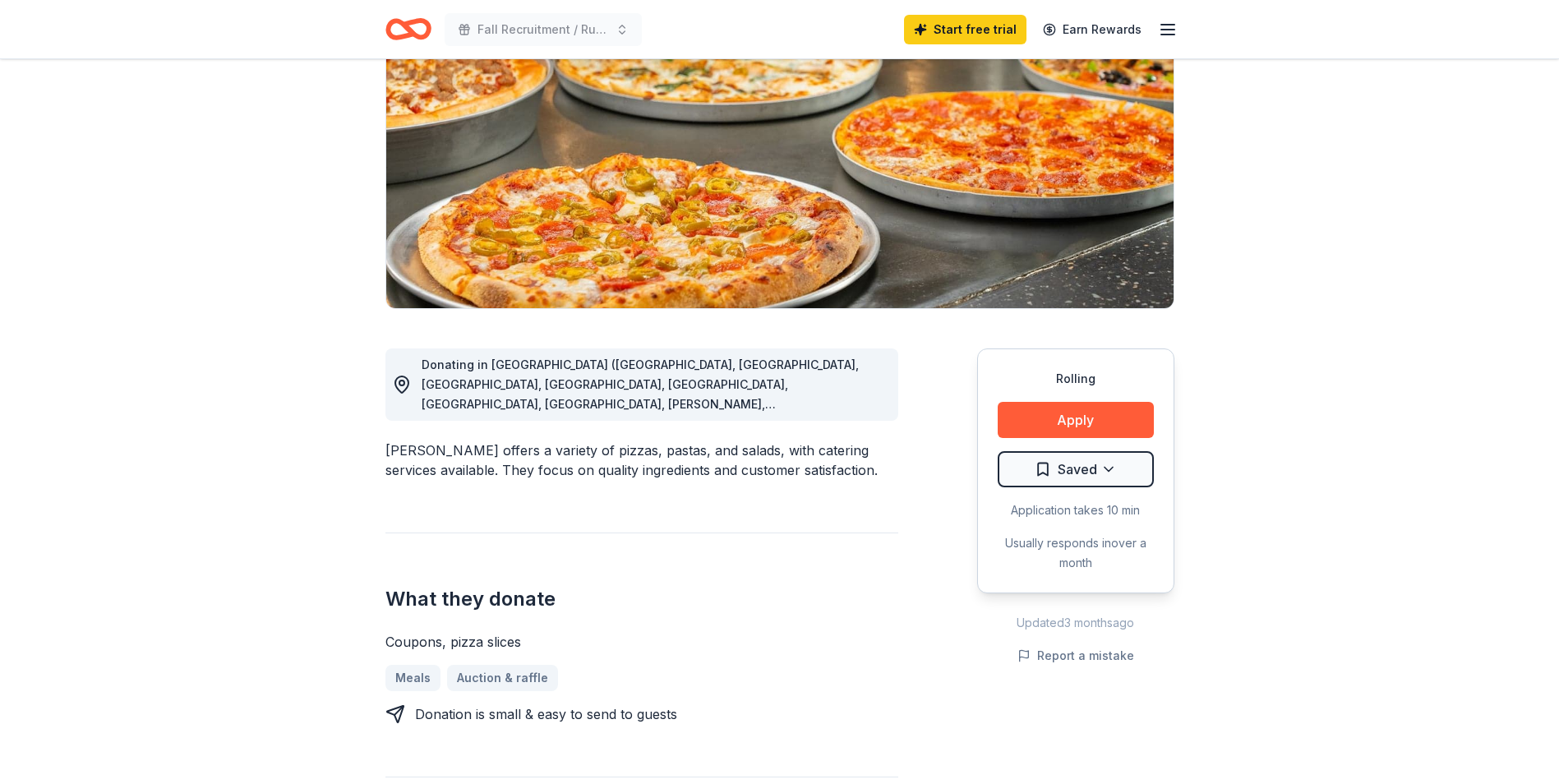
scroll to position [246, 0]
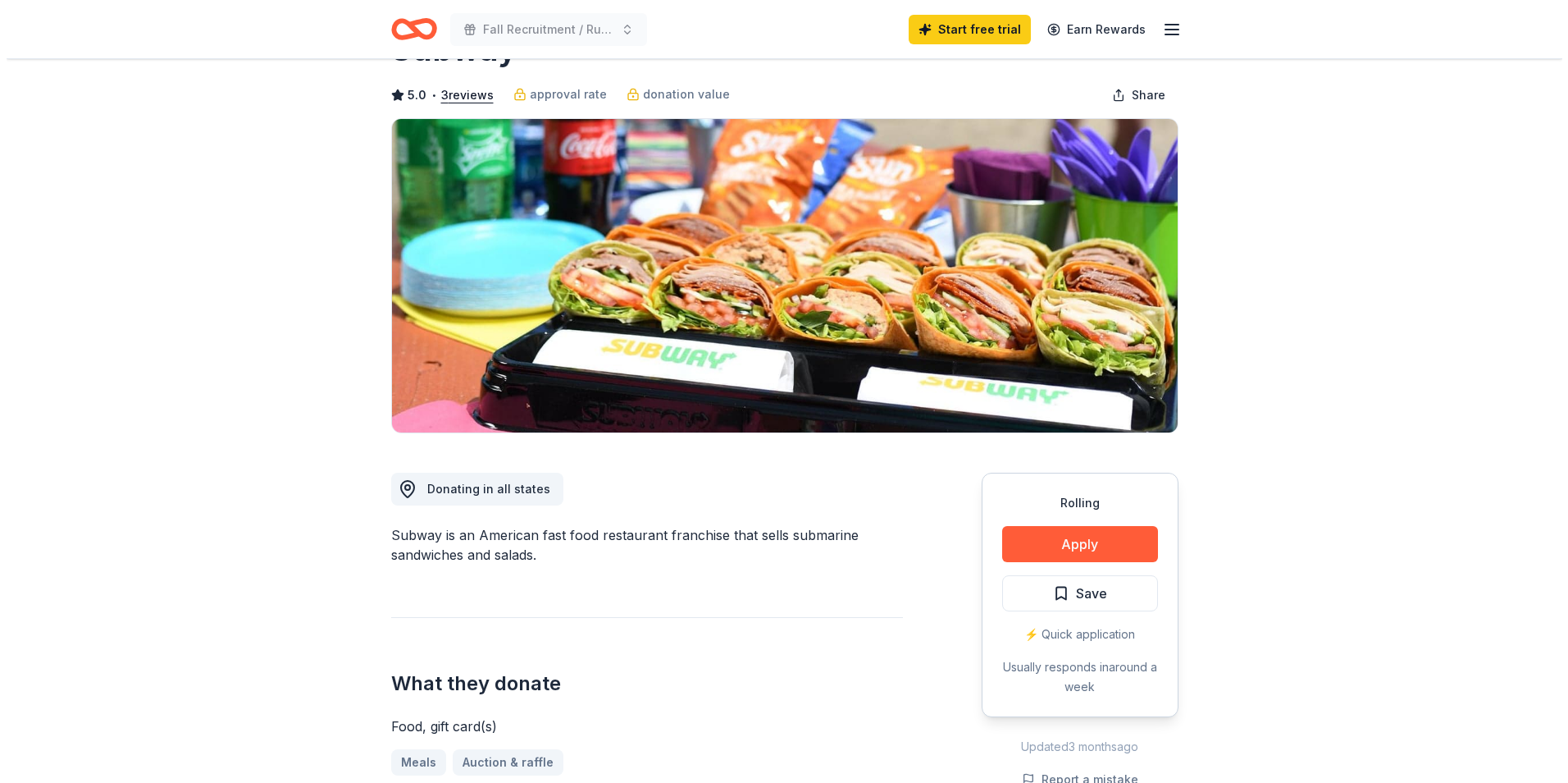
scroll to position [328, 0]
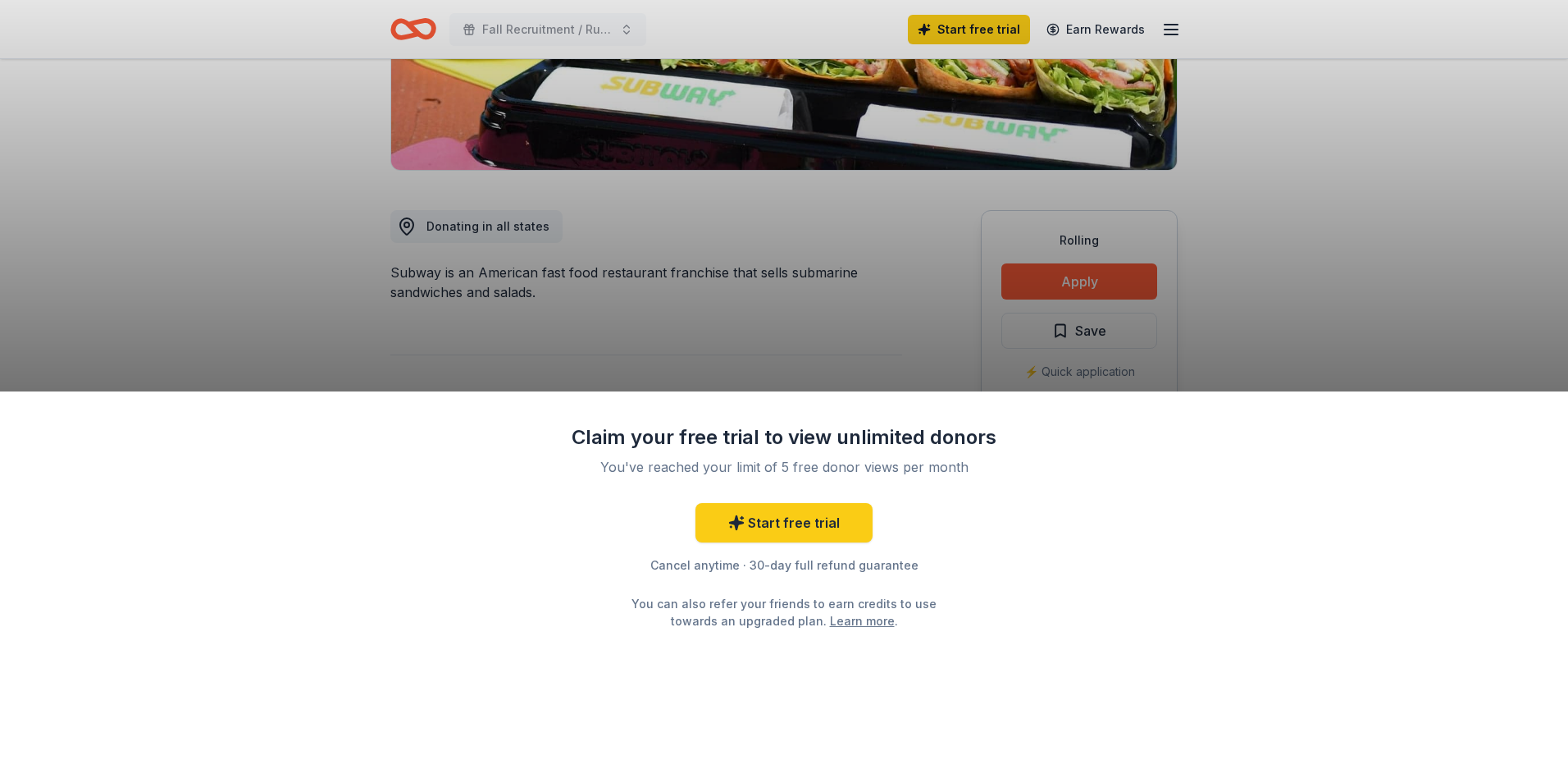
click at [1315, 199] on div "Claim your free trial to view unlimited donors You've reached your limit of 5 f…" at bounding box center [784, 392] width 1568 height 783
click at [1297, 199] on div "Claim your free trial to view unlimited donors You've reached your limit of 5 f…" at bounding box center [784, 392] width 1568 height 783
click at [830, 542] on link "Start free trial" at bounding box center [784, 522] width 177 height 40
